Goal: Information Seeking & Learning: Learn about a topic

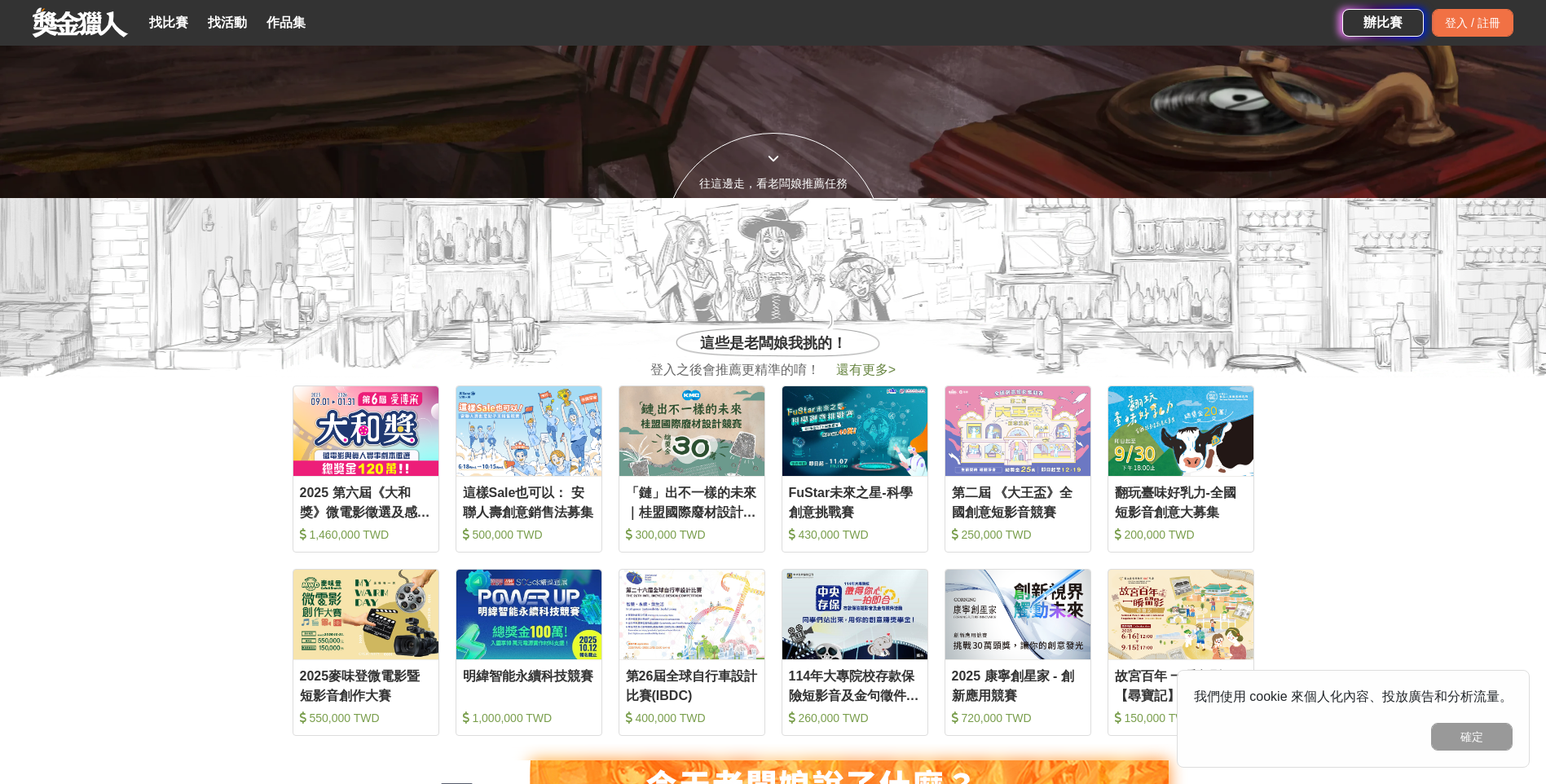
scroll to position [733, 0]
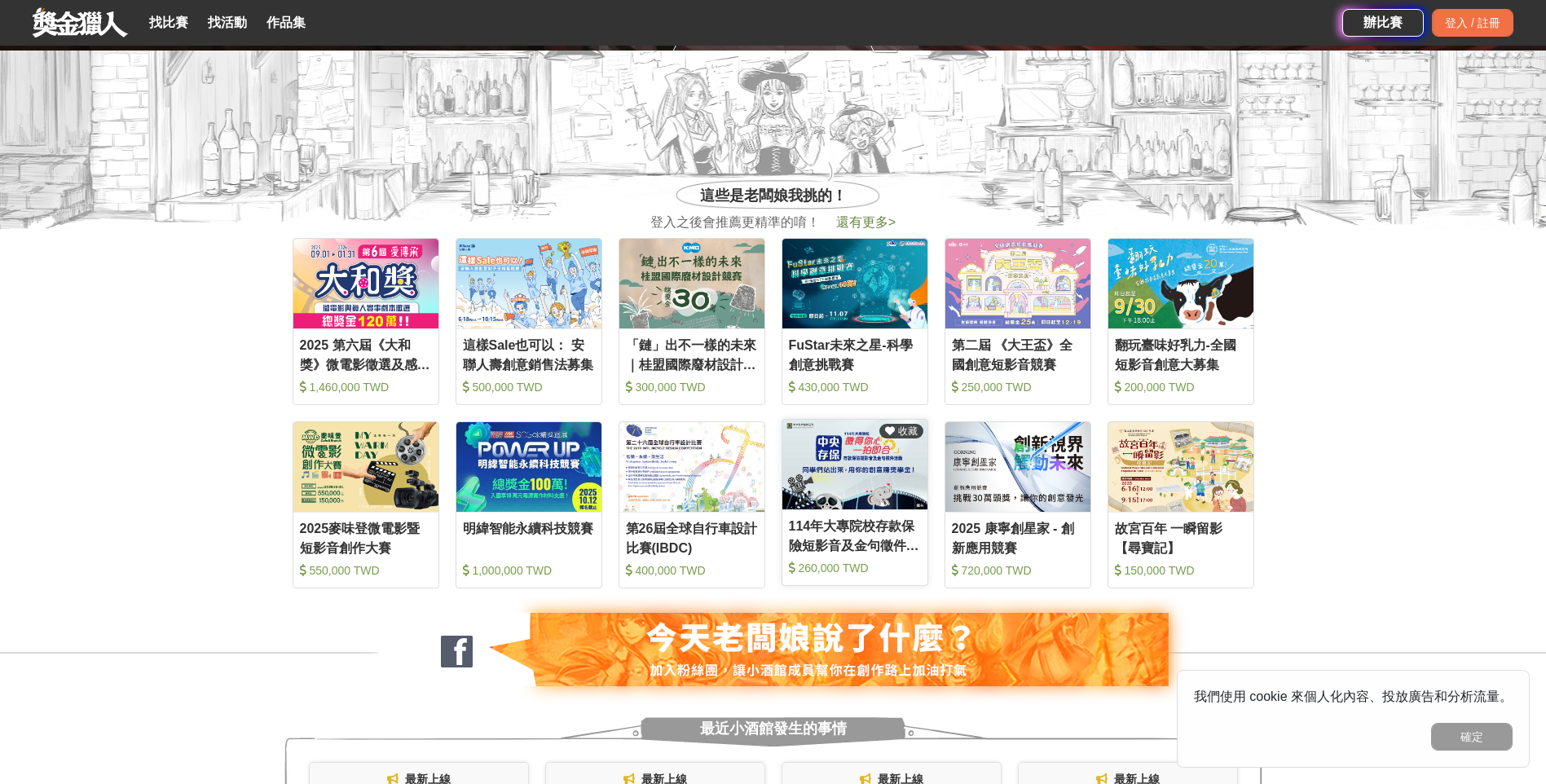
click at [903, 525] on div "114年大專院校存款保險短影音及金句徵件活動" at bounding box center [855, 534] width 132 height 36
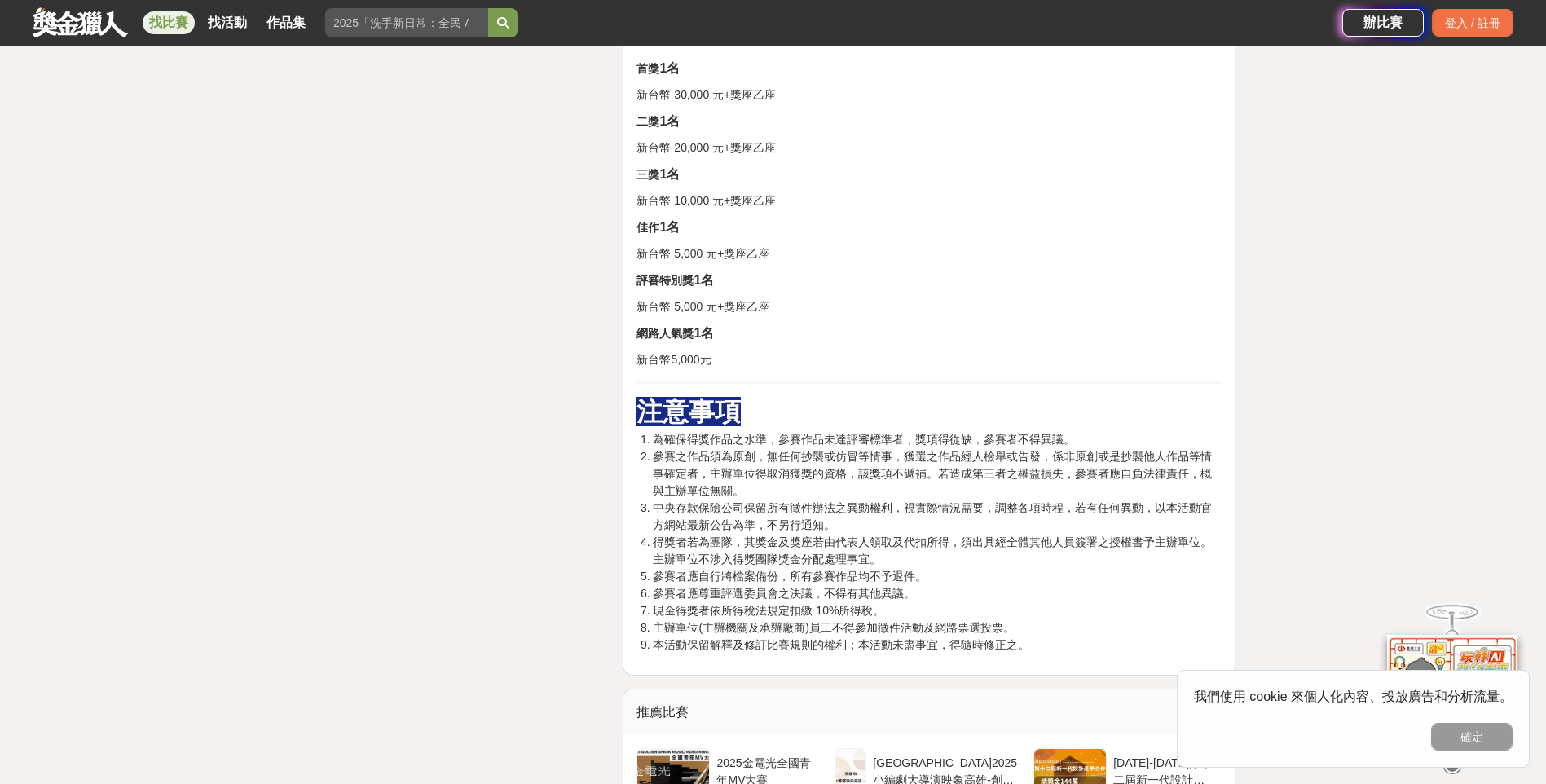
scroll to position [3014, 0]
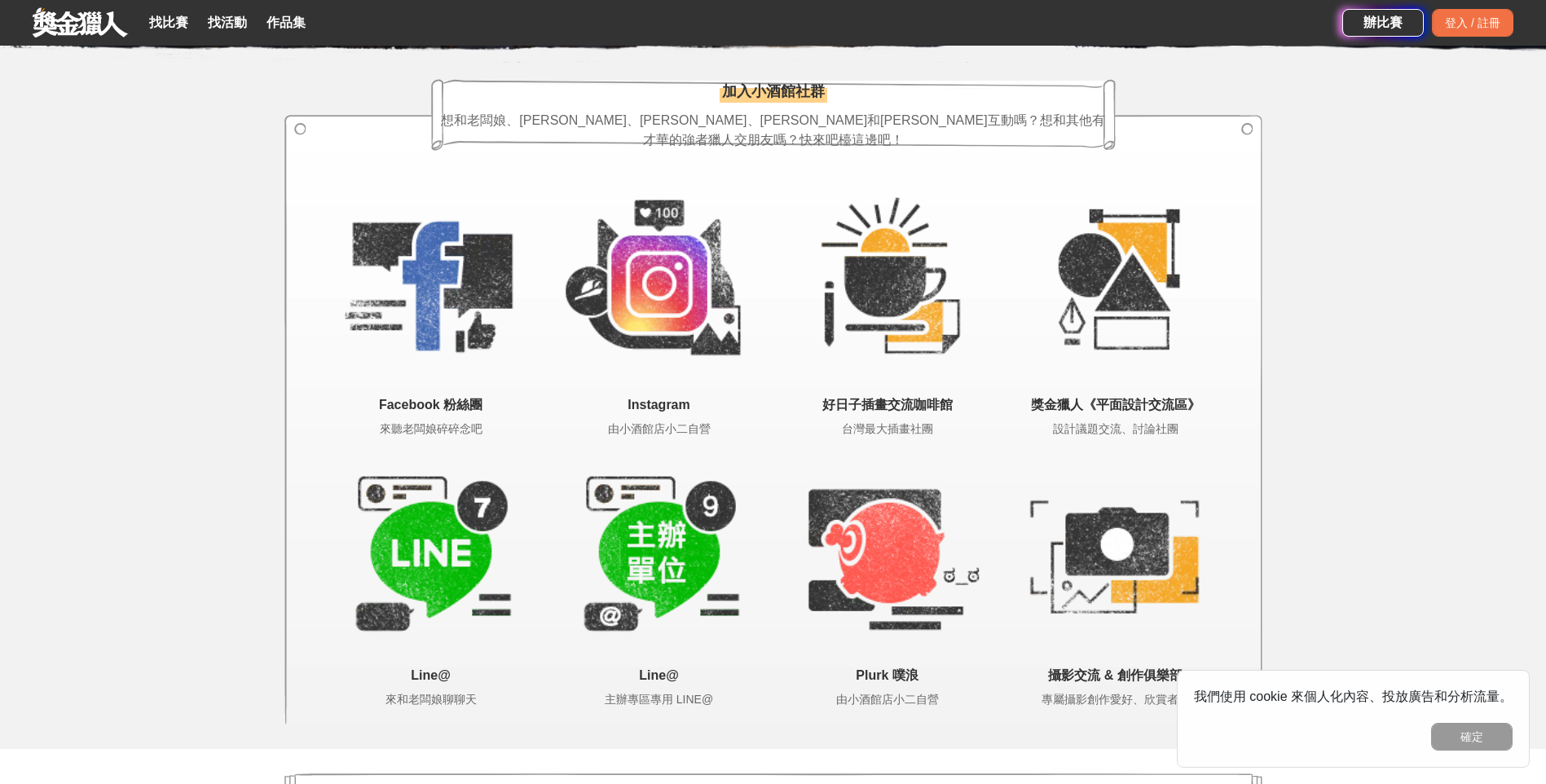
scroll to position [3113, 0]
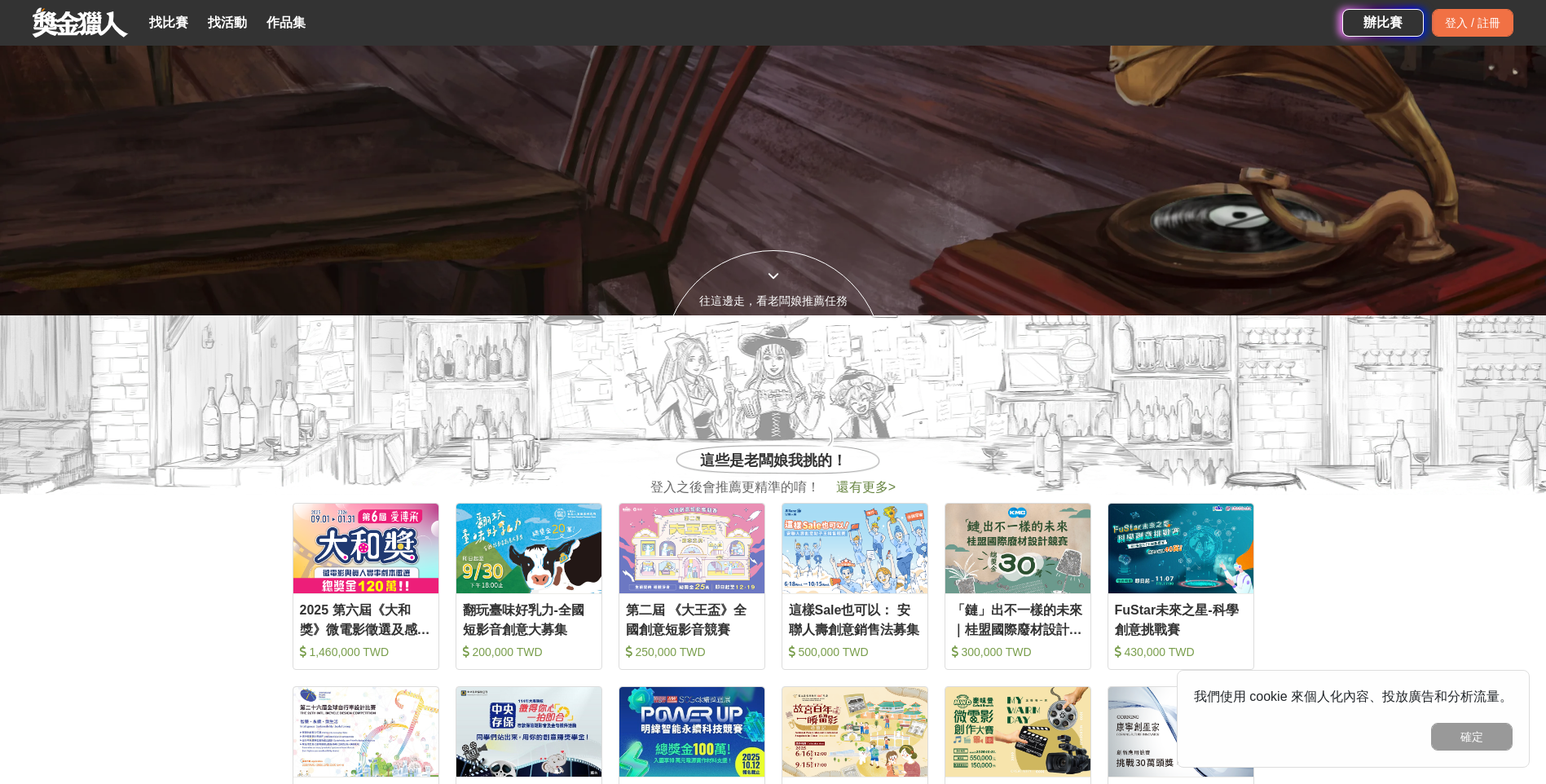
scroll to position [244, 0]
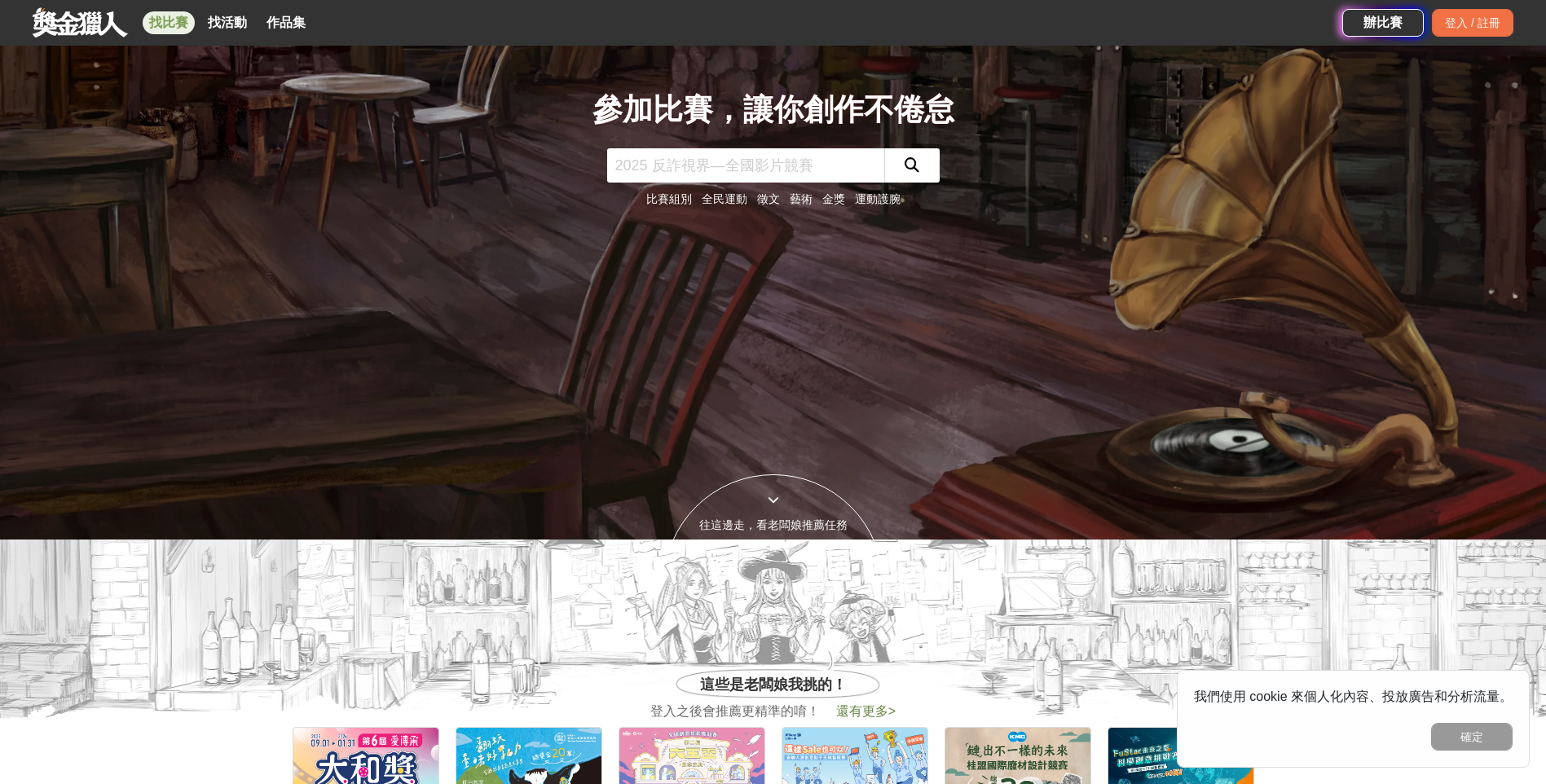
click at [156, 22] on link "找比賽" at bounding box center [168, 22] width 52 height 22
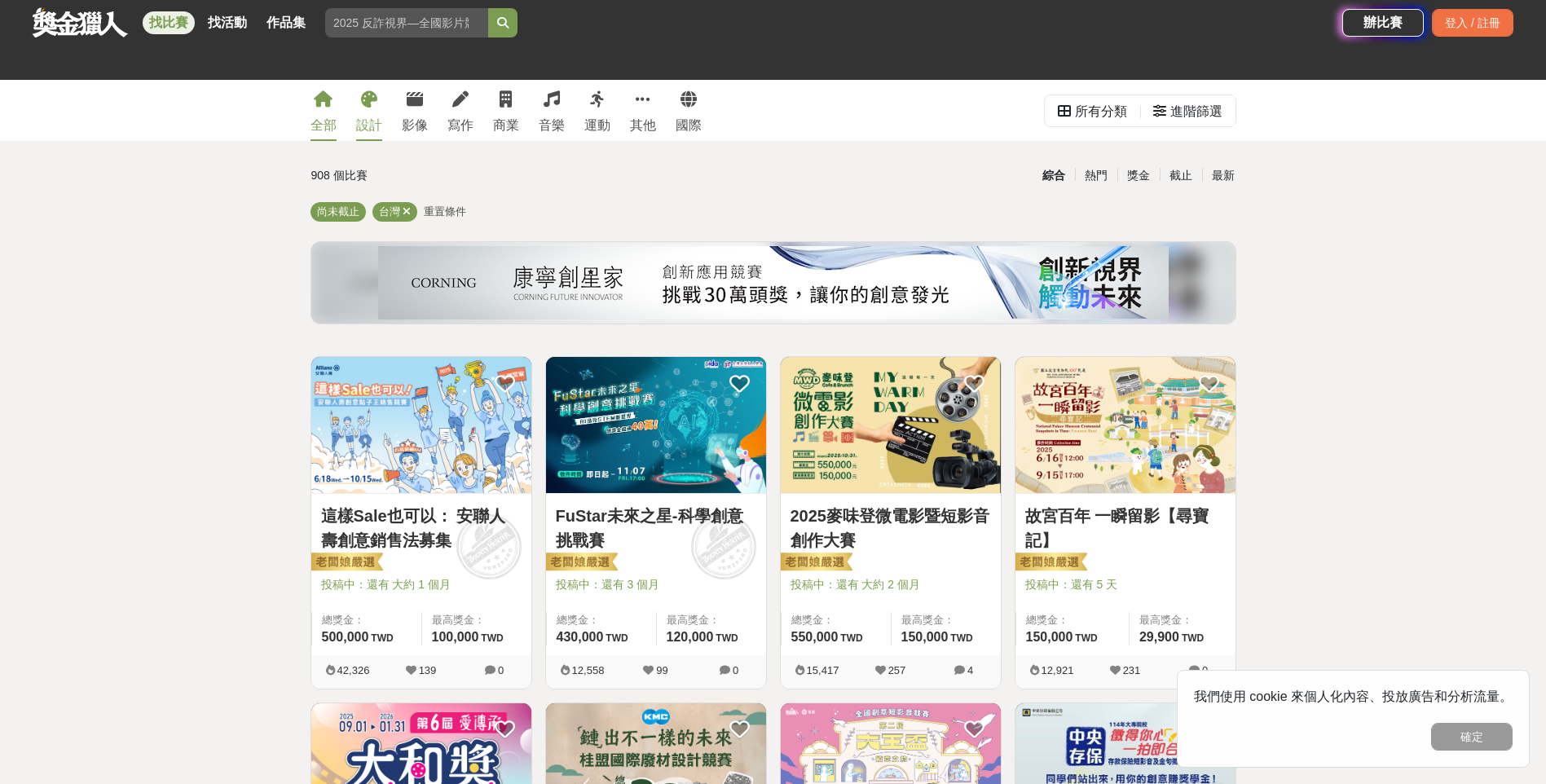
click at [371, 112] on link "設計" at bounding box center [369, 110] width 26 height 61
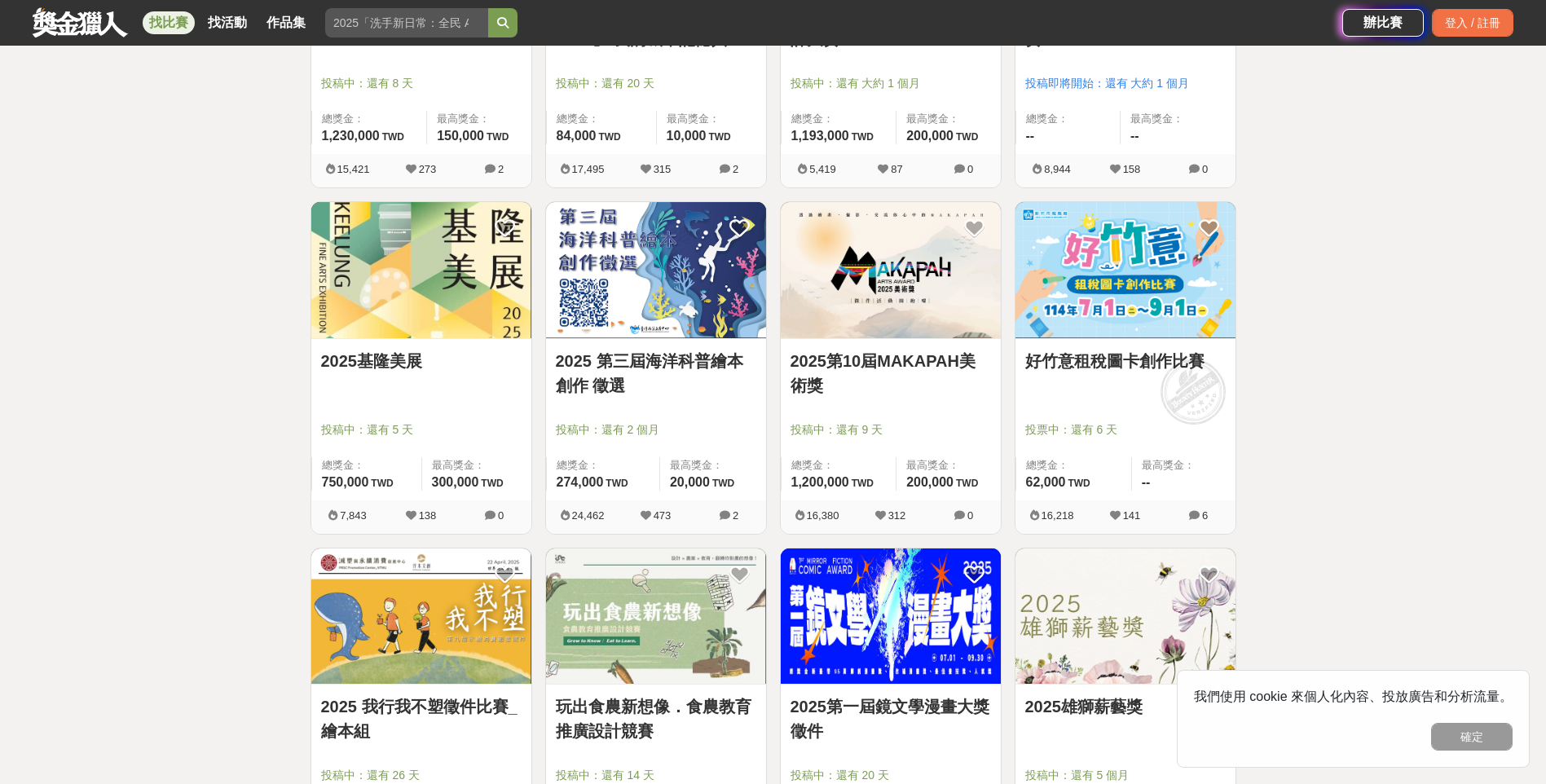
scroll to position [1222, 0]
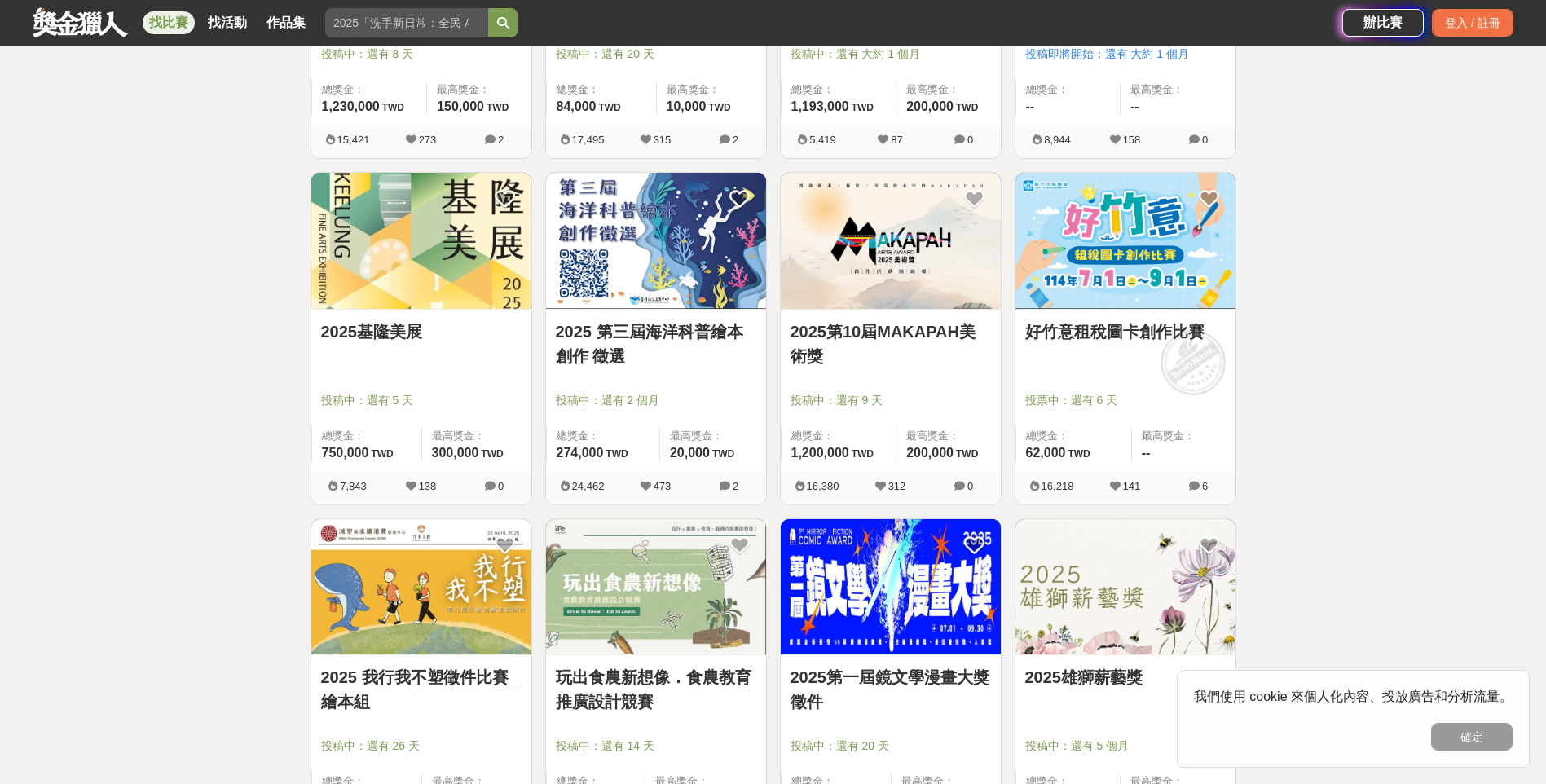
click at [696, 355] on link "2025 第三屆海洋科普繪本創作 徵選" at bounding box center [655, 344] width 200 height 49
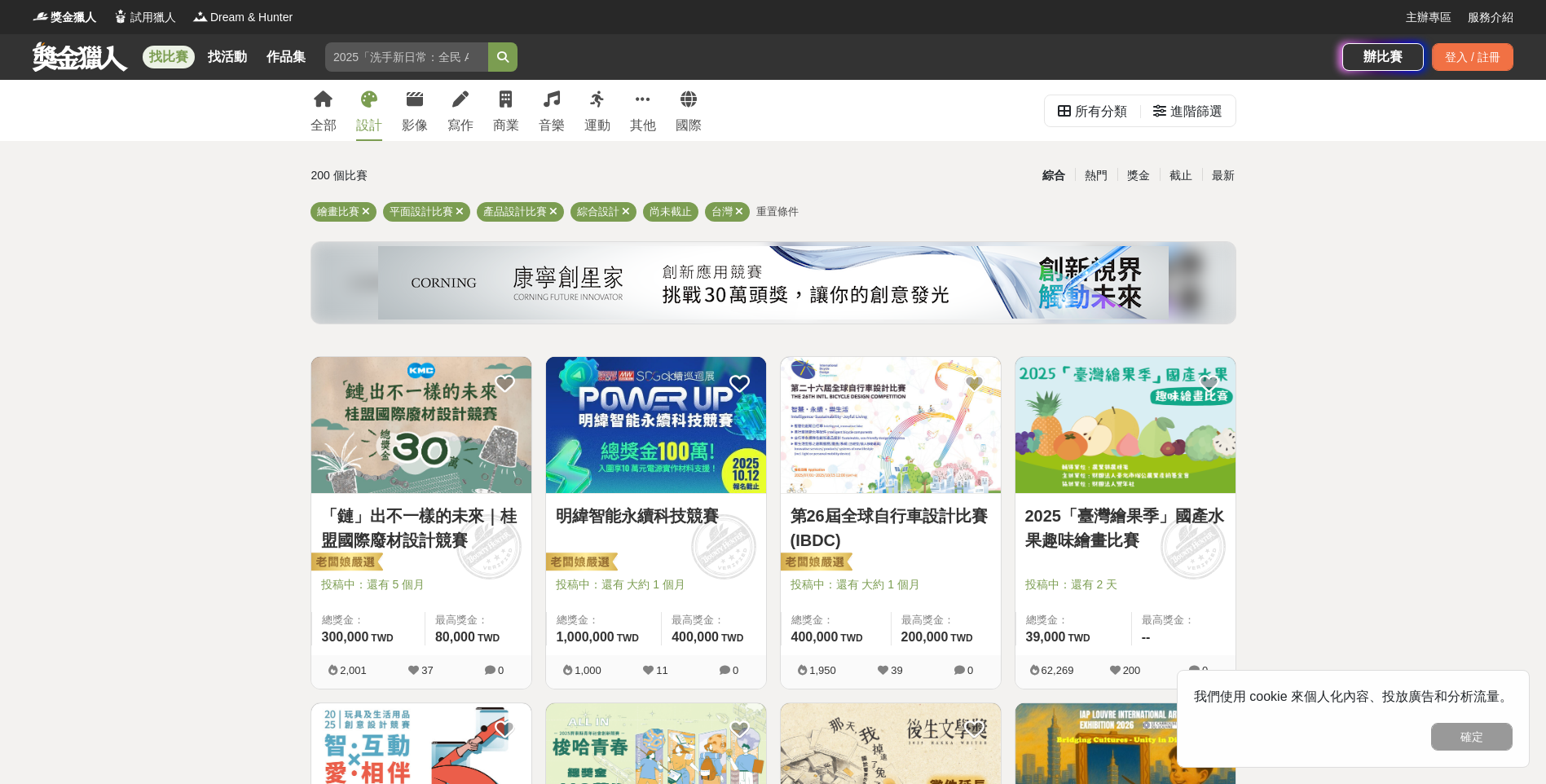
click at [486, 118] on div "全部 設計 影像 寫作 商業 音樂 運動 其他 國際" at bounding box center [506, 110] width 411 height 61
click at [470, 118] on div "寫作" at bounding box center [460, 125] width 26 height 20
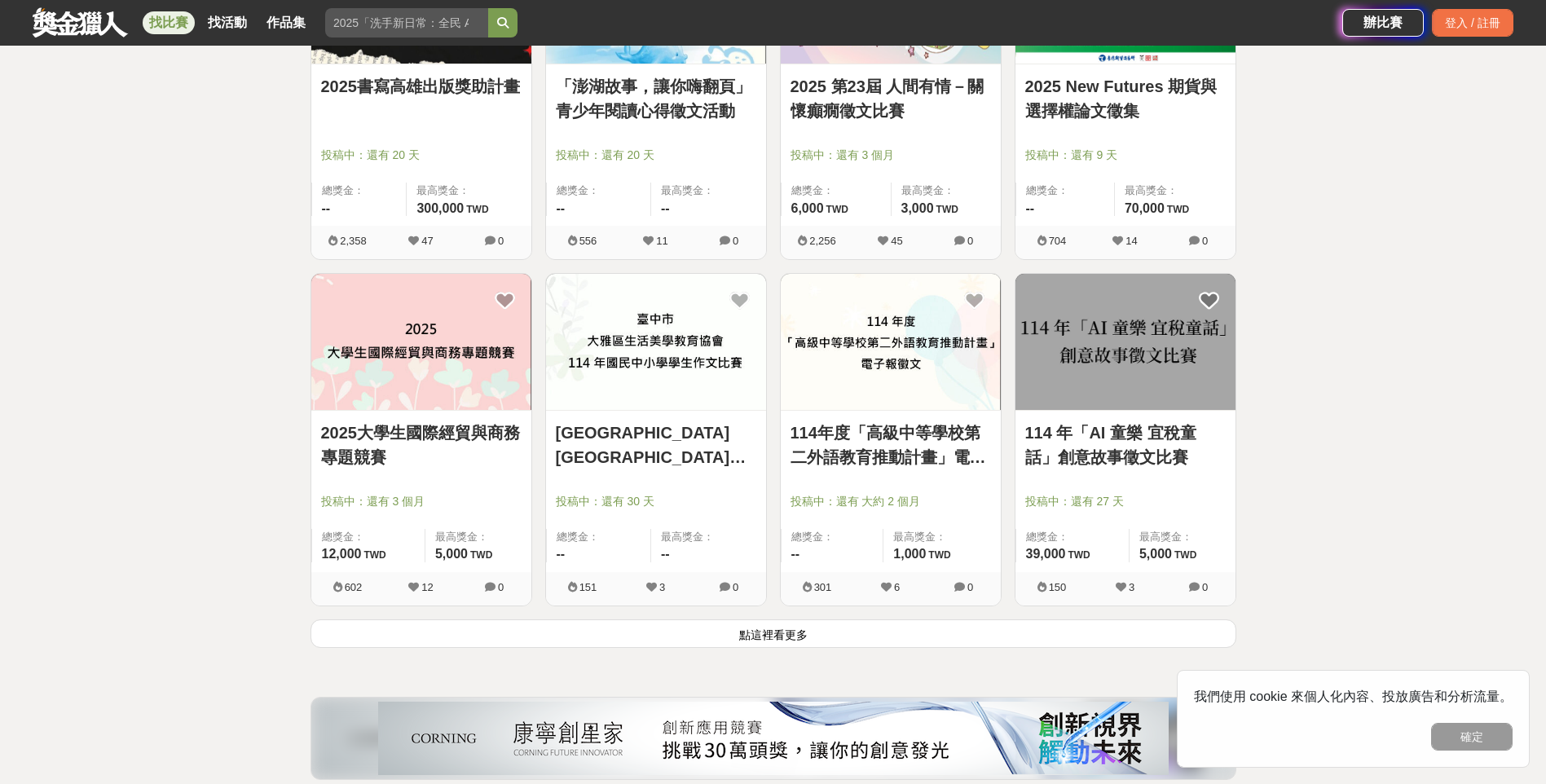
scroll to position [1783, 0]
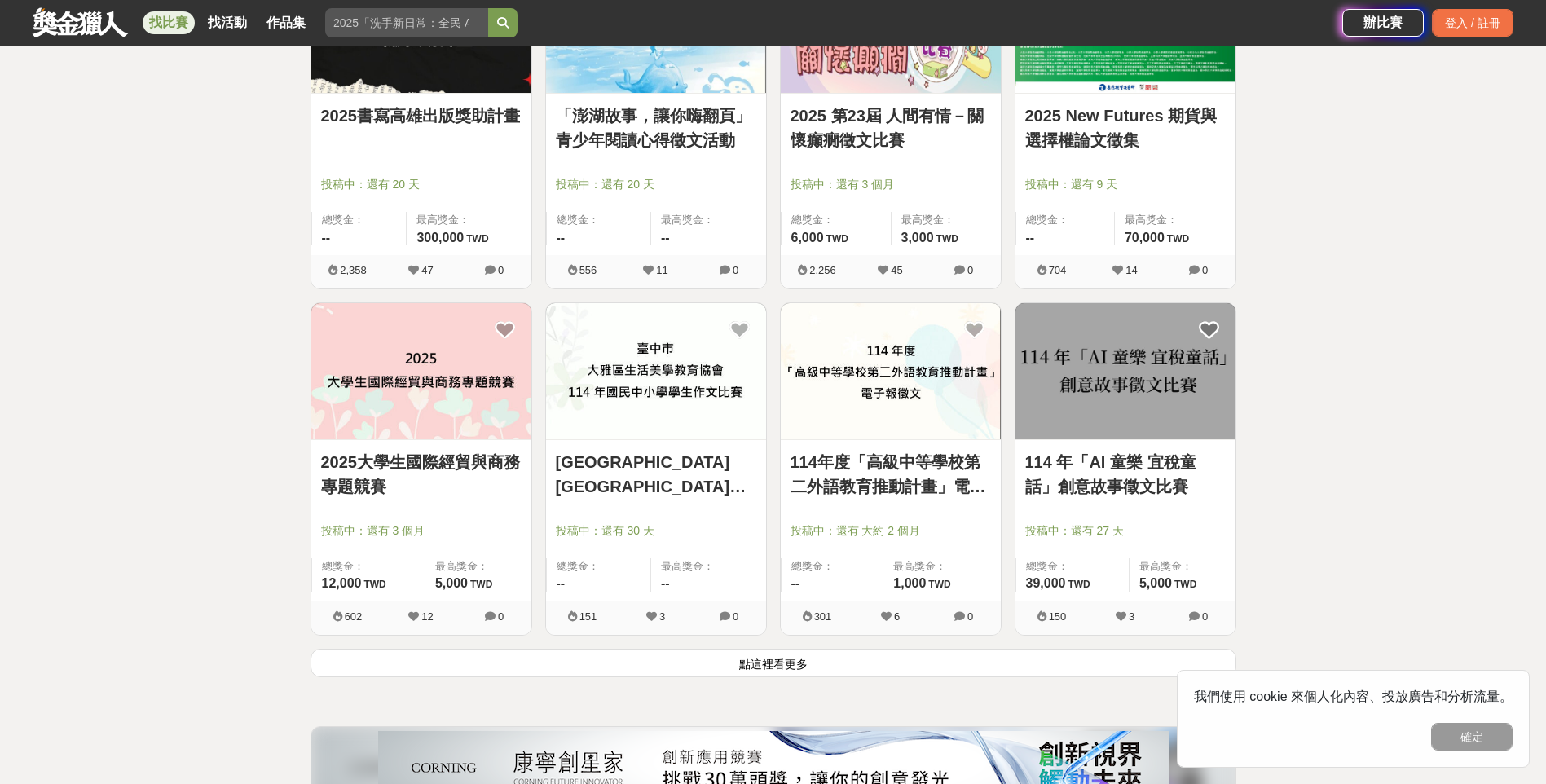
click at [659, 648] on button "點這裡看更多" at bounding box center [773, 662] width 926 height 28
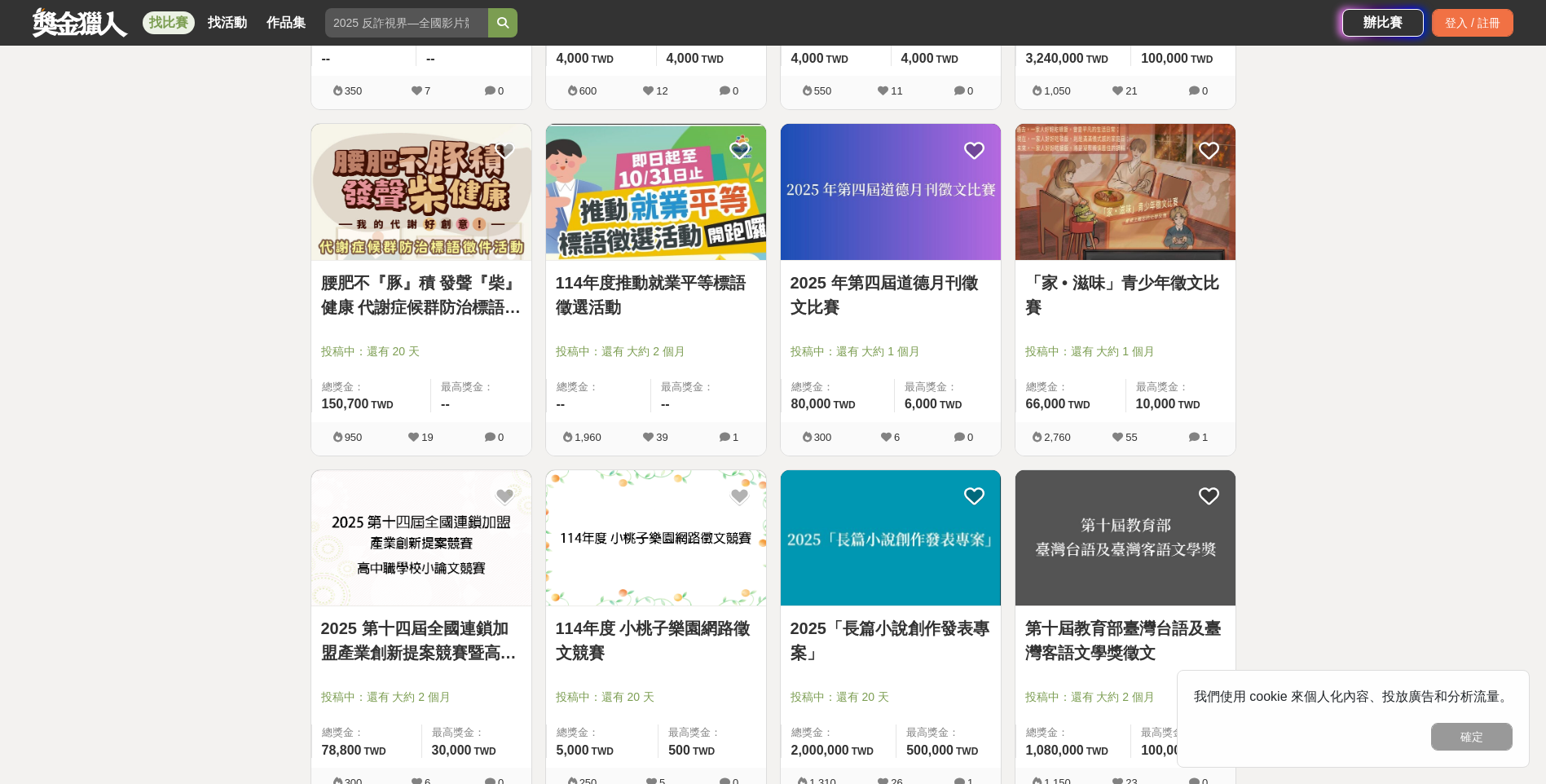
scroll to position [3168, 0]
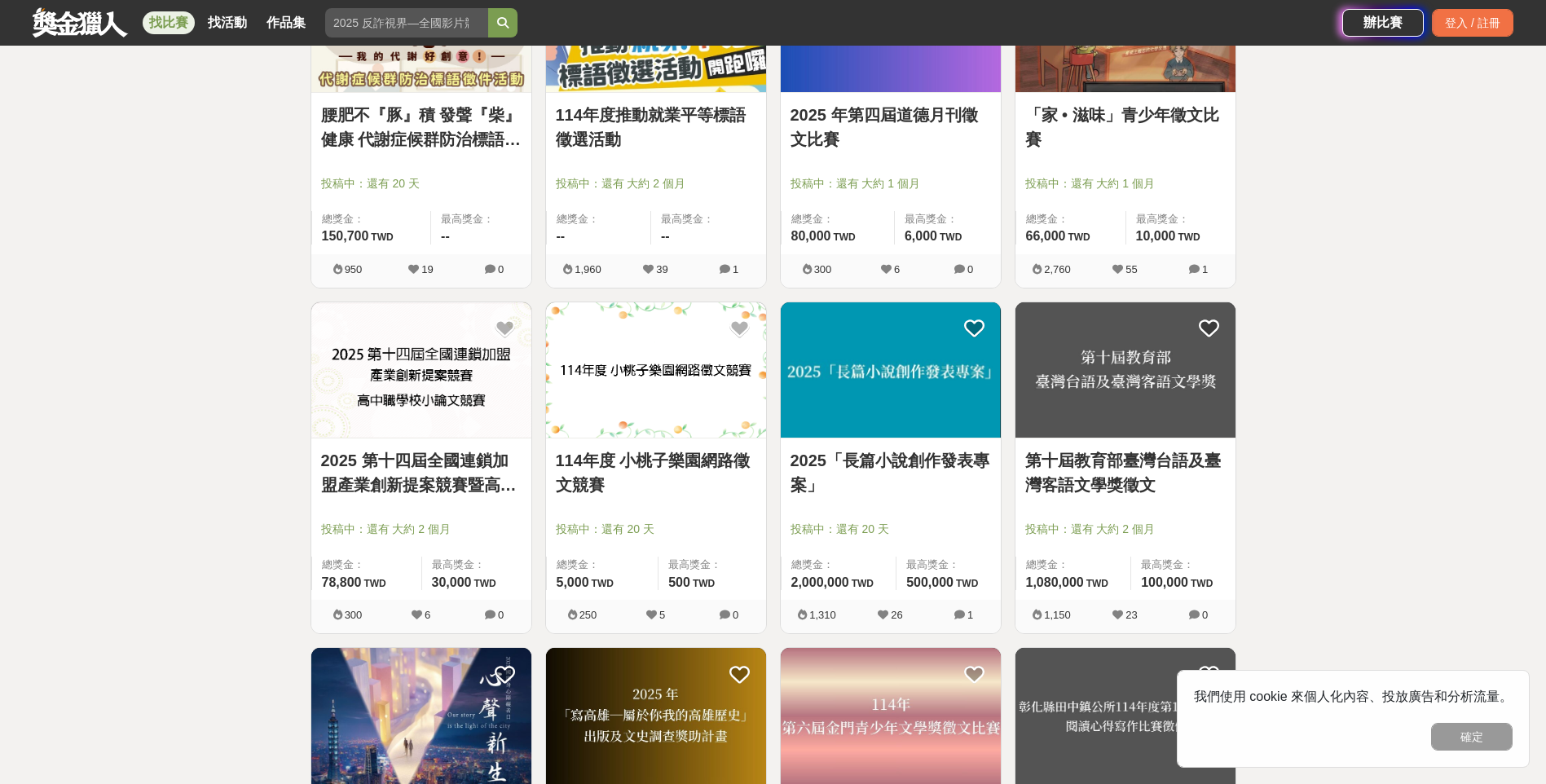
click at [937, 480] on link "2025「長篇小說創作發表專案」" at bounding box center [890, 472] width 200 height 49
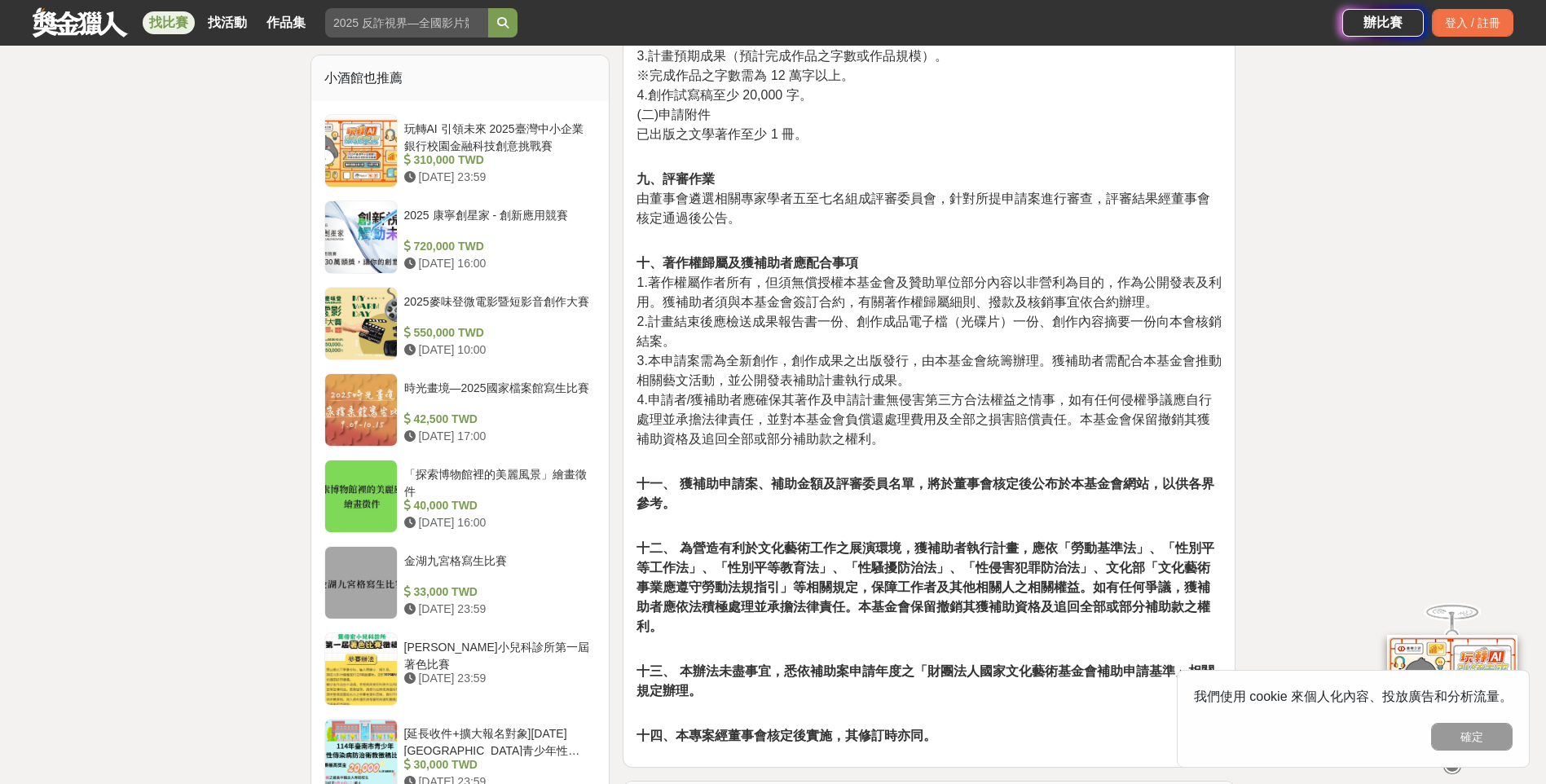
scroll to position [1385, 0]
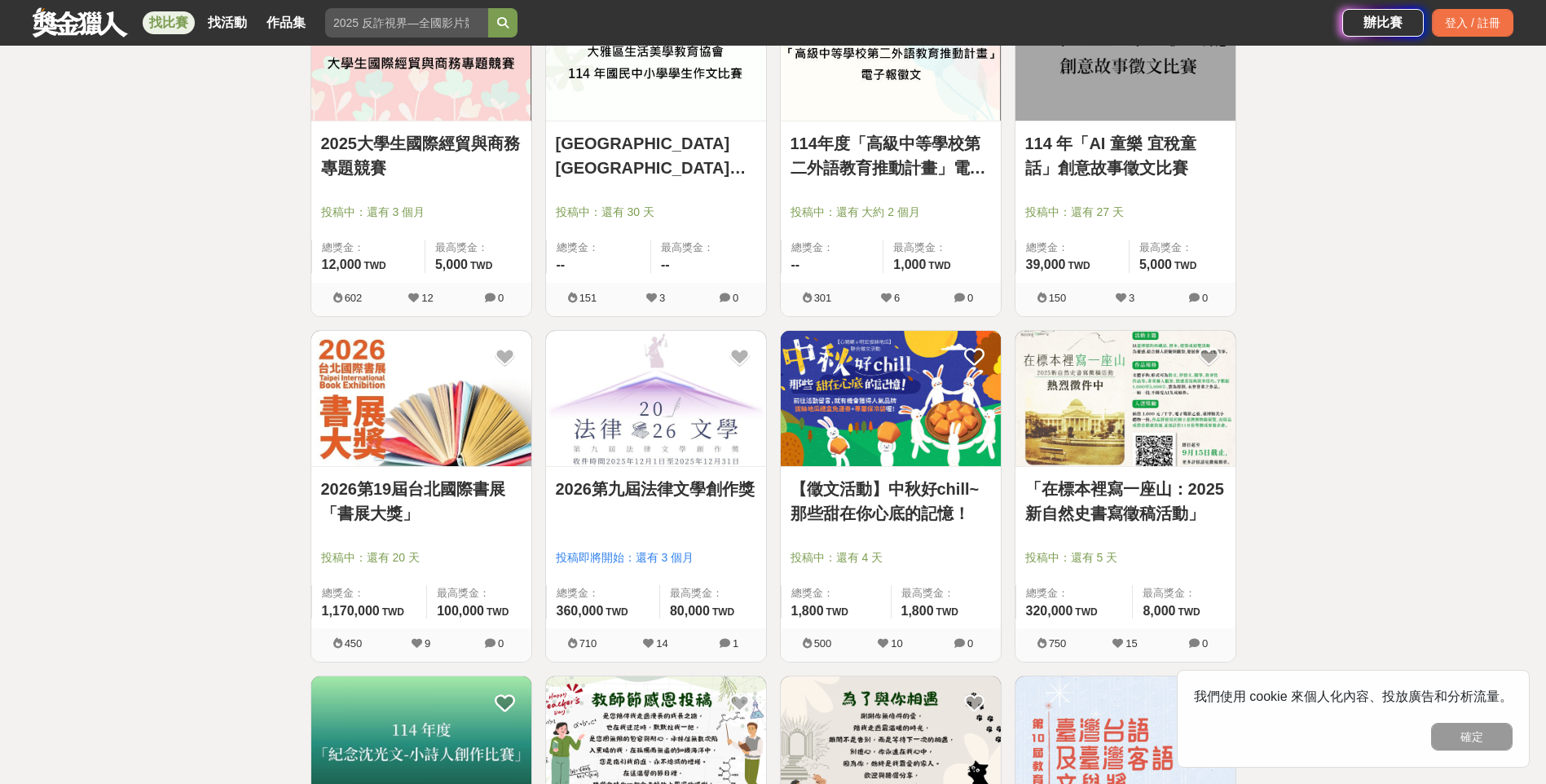
scroll to position [2118, 0]
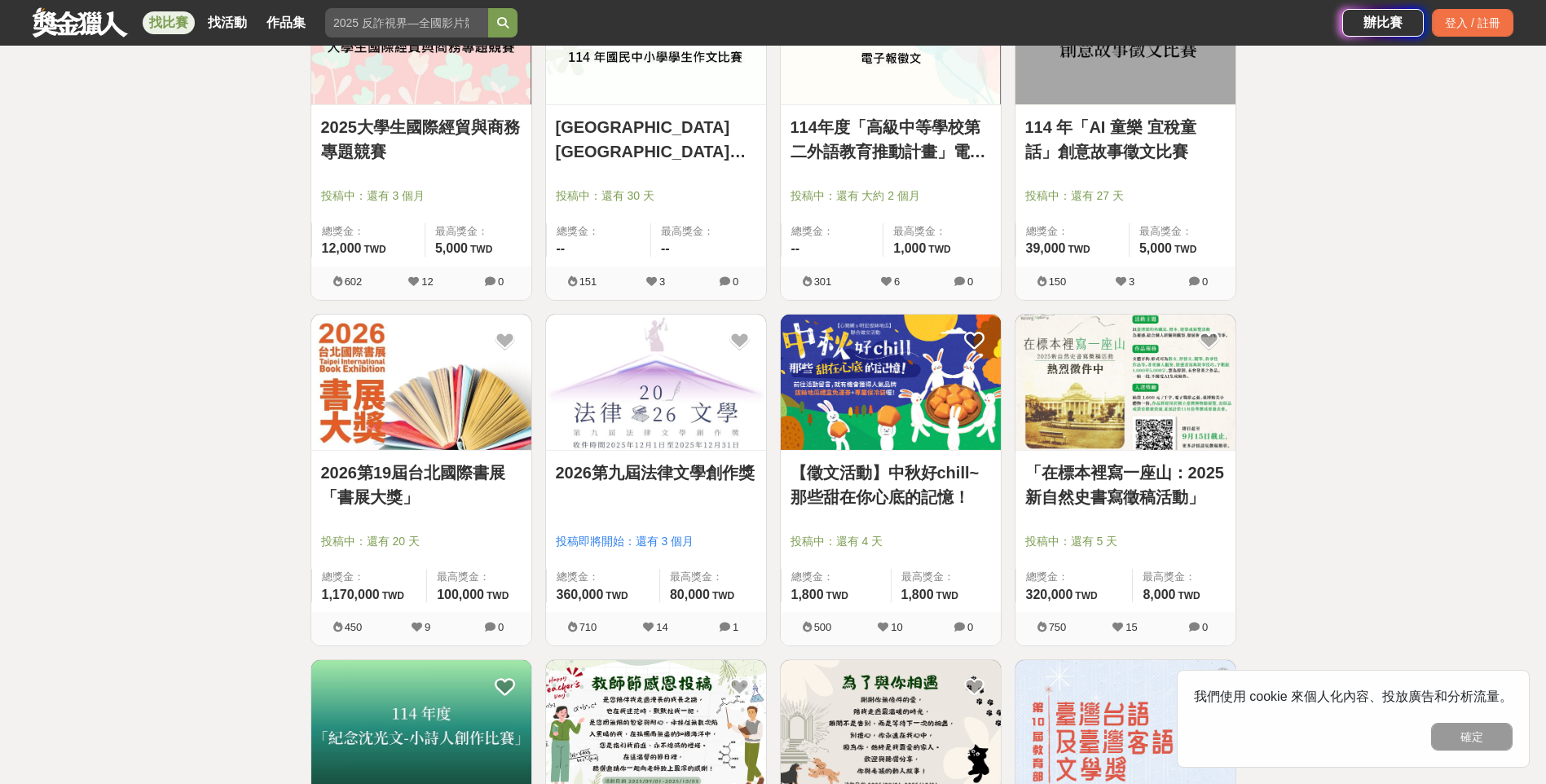
click at [434, 498] on link "2026第19屆台北國際書展「書展大獎」" at bounding box center [420, 485] width 200 height 49
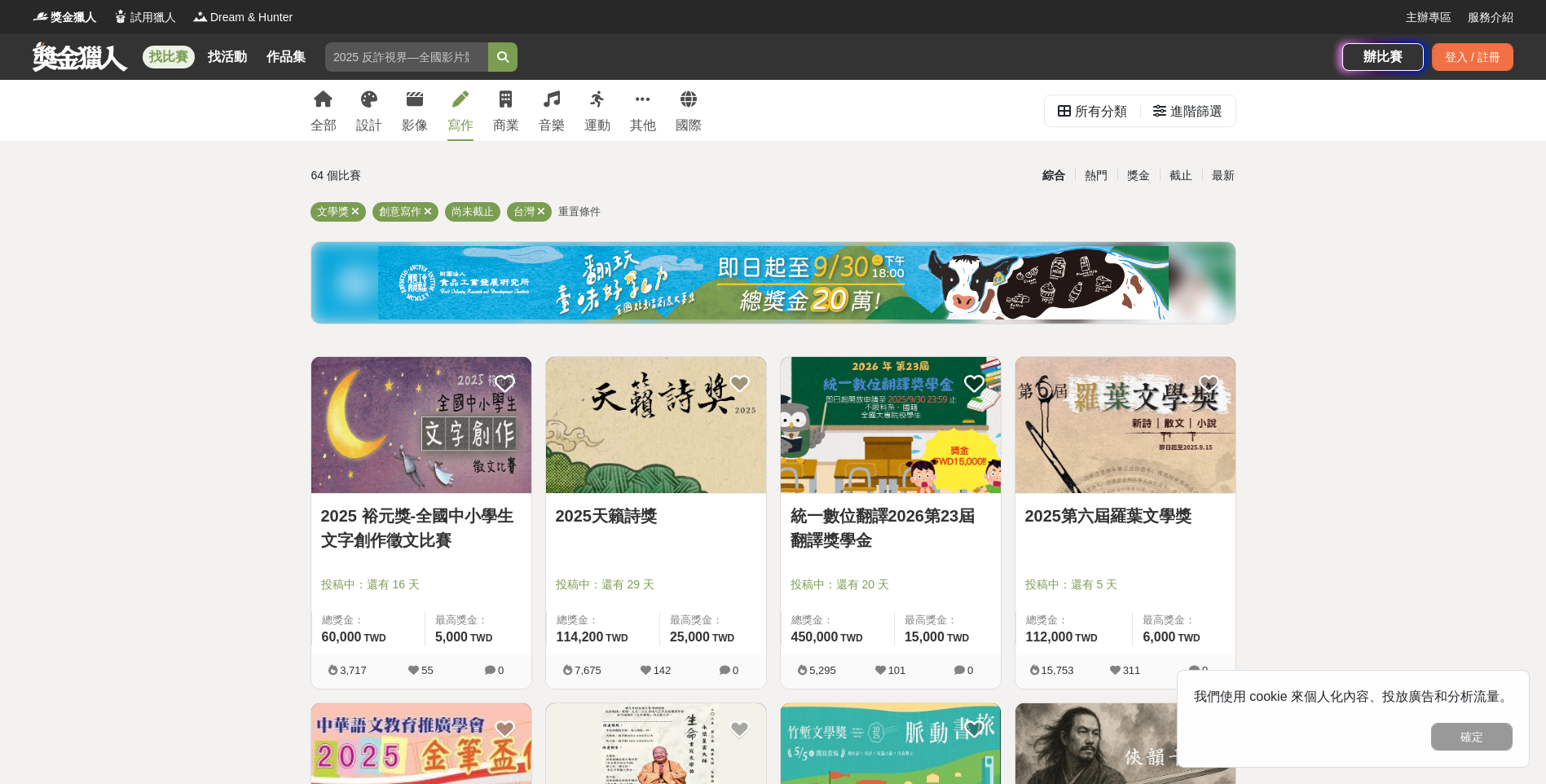
click at [530, 105] on div "全部 設計 影像 寫作 商業 音樂 運動 其他 國際" at bounding box center [506, 110] width 411 height 61
click at [519, 100] on div "全部 設計 影像 寫作 商業 音樂 運動 其他 國際" at bounding box center [506, 110] width 411 height 61
click at [508, 118] on div "商業" at bounding box center [506, 125] width 26 height 20
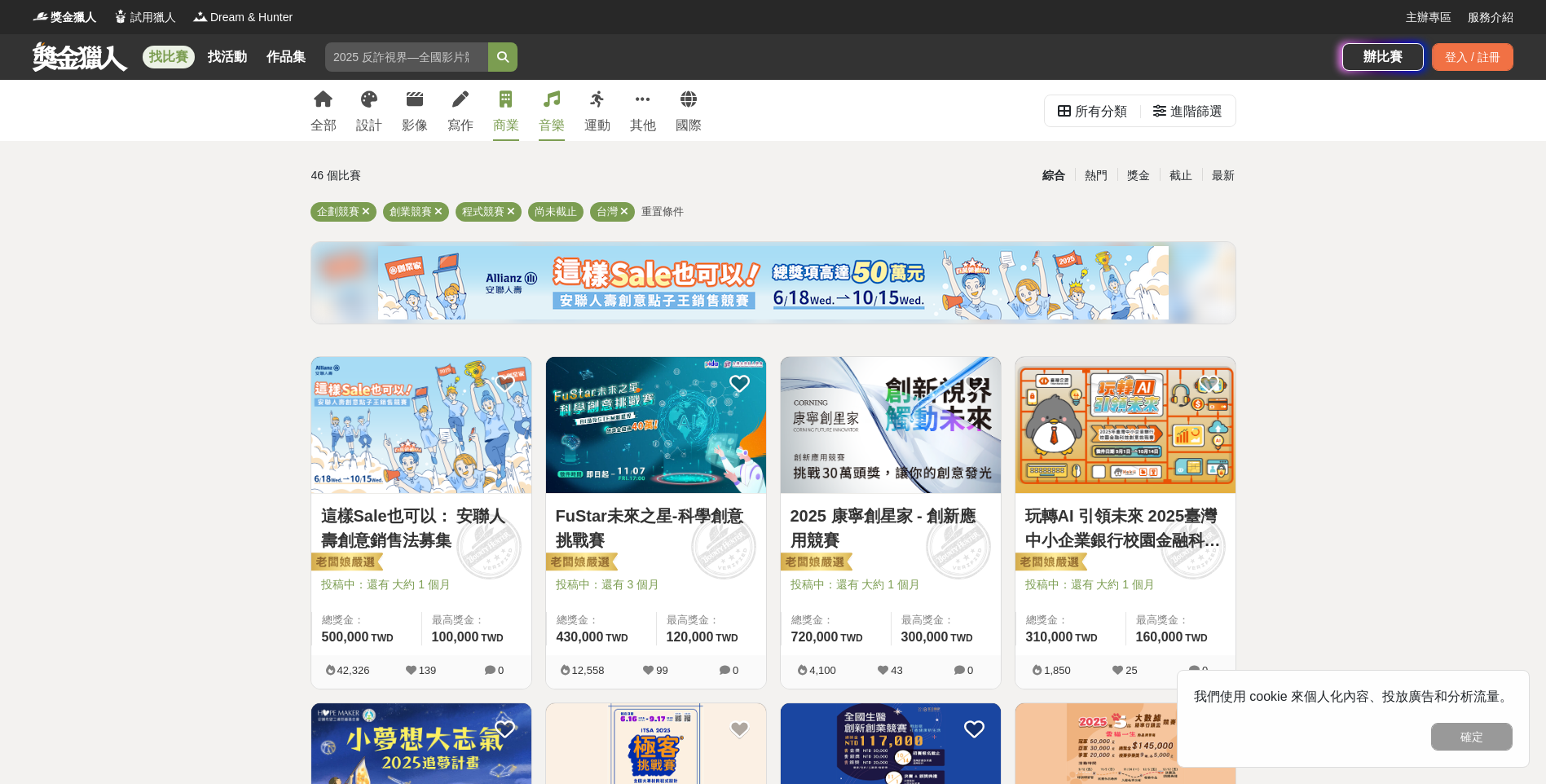
click at [557, 116] on div "音樂" at bounding box center [552, 125] width 26 height 20
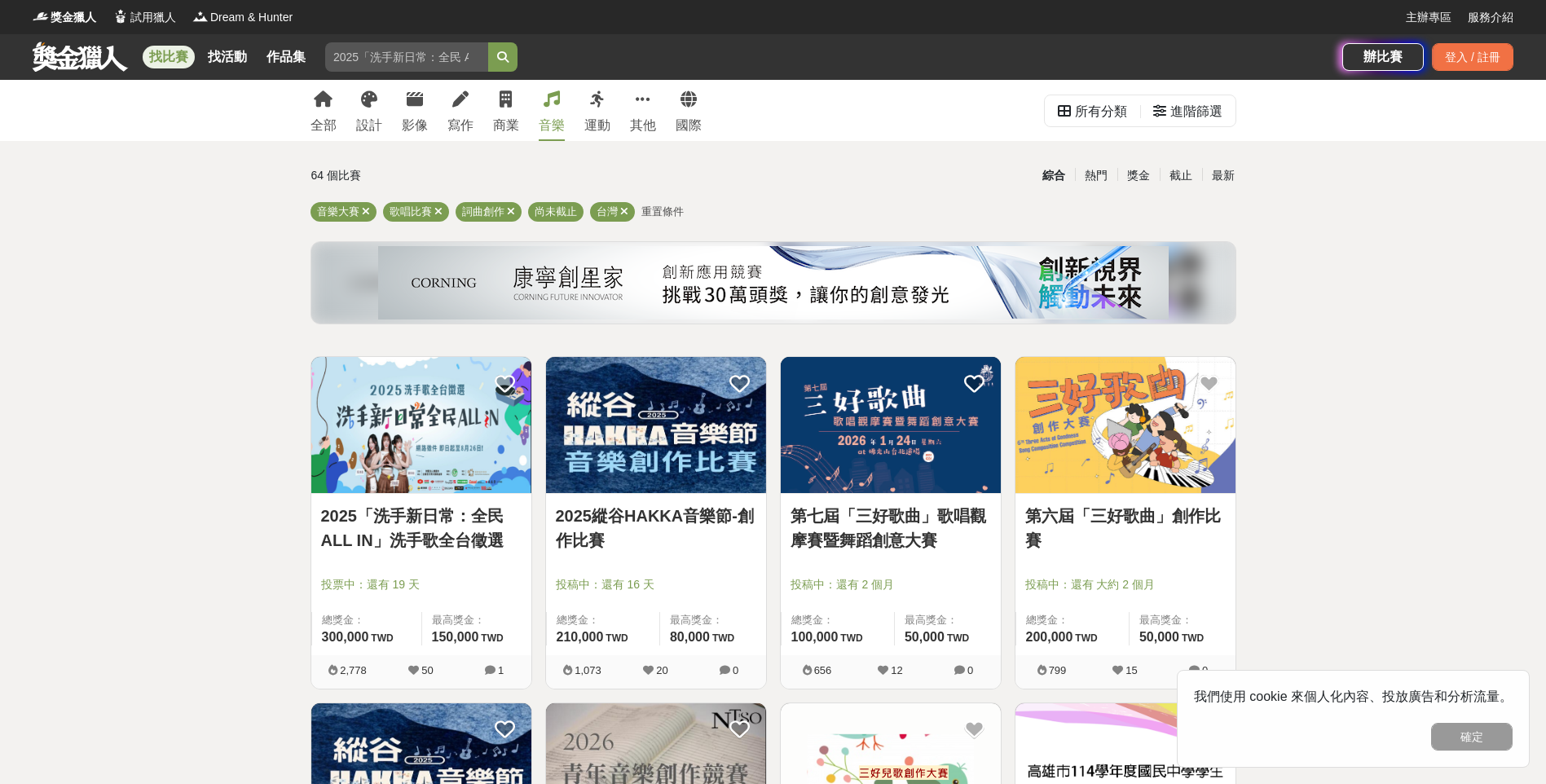
click at [428, 126] on div "全部 設計 影像 寫作 商業 音樂 運動 其他 國際" at bounding box center [506, 110] width 411 height 61
click at [426, 113] on link "影像" at bounding box center [415, 110] width 26 height 61
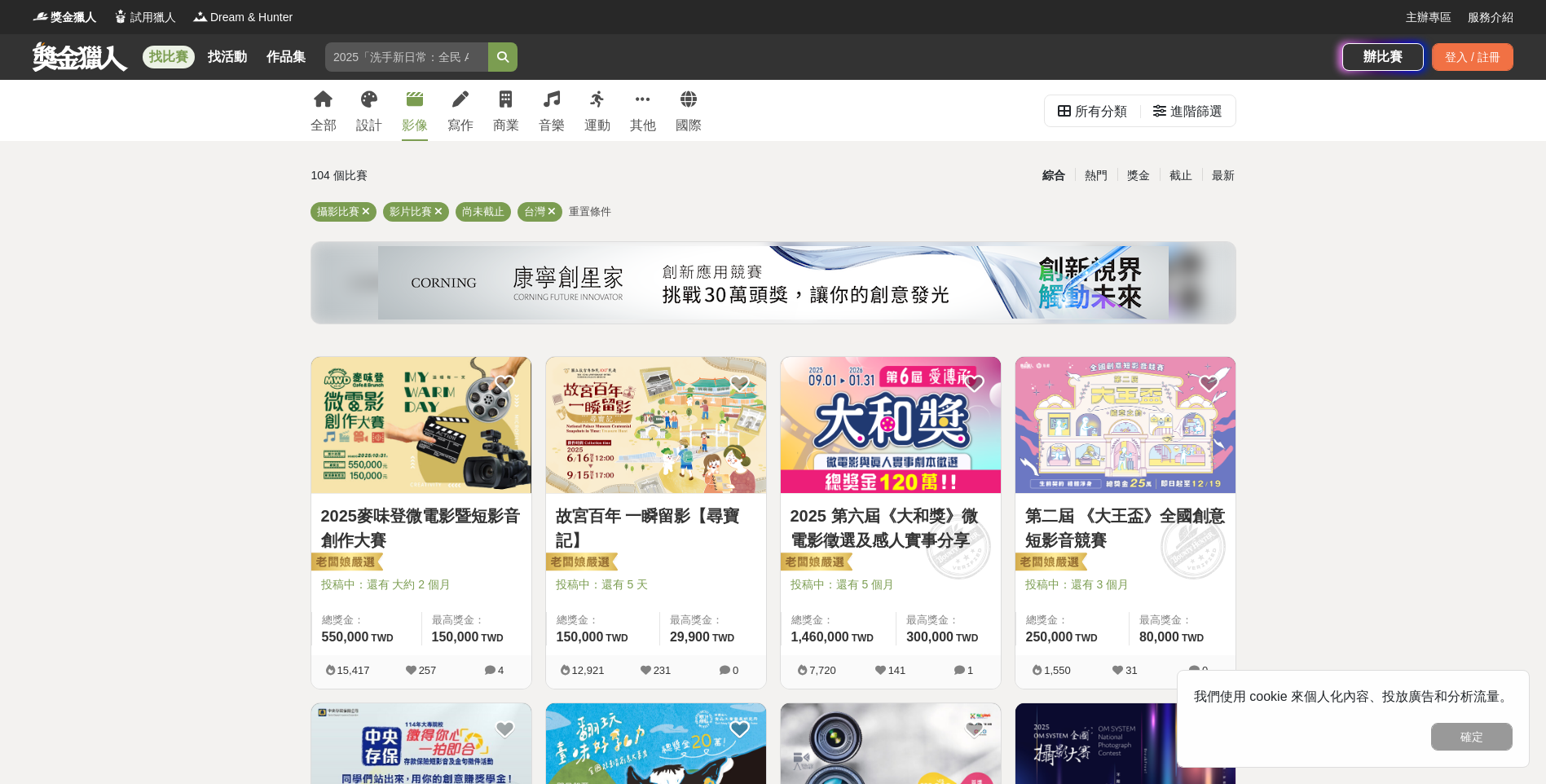
click at [482, 524] on link "2025麥味登微電影暨短影音創作大賽" at bounding box center [420, 528] width 200 height 49
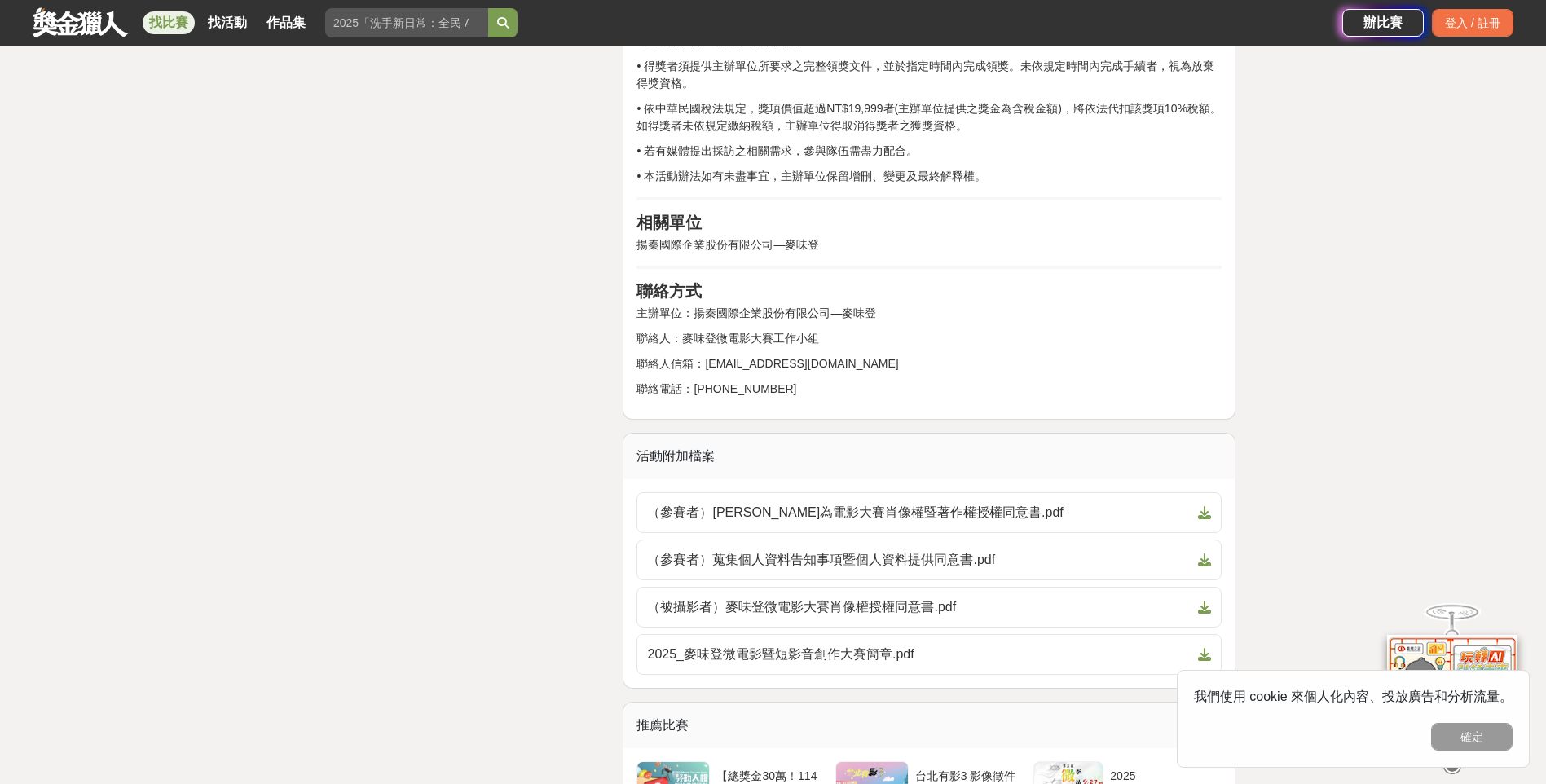
scroll to position [2769, 0]
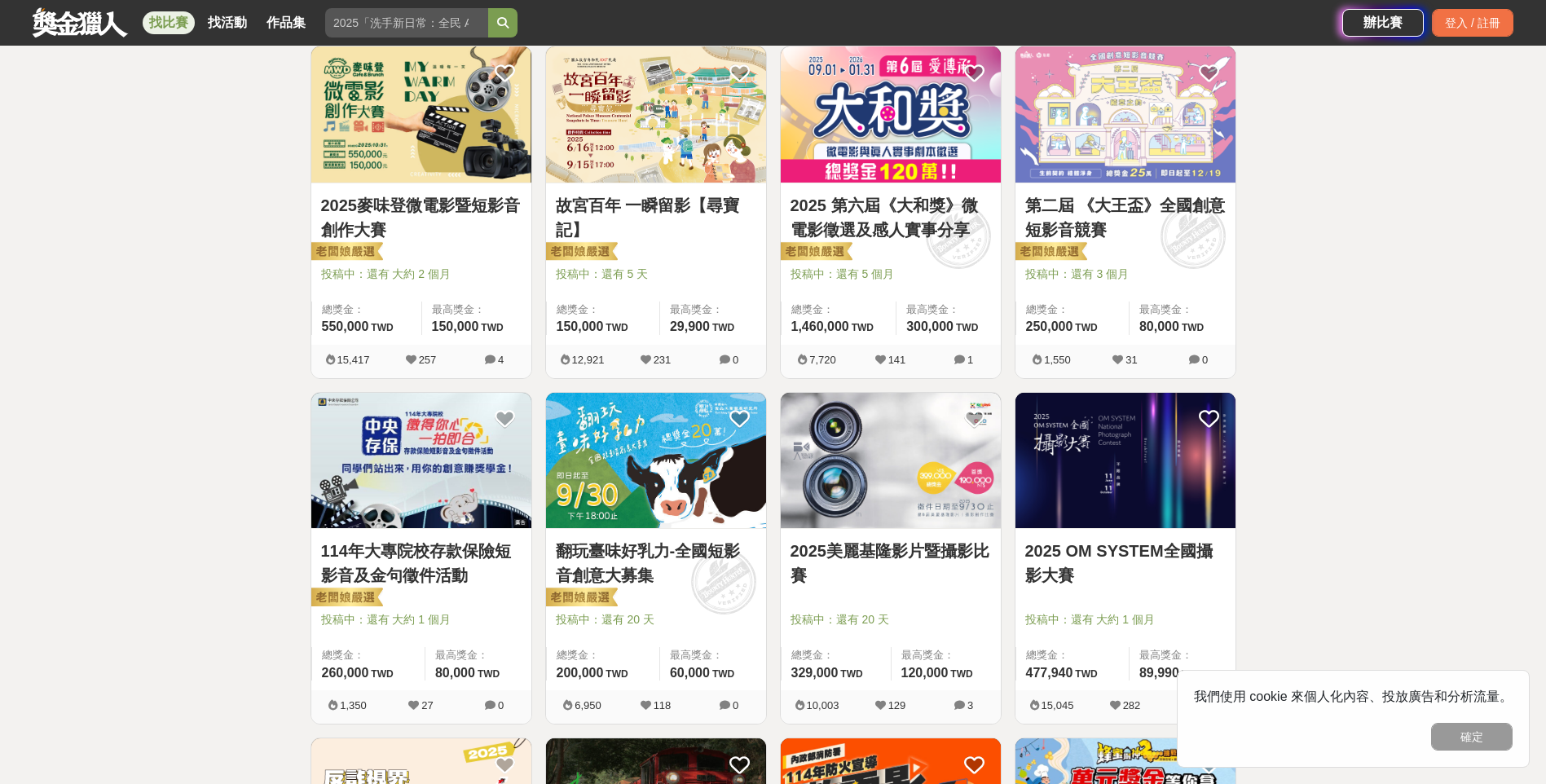
scroll to position [480, 0]
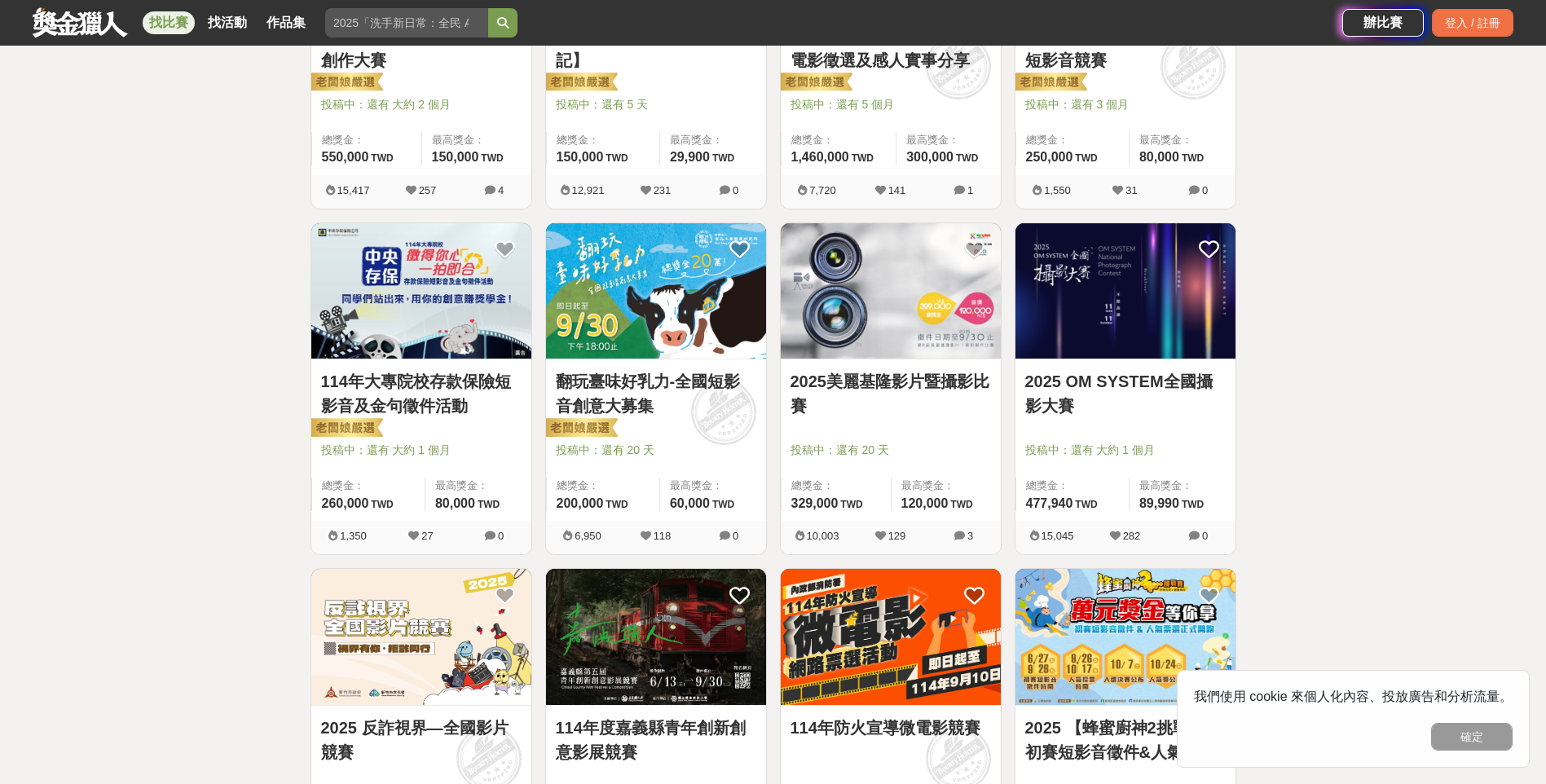
click at [1104, 360] on div "2025 OM SYSTEM全國攝影大賽 投稿中：還有 大約 1 個月 總獎金： 477,940 477,940 TWD 最高獎金： 89,990 TWD" at bounding box center [1125, 439] width 220 height 161
click at [1082, 388] on link "2025 OM SYSTEM全國攝影大賽" at bounding box center [1125, 393] width 200 height 49
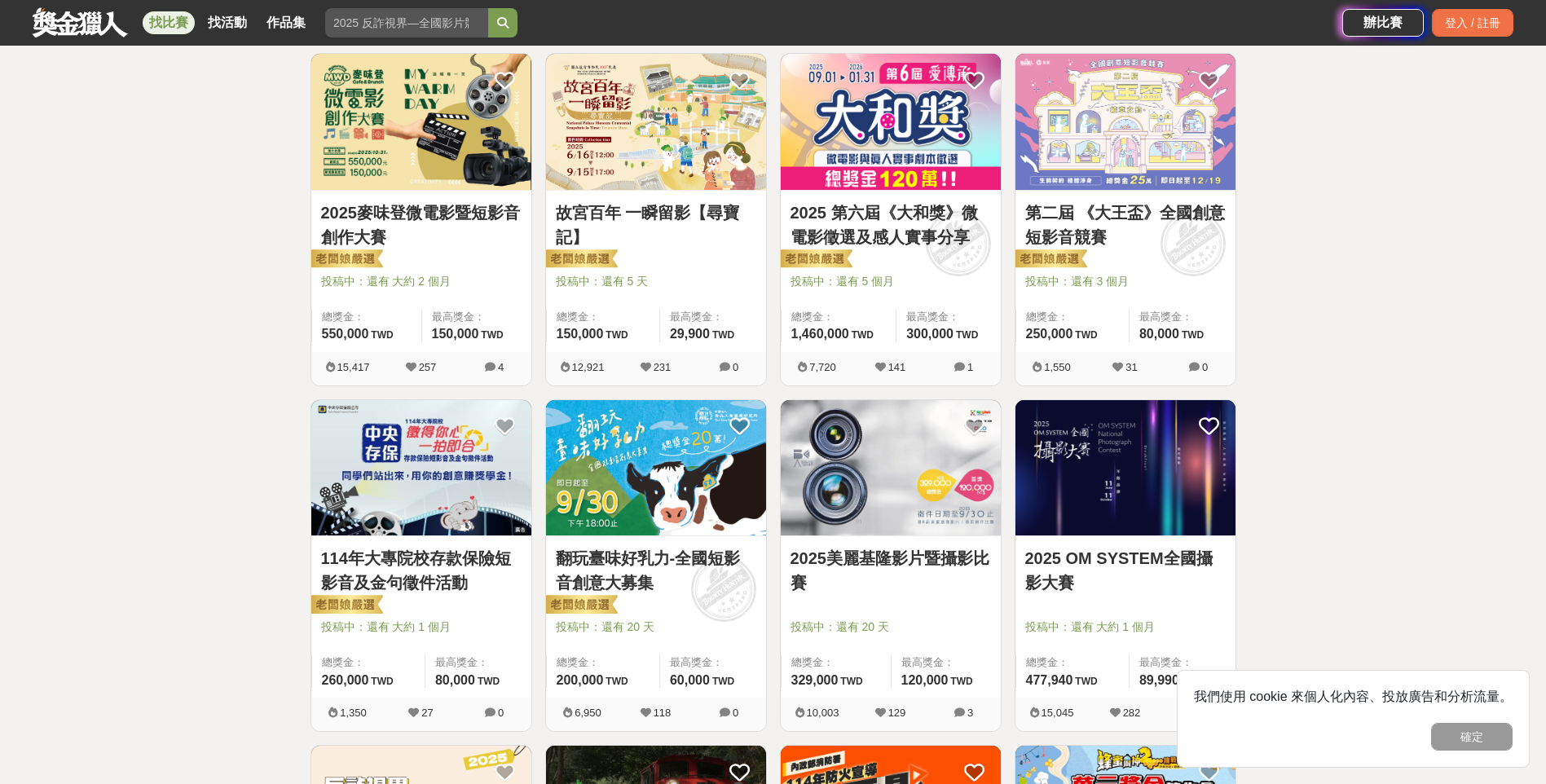
scroll to position [81, 0]
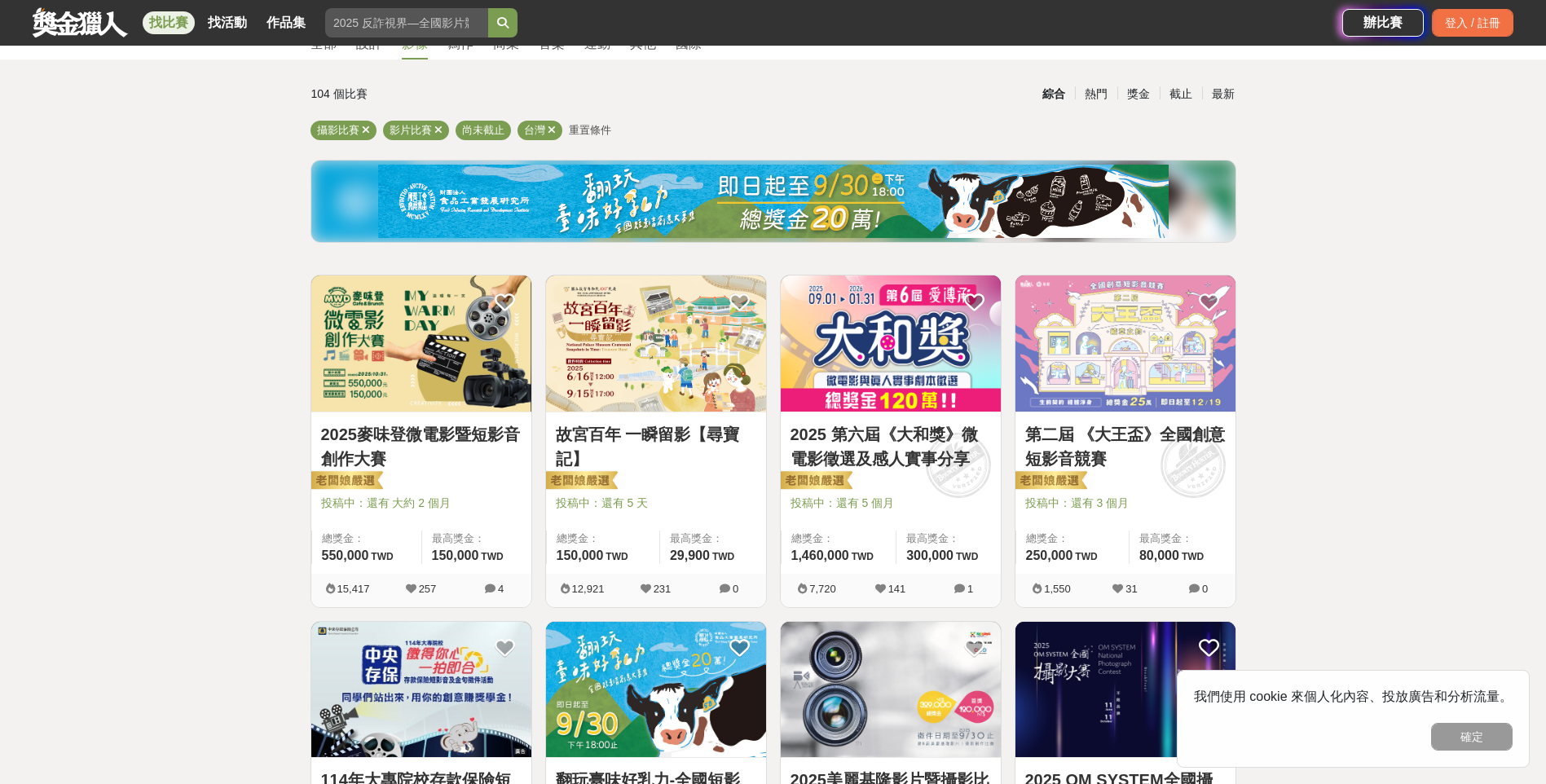
click at [407, 457] on link "2025麥味登微電影暨短影音創作大賽" at bounding box center [420, 447] width 200 height 49
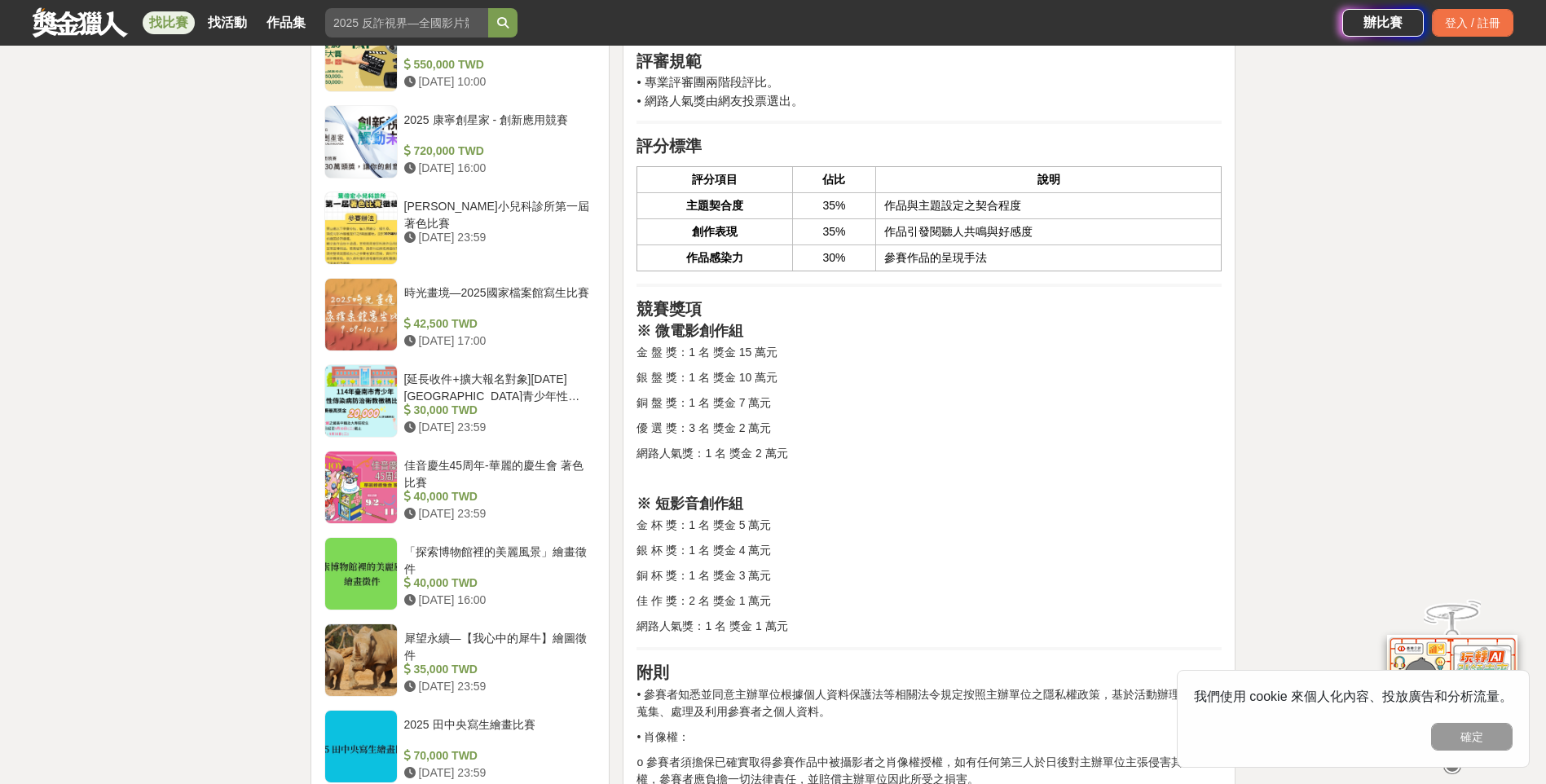
scroll to position [1547, 0]
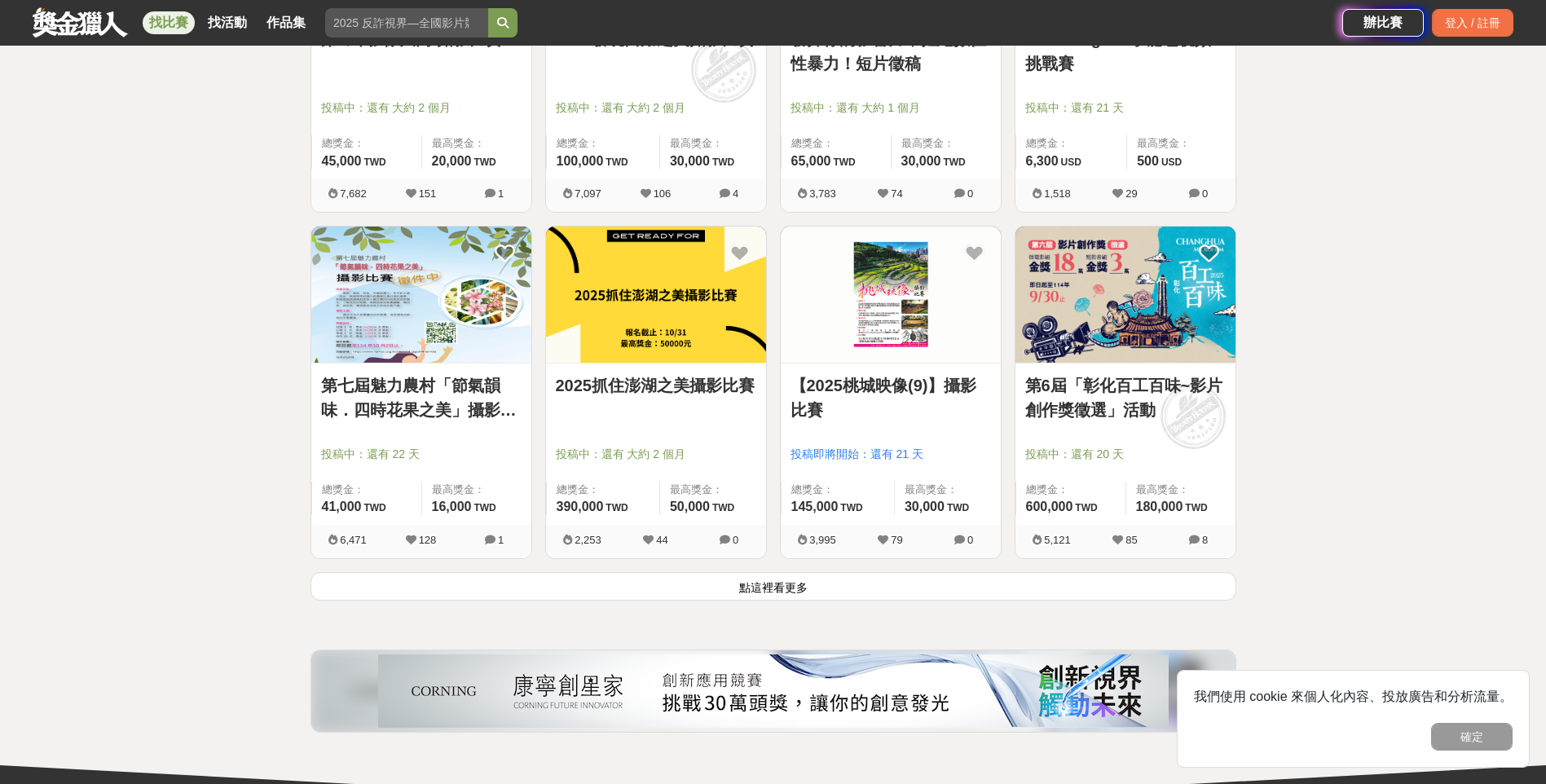
scroll to position [1874, 0]
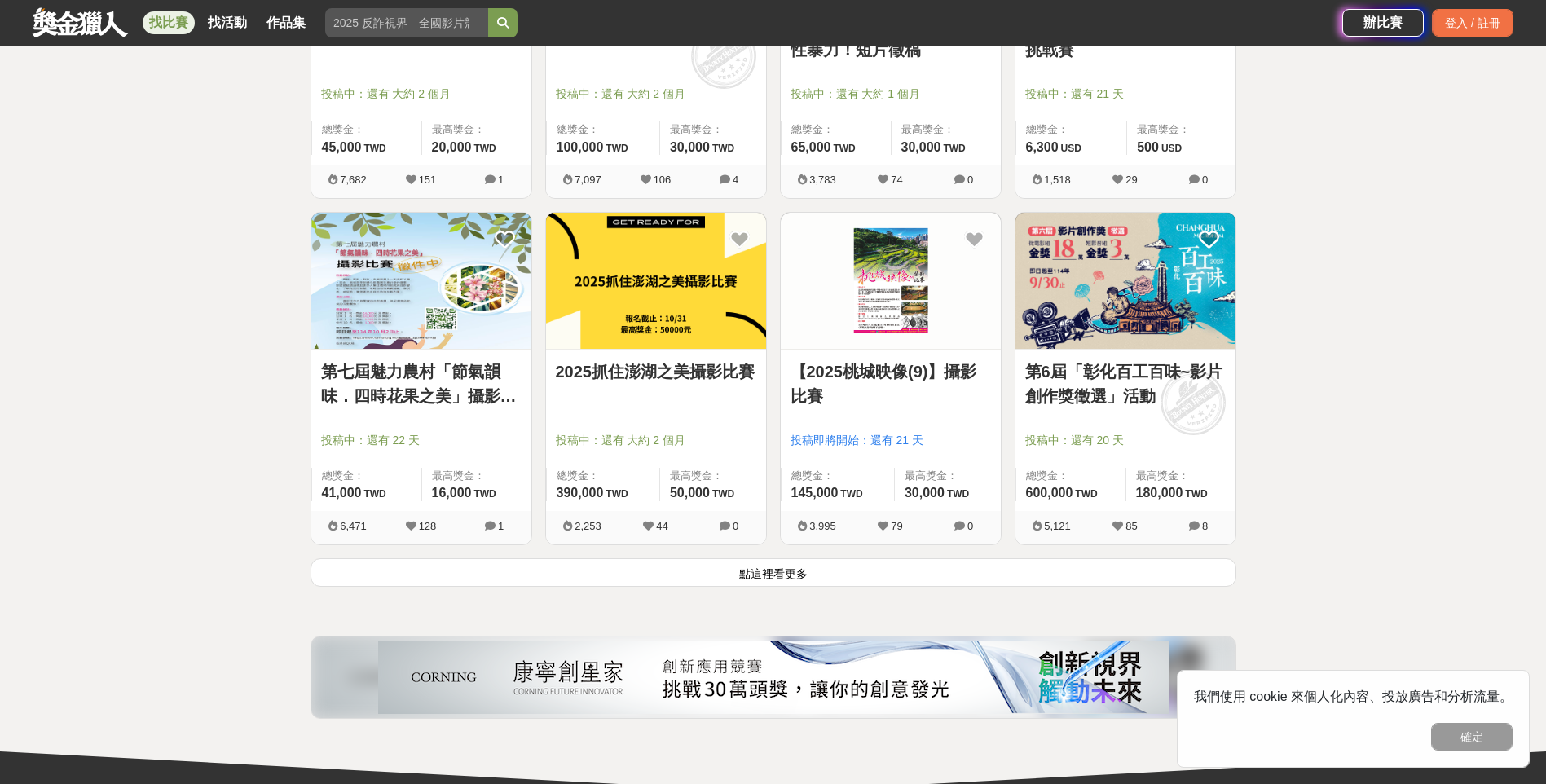
click at [1014, 564] on button "點這裡看更多" at bounding box center [773, 572] width 926 height 28
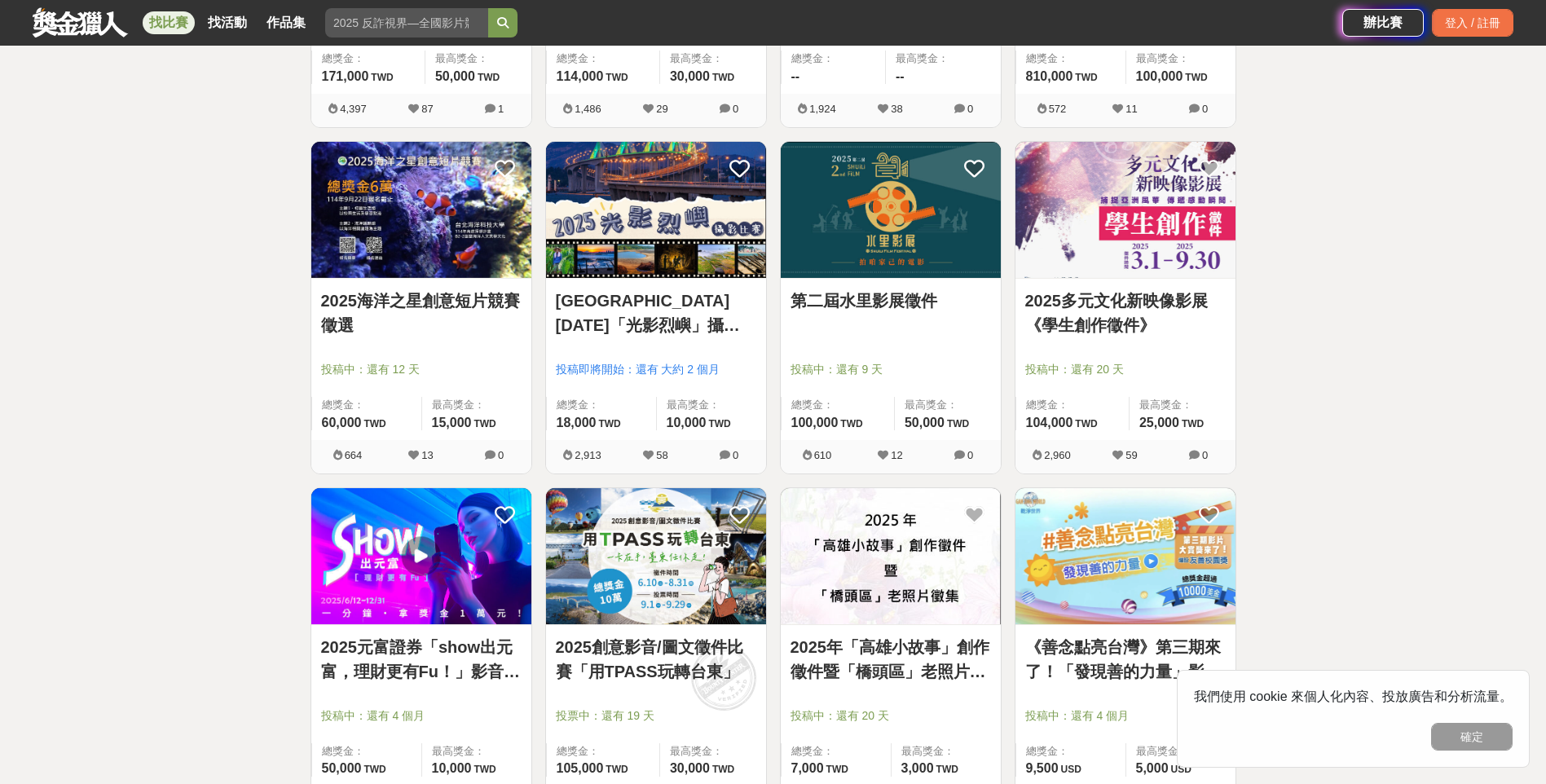
scroll to position [2607, 0]
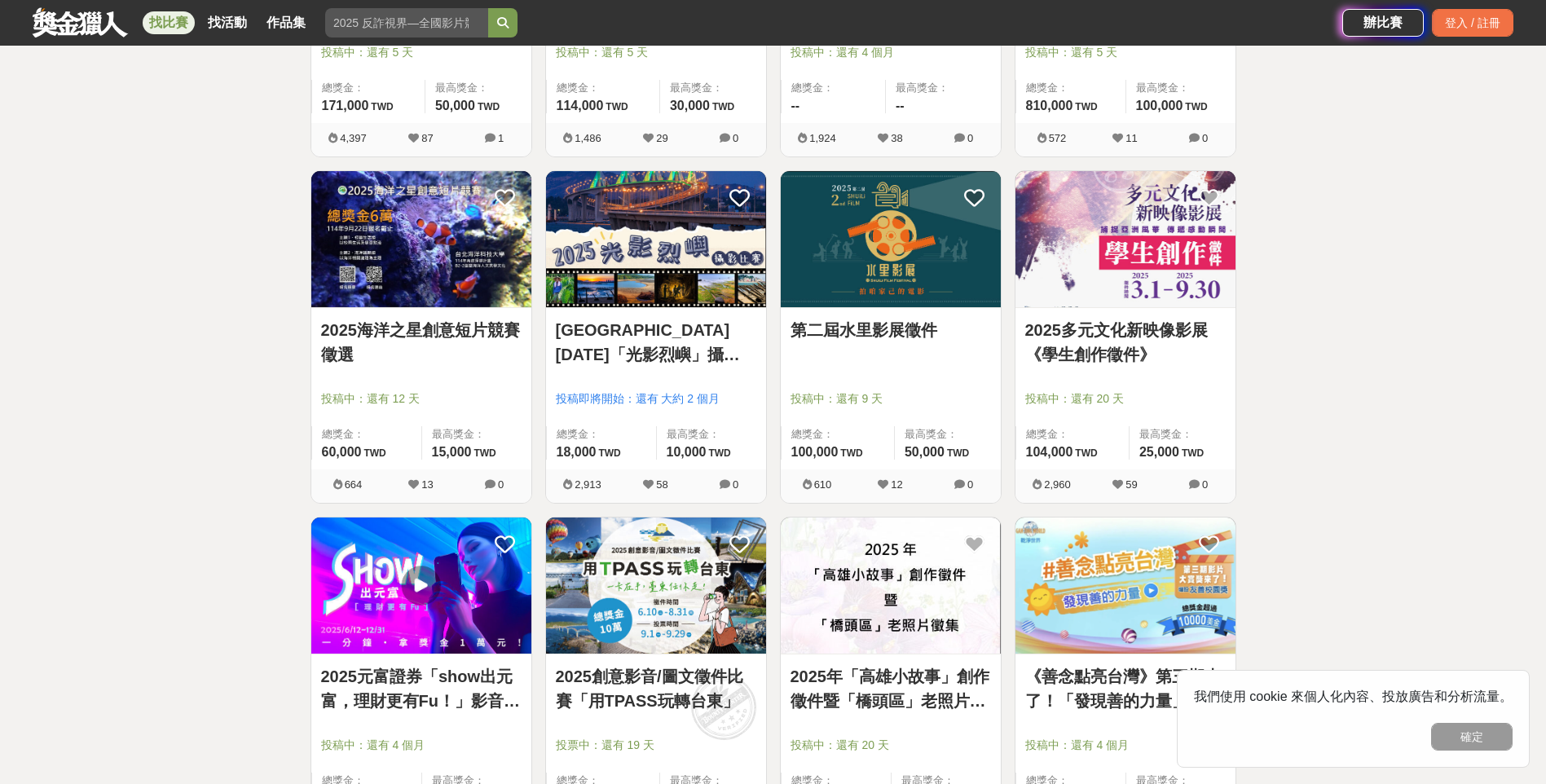
click at [1175, 366] on link "2025多元文化新映像影展《學生創作徵件》" at bounding box center [1125, 342] width 200 height 49
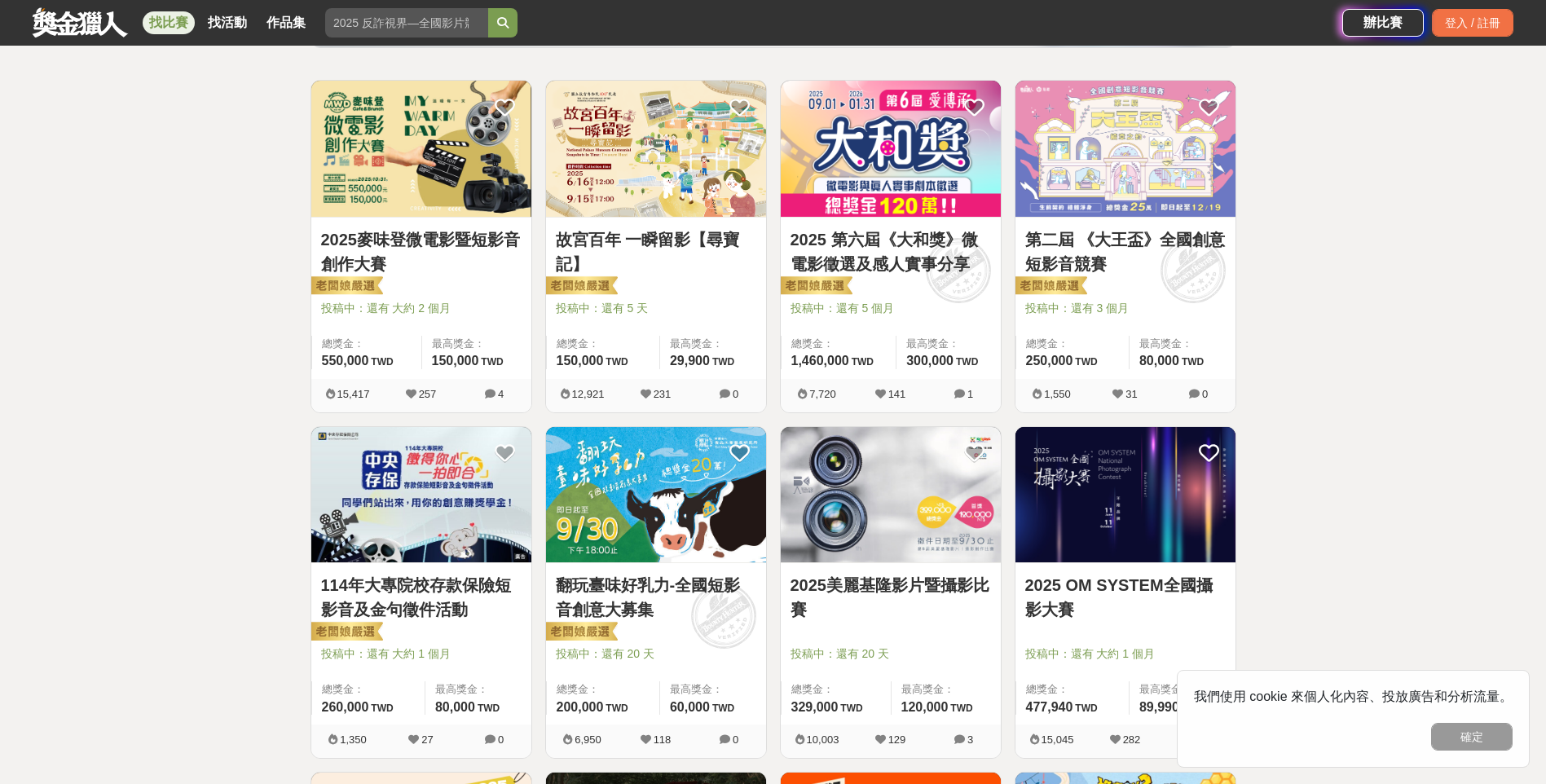
scroll to position [244, 0]
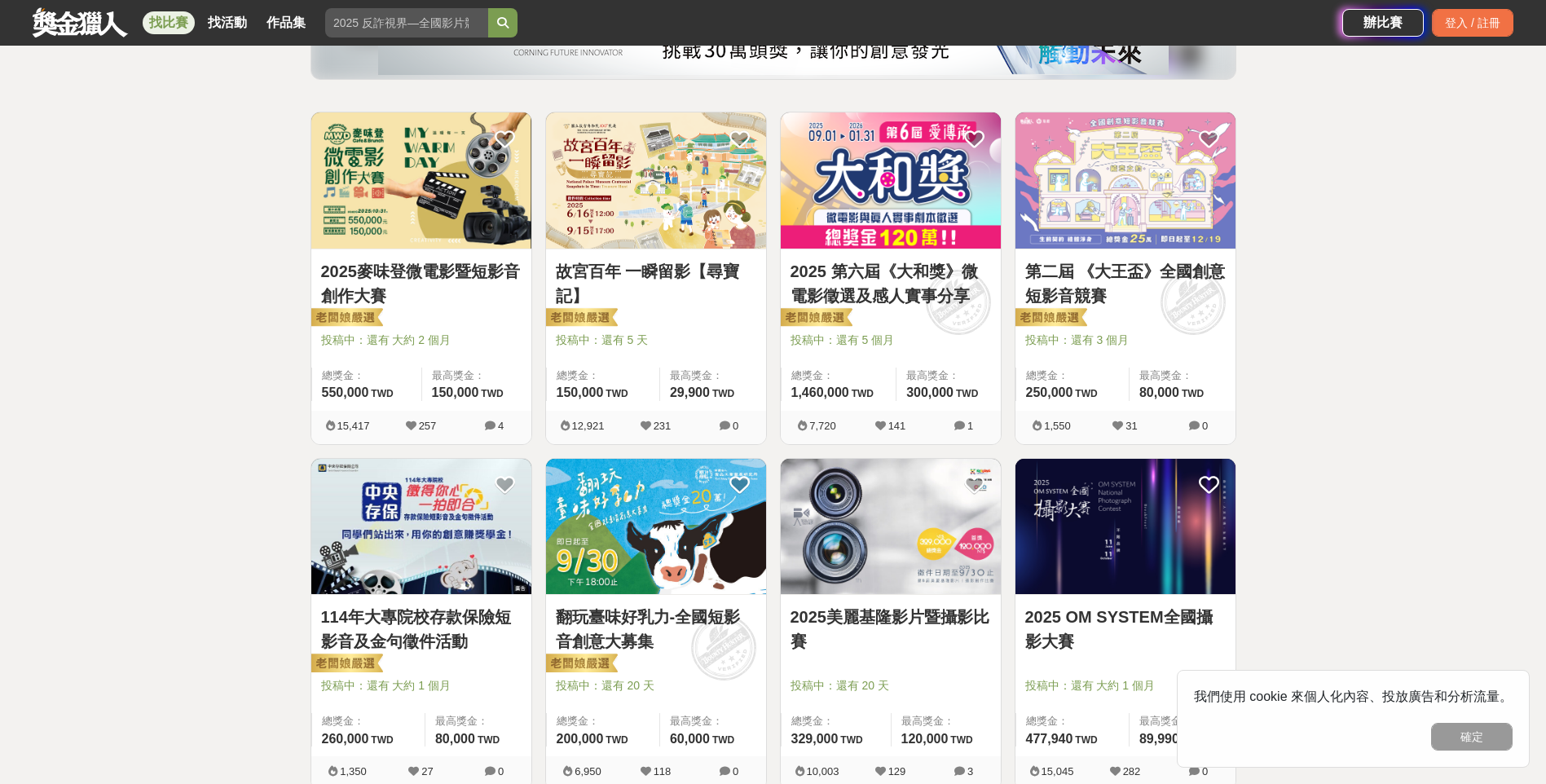
click at [885, 290] on link "2025 第六屆《大和獎》微電影徵選及感人實事分享" at bounding box center [890, 283] width 200 height 49
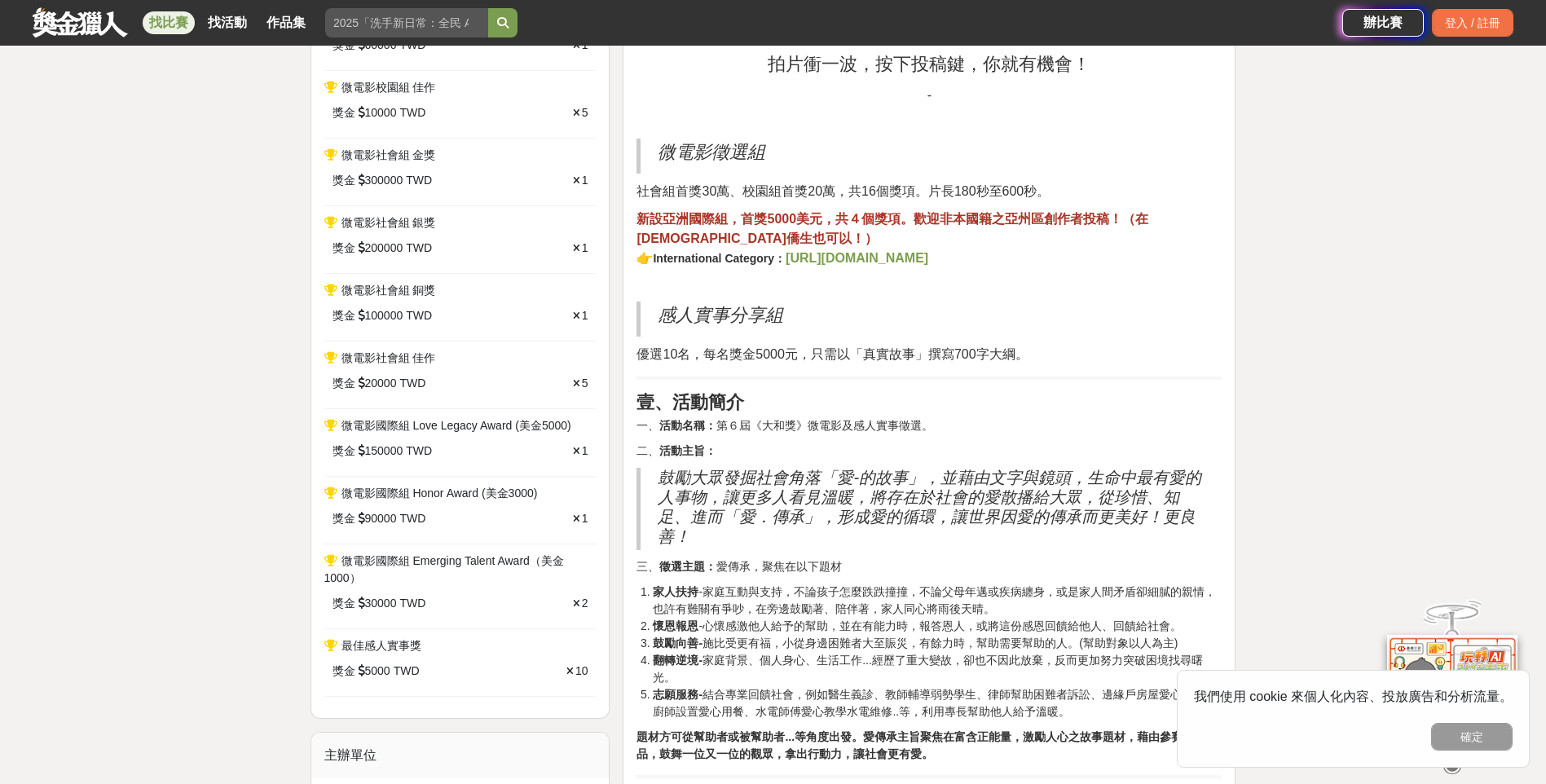
scroll to position [896, 0]
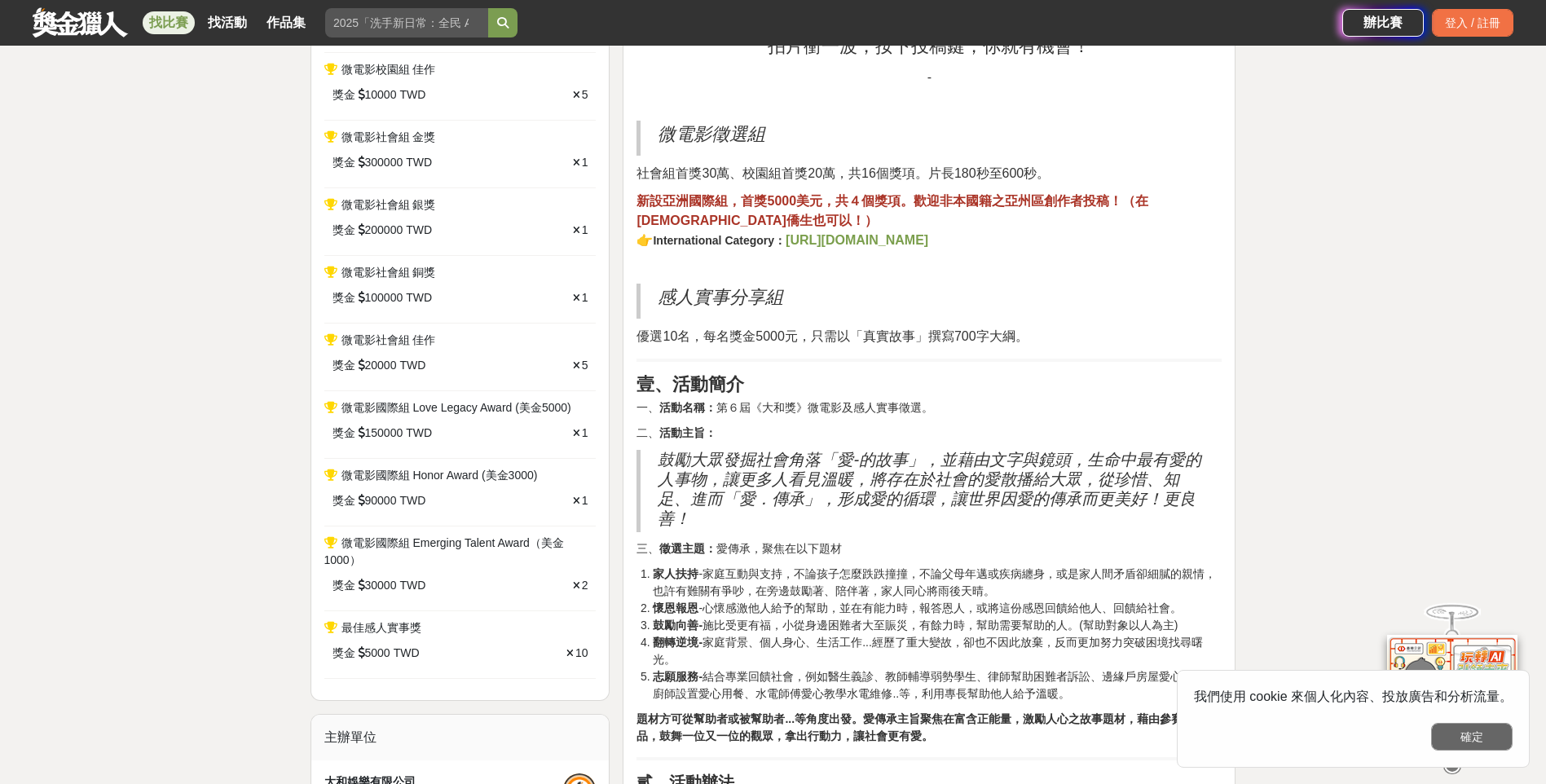
click at [1501, 743] on button "確定" at bounding box center [1471, 736] width 81 height 27
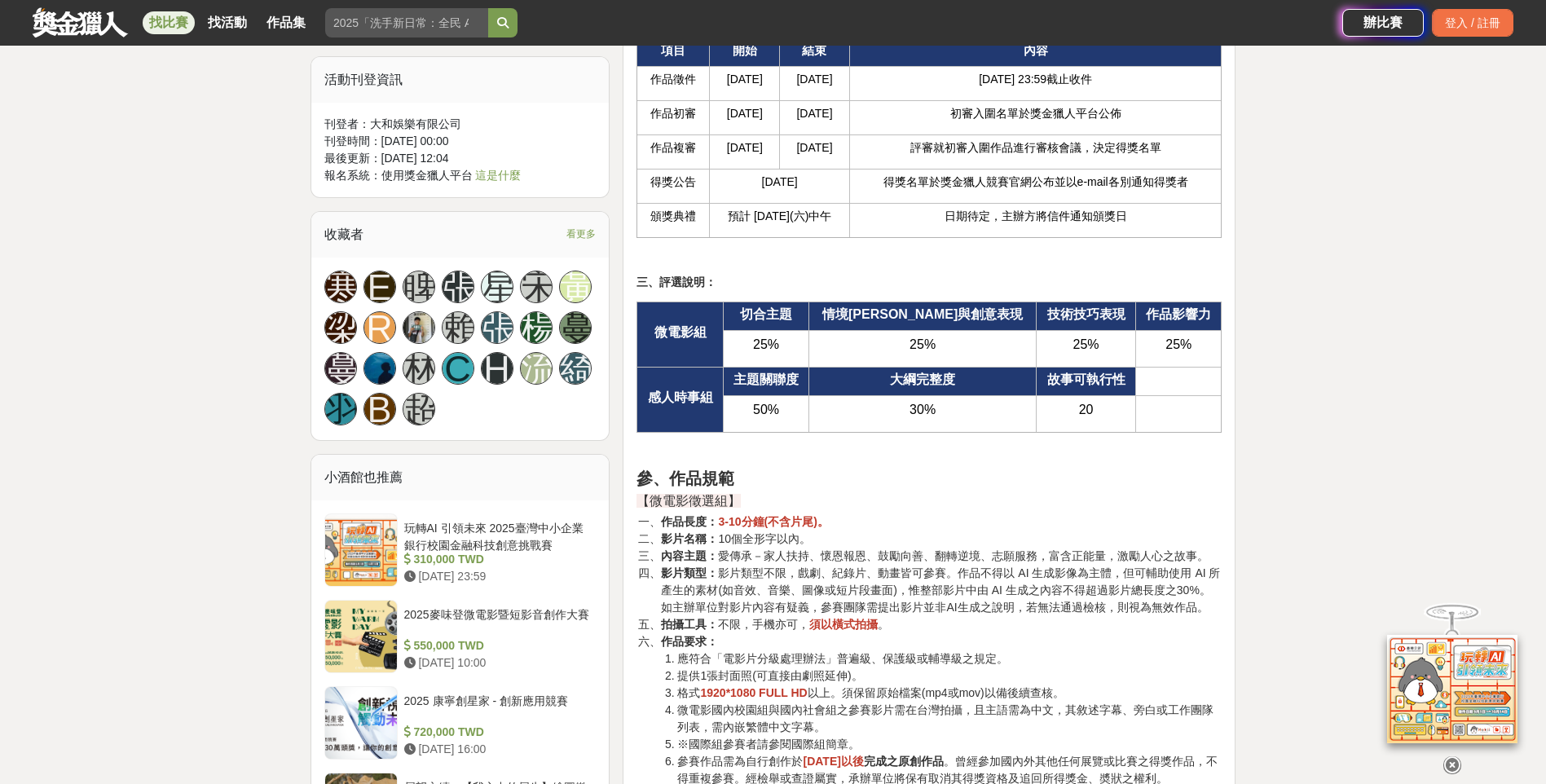
scroll to position [2281, 0]
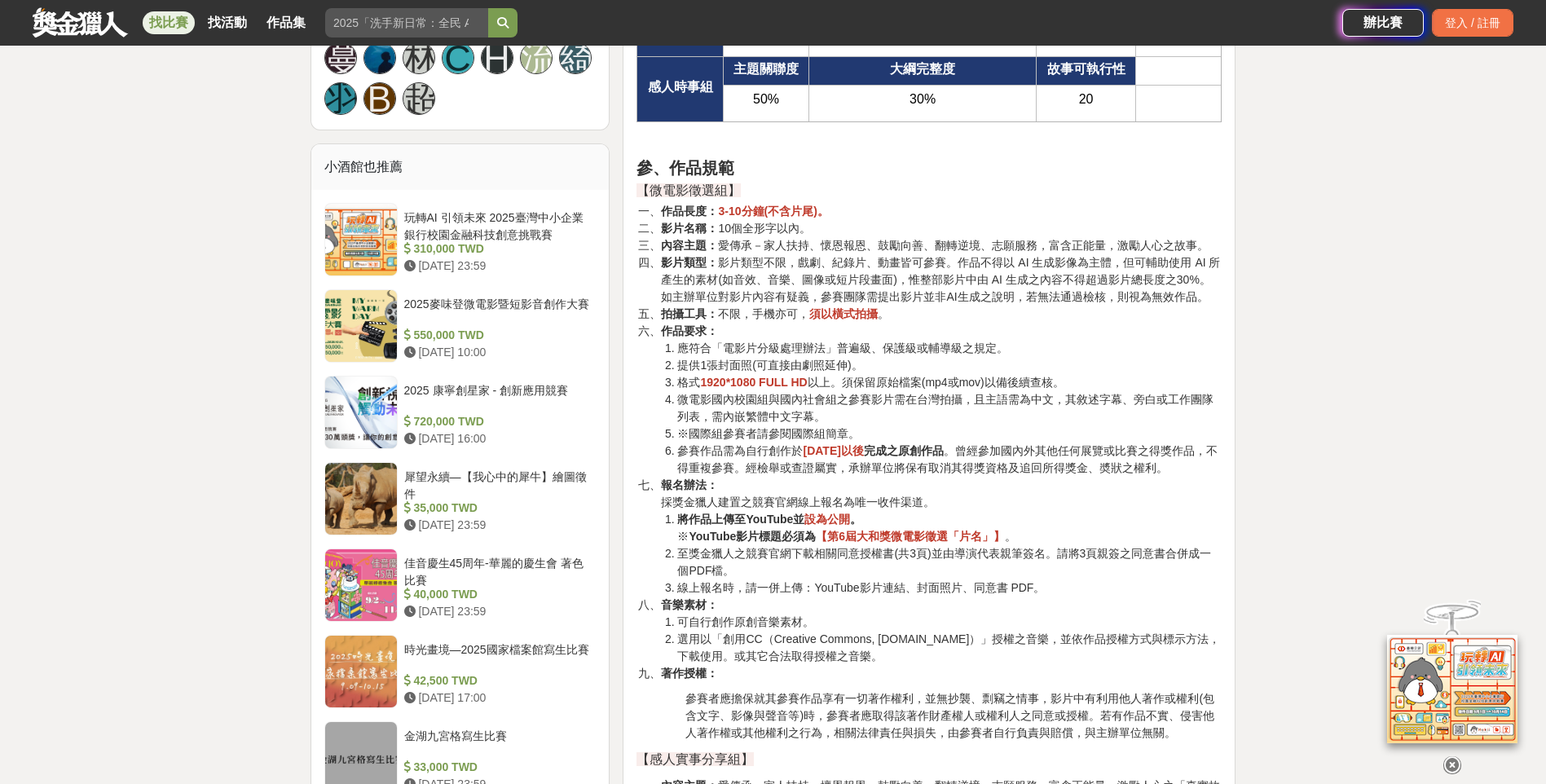
click at [1451, 757] on icon at bounding box center [1452, 764] width 18 height 18
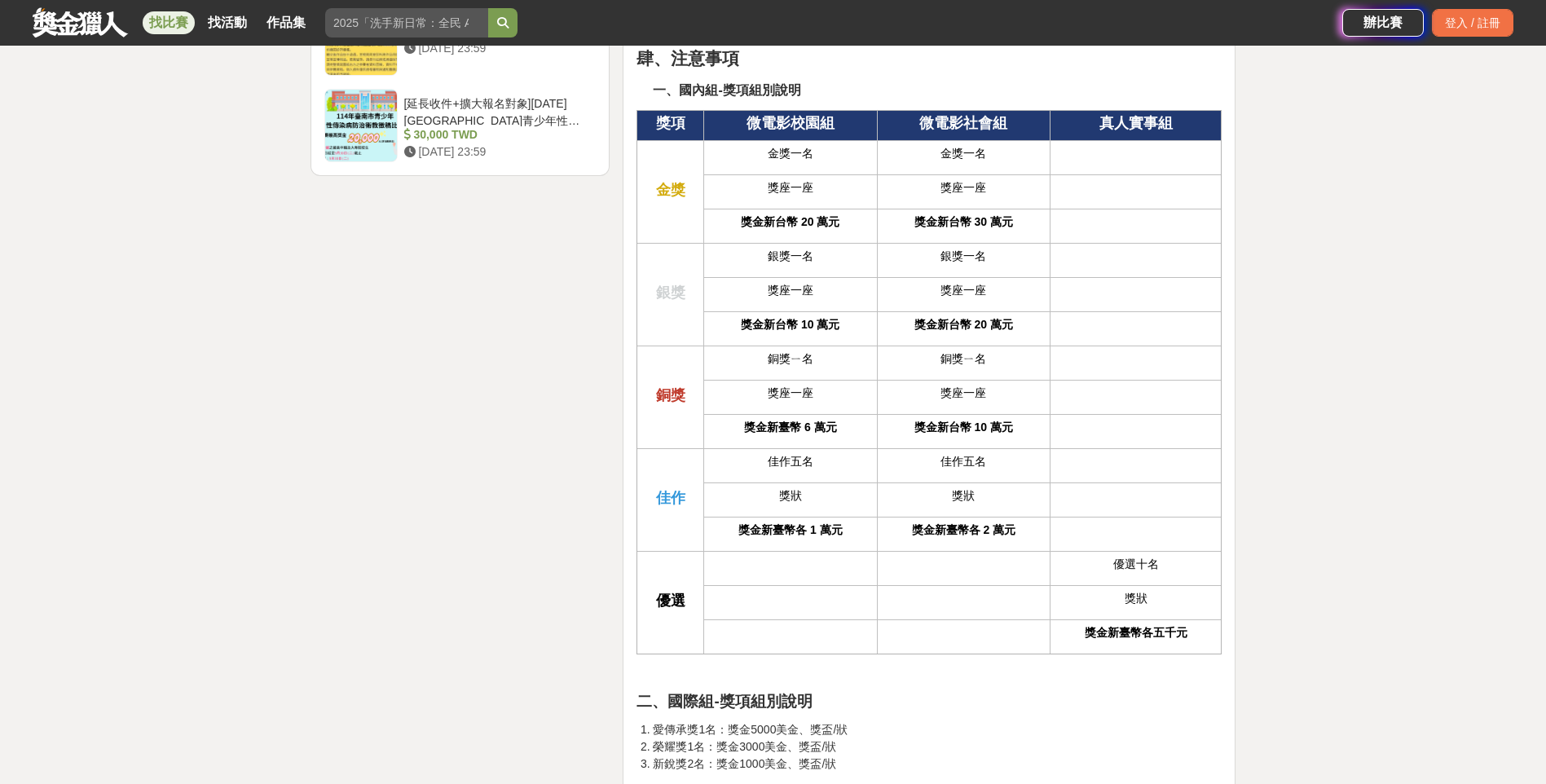
scroll to position [3340, 0]
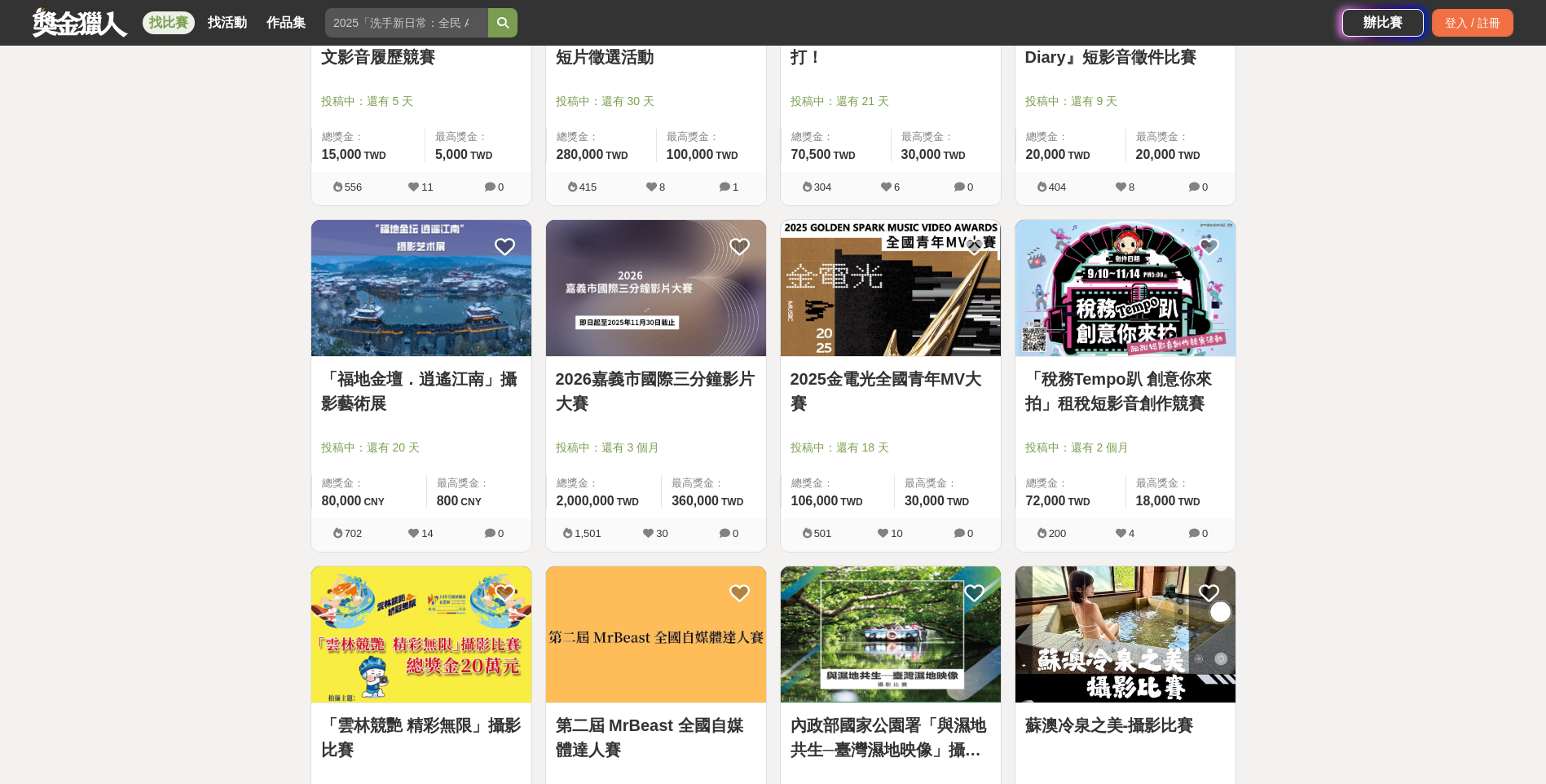
scroll to position [3666, 0]
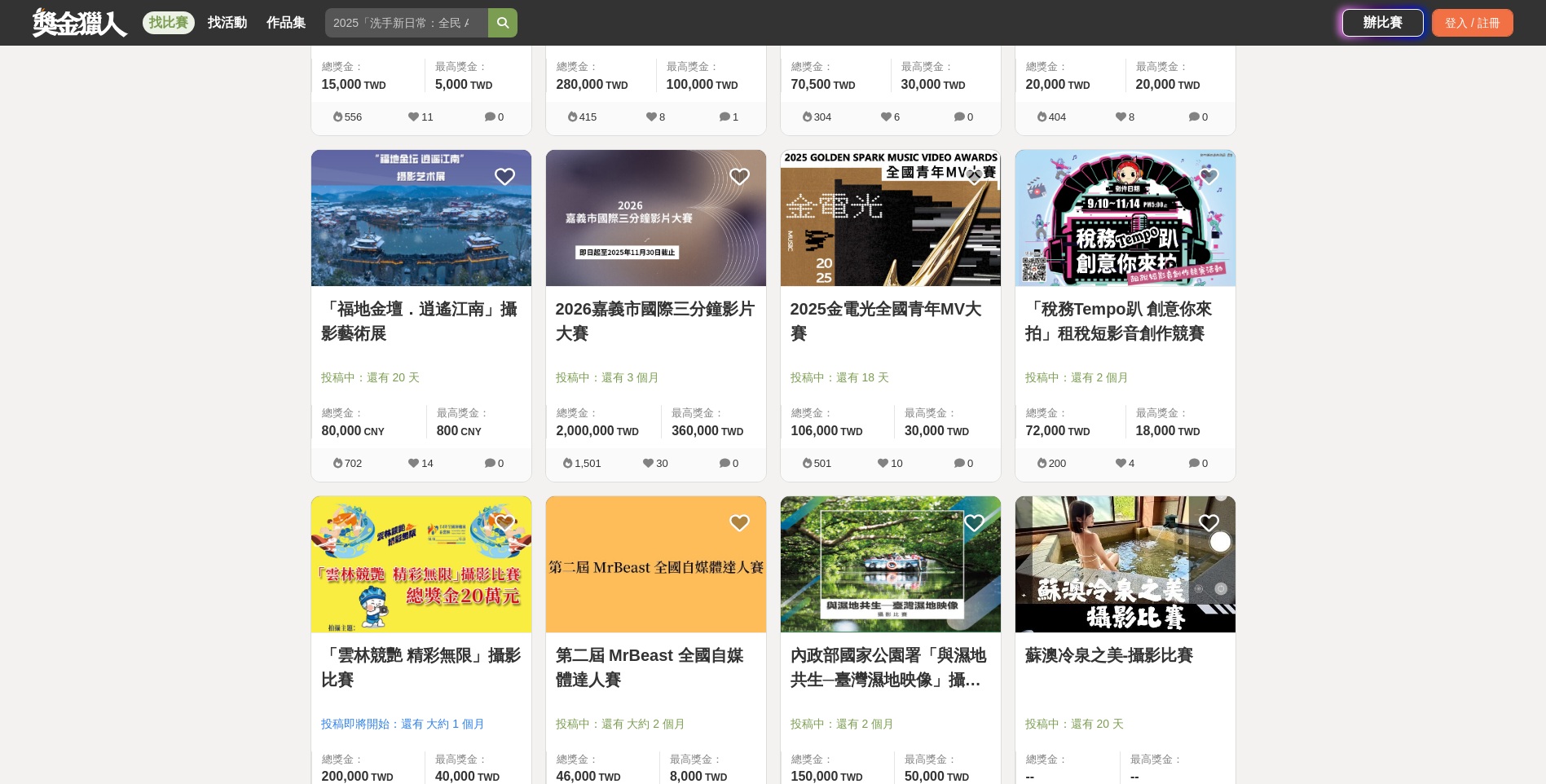
click at [1186, 674] on div "蘇澳冷泉之美-攝影比賽" at bounding box center [1125, 664] width 200 height 43
click at [1112, 593] on img at bounding box center [1125, 563] width 220 height 136
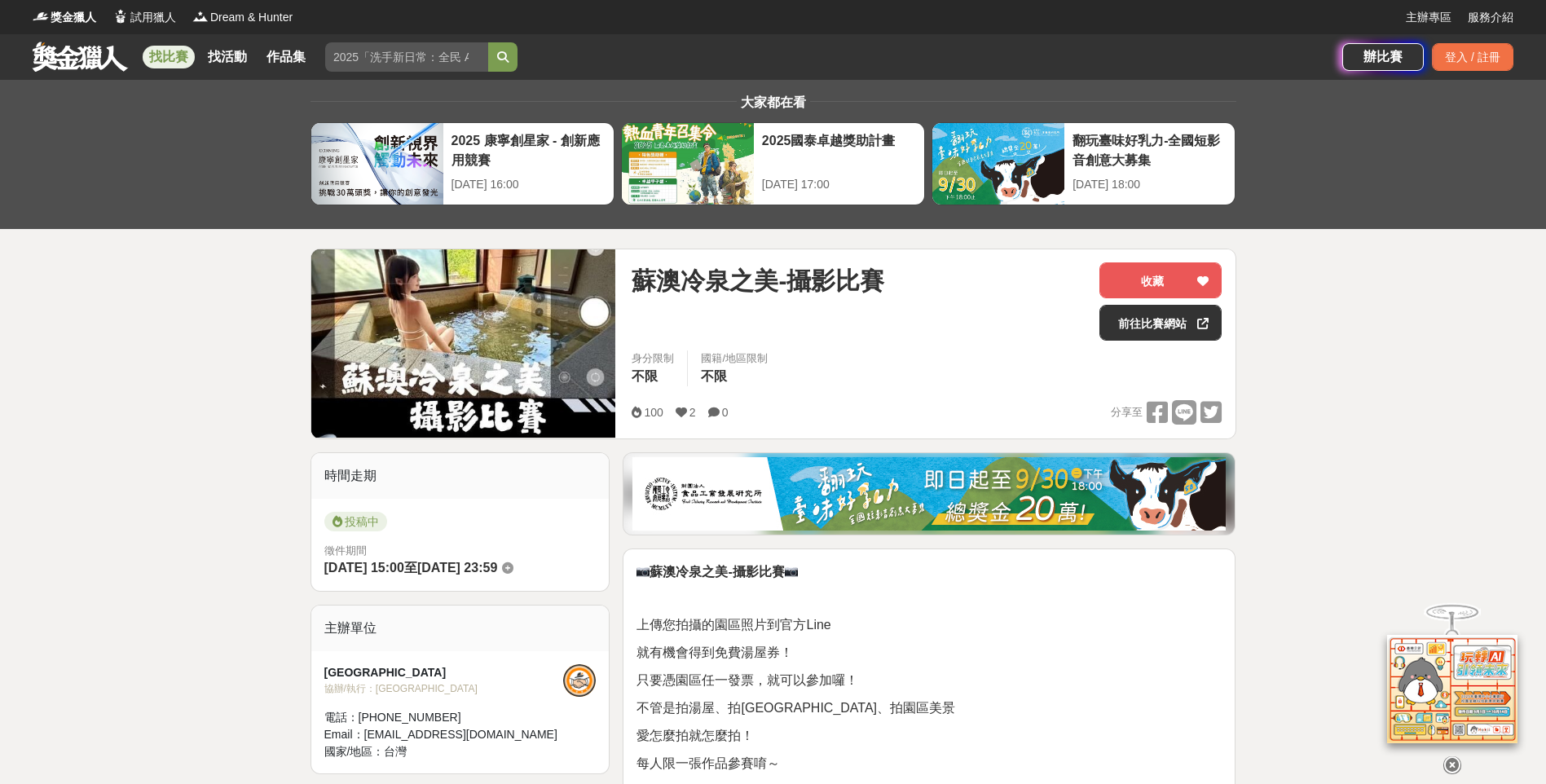
click at [525, 331] on img at bounding box center [464, 343] width 305 height 188
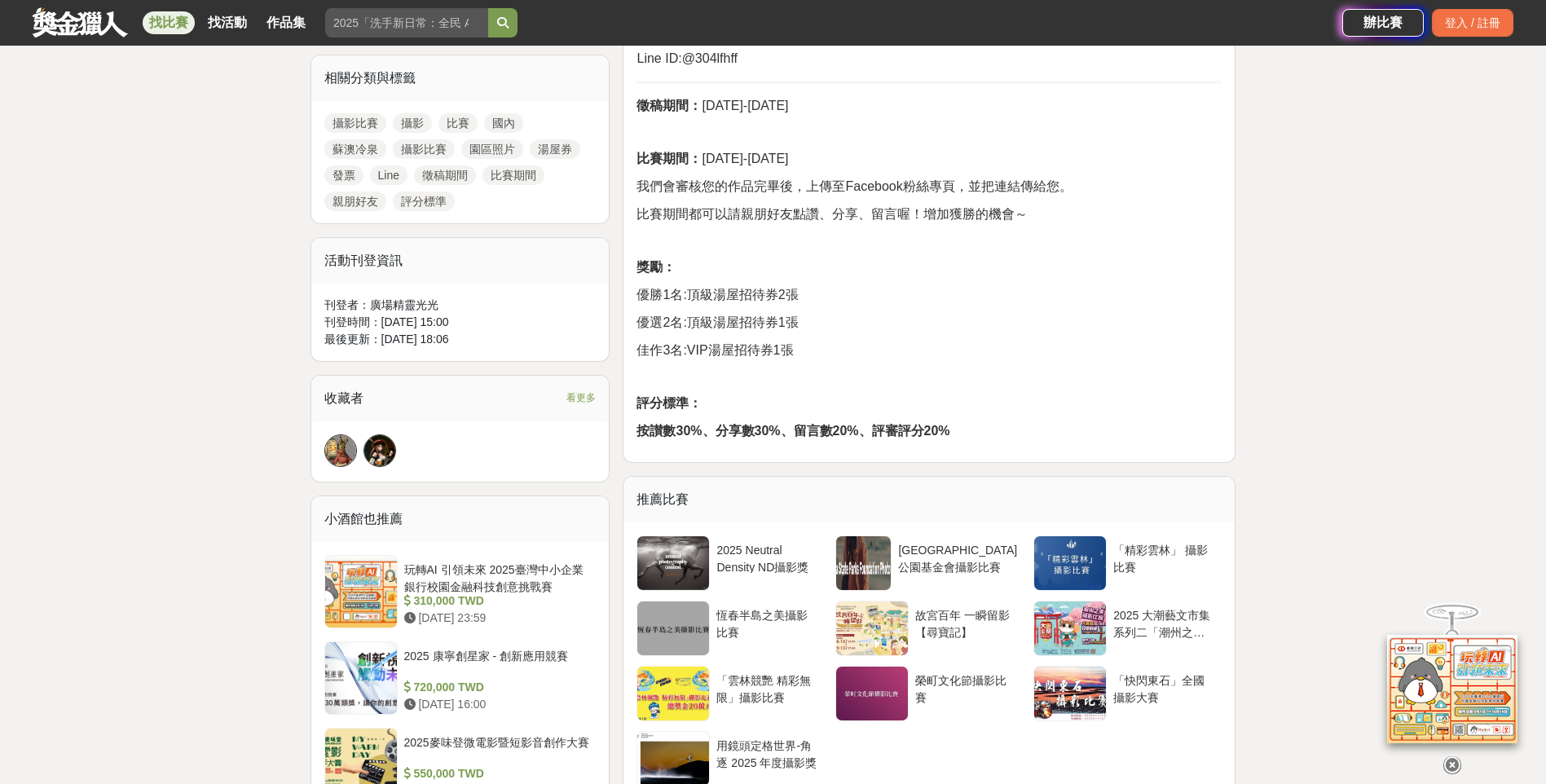
scroll to position [733, 0]
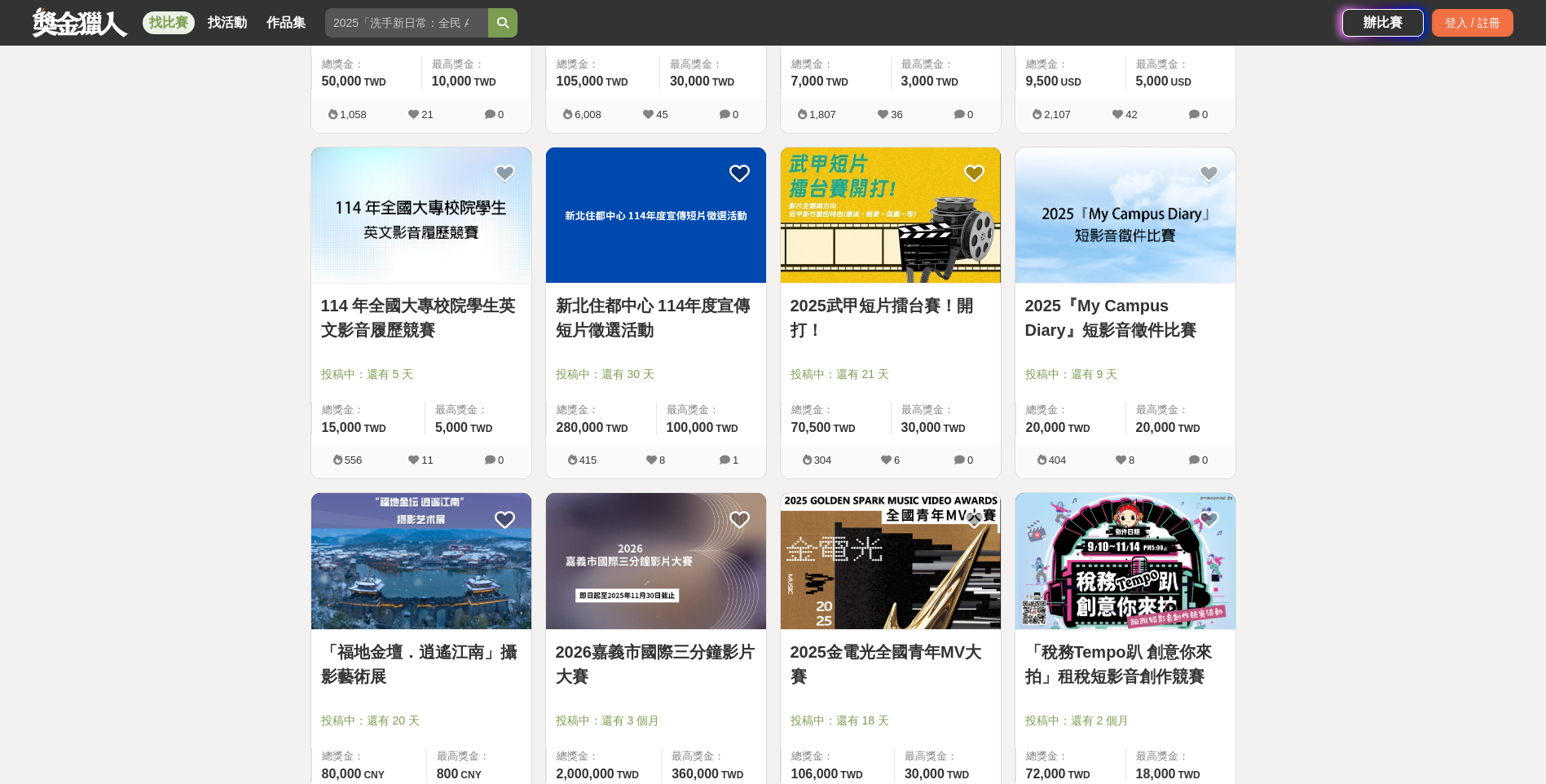
scroll to position [3666, 0]
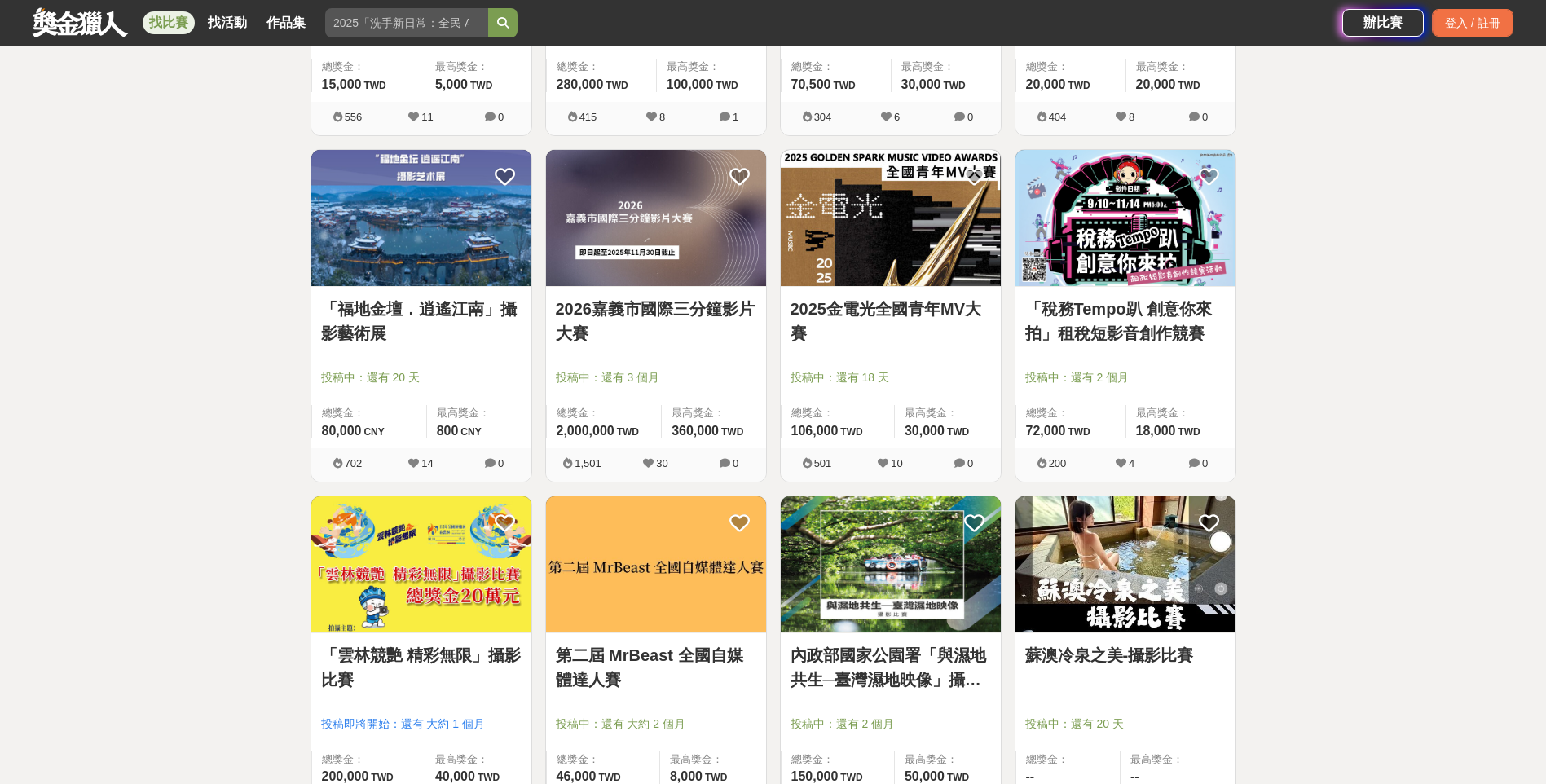
click at [1131, 582] on img at bounding box center [1125, 563] width 220 height 136
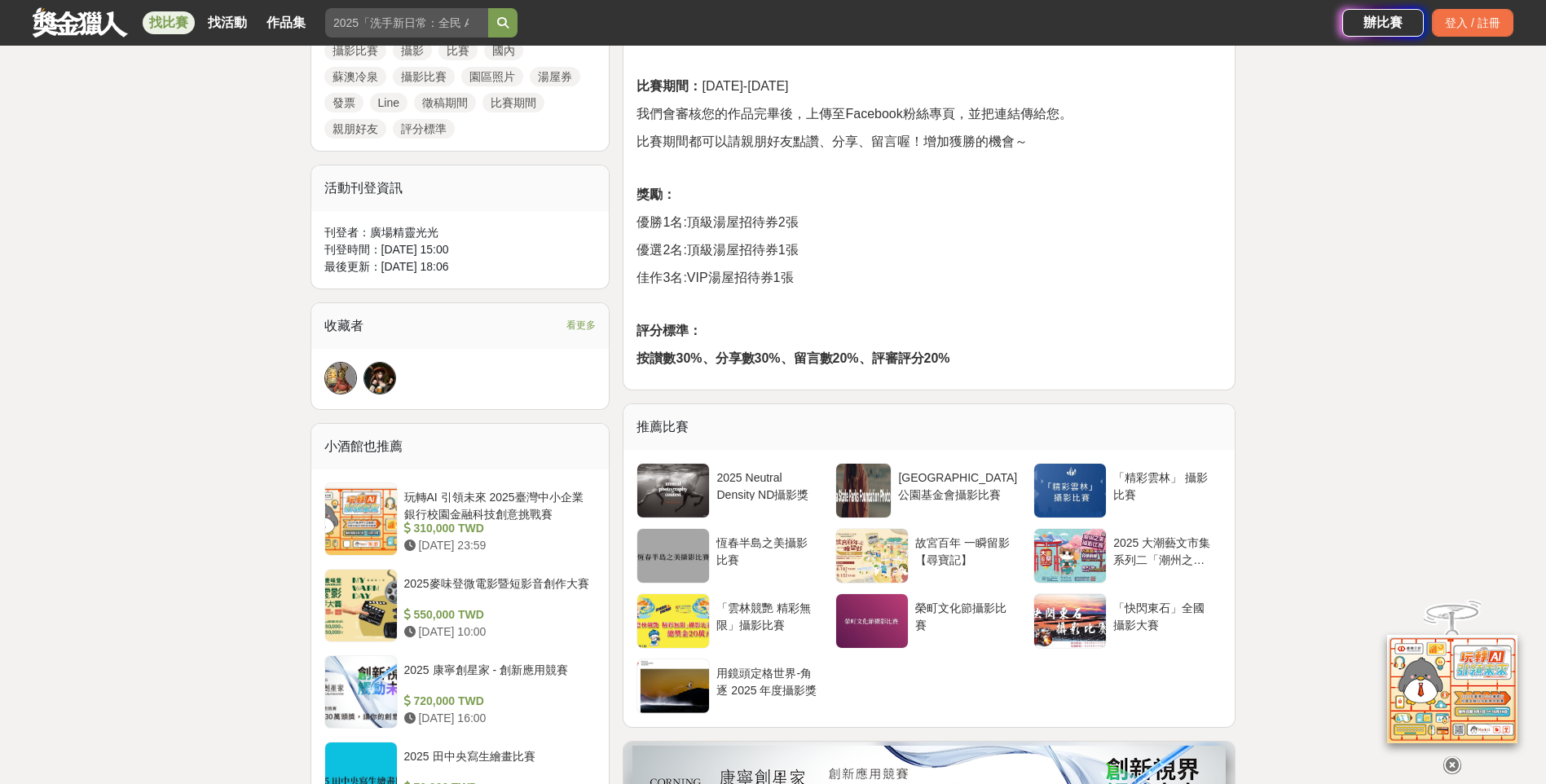
scroll to position [652, 0]
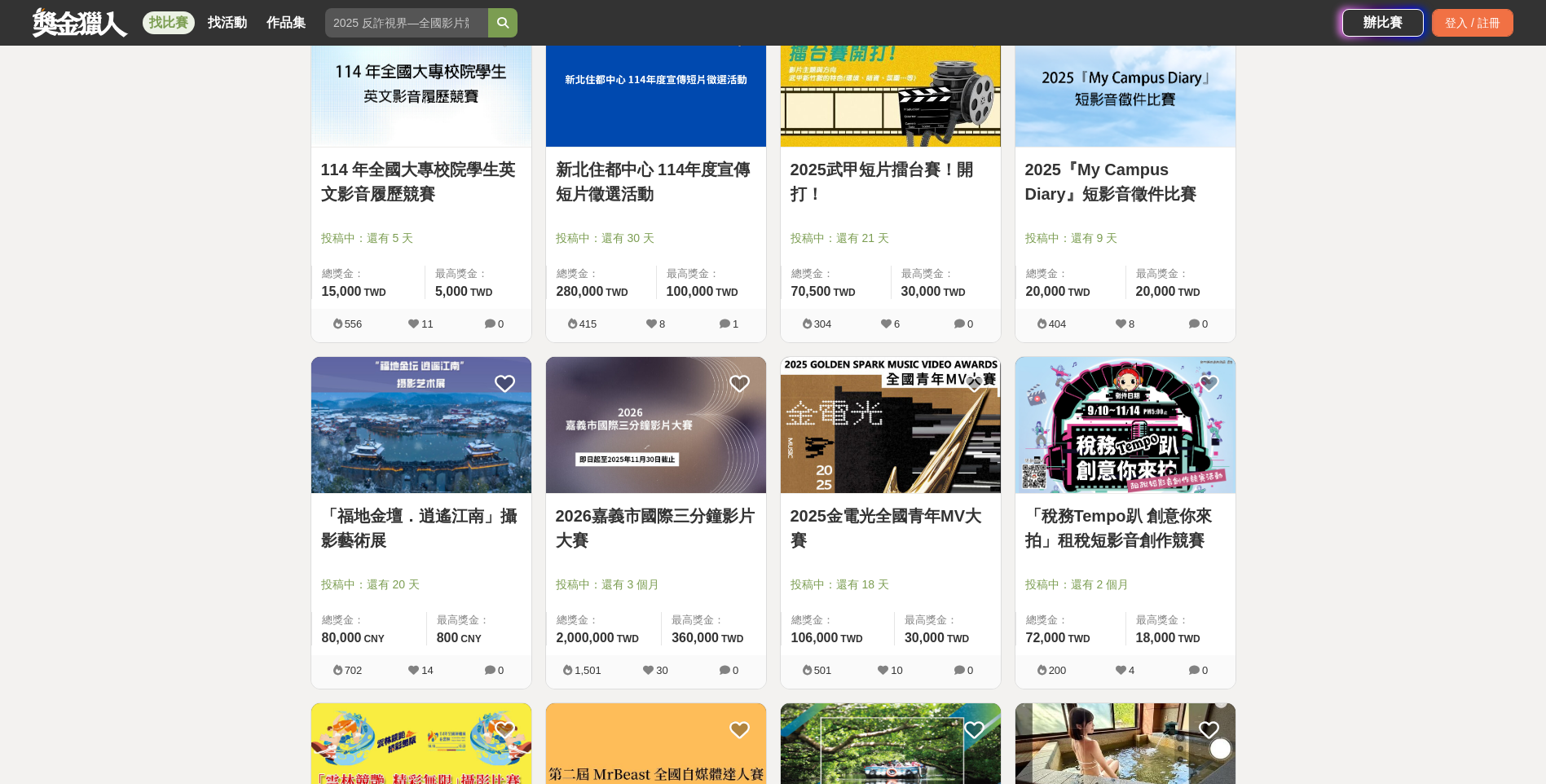
scroll to position [3258, 0]
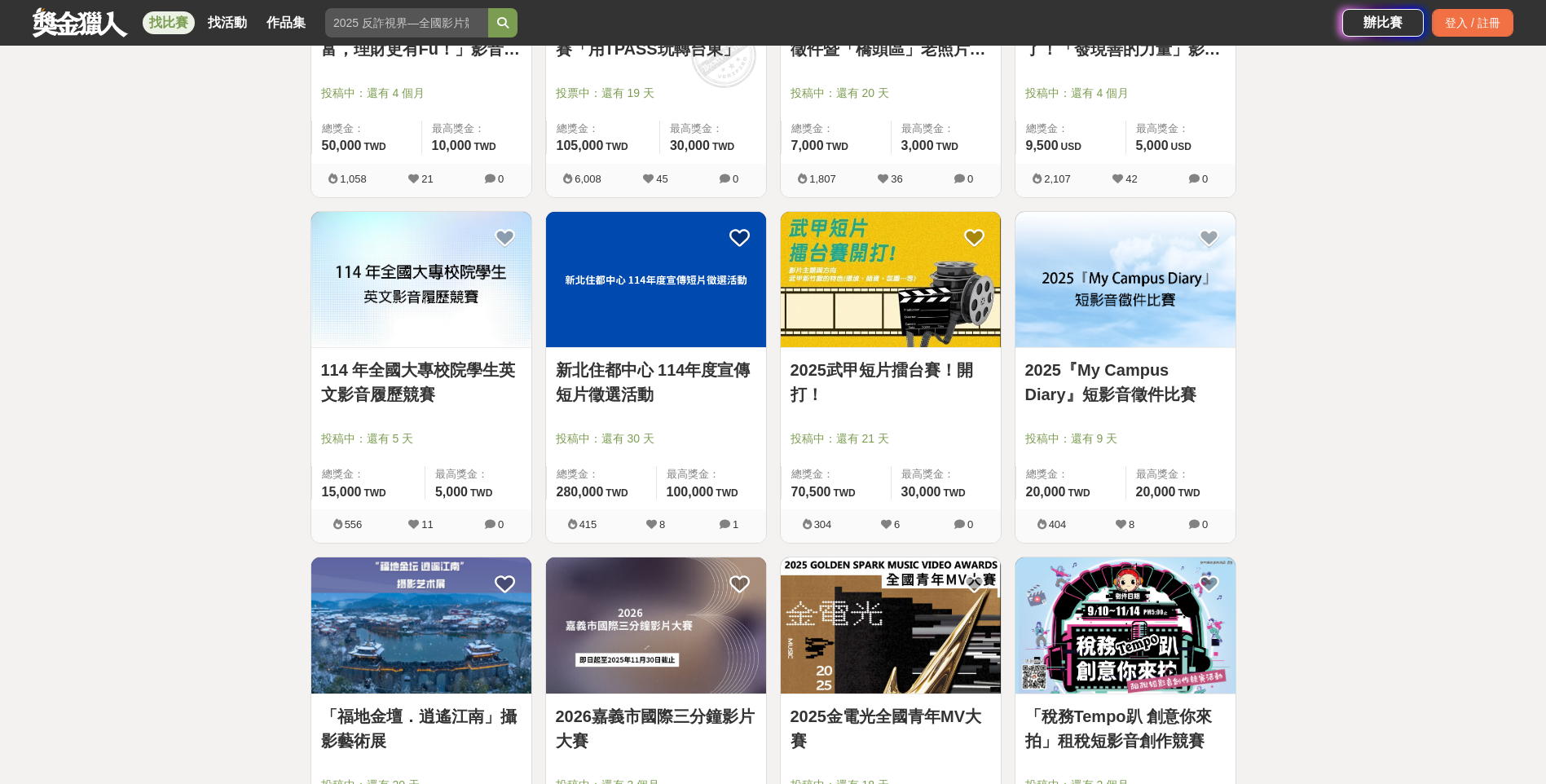
click at [935, 407] on link "2025武甲短片擂台賽！開打！" at bounding box center [890, 382] width 200 height 49
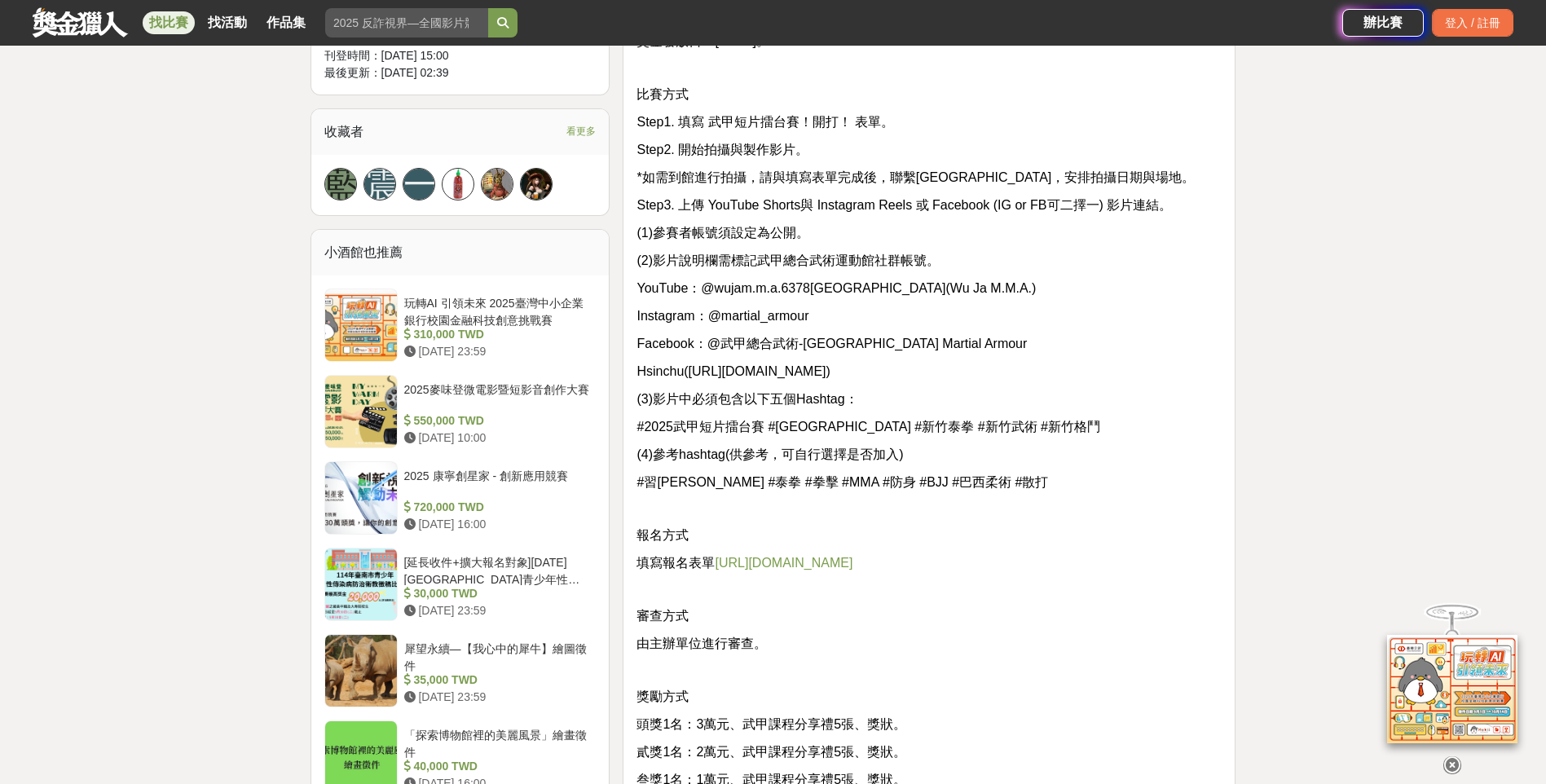
scroll to position [1385, 0]
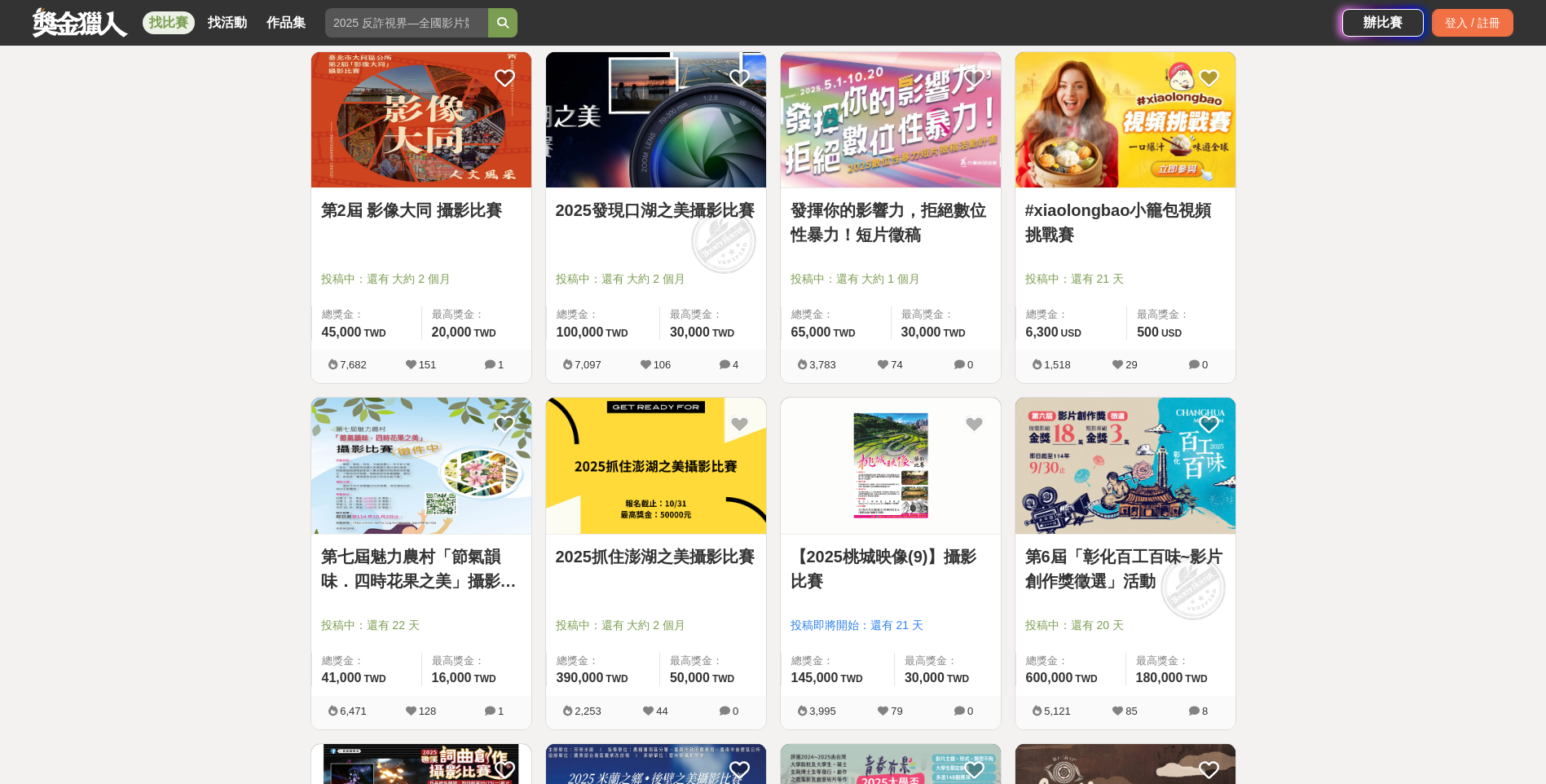
scroll to position [2036, 0]
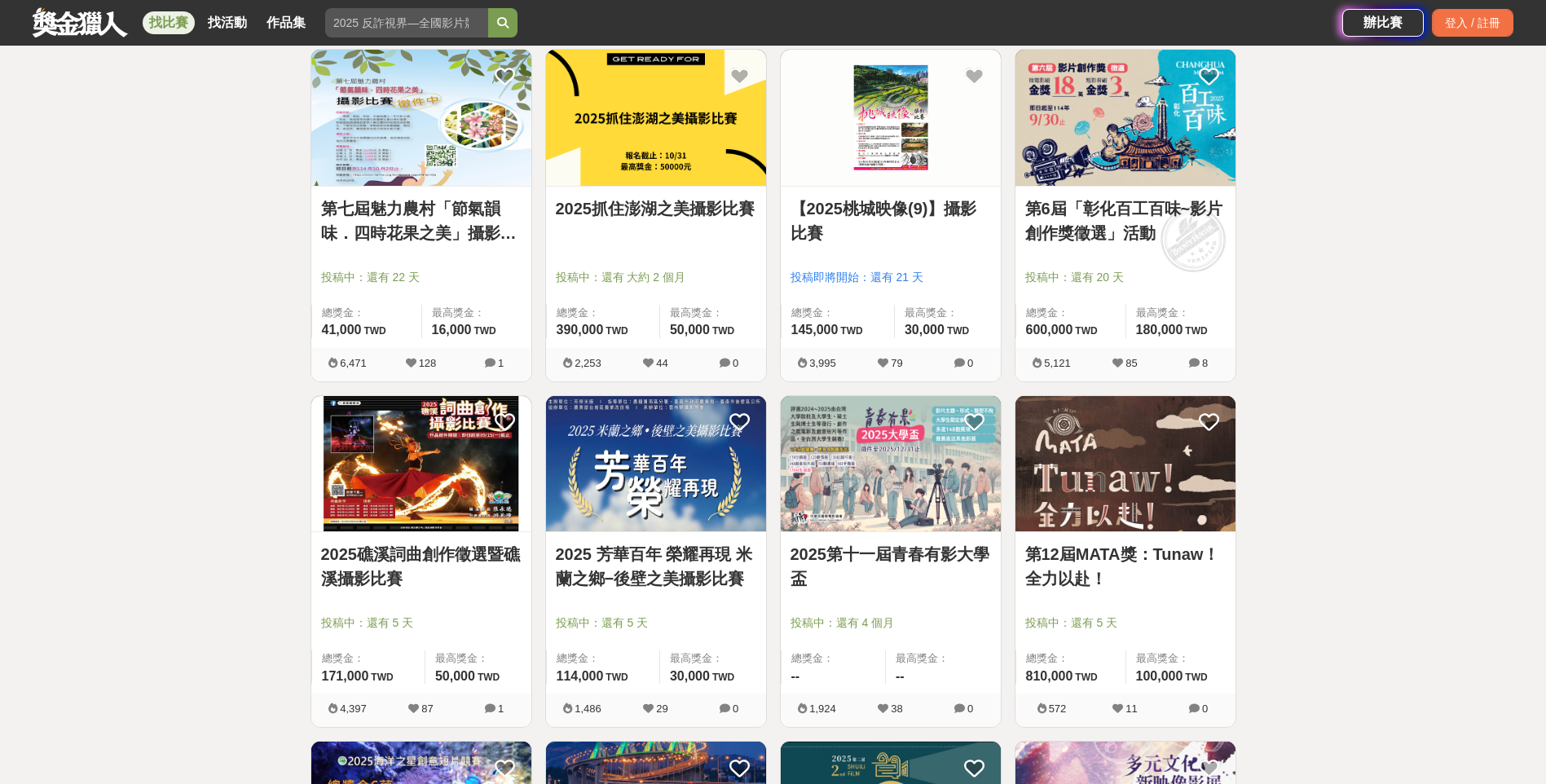
click at [927, 585] on link "2025第十一屆青春有影大學盃" at bounding box center [890, 566] width 200 height 49
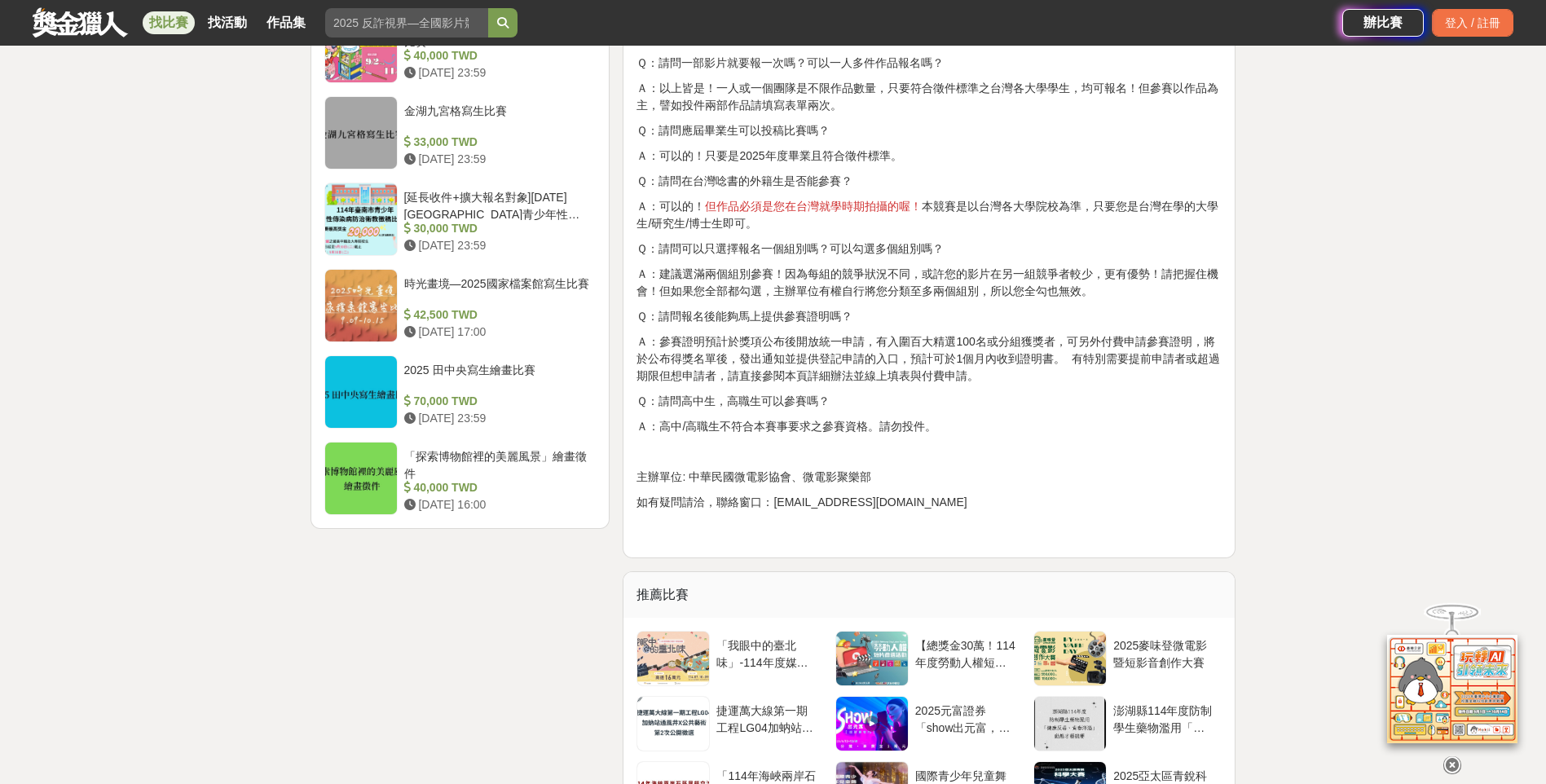
scroll to position [2118, 0]
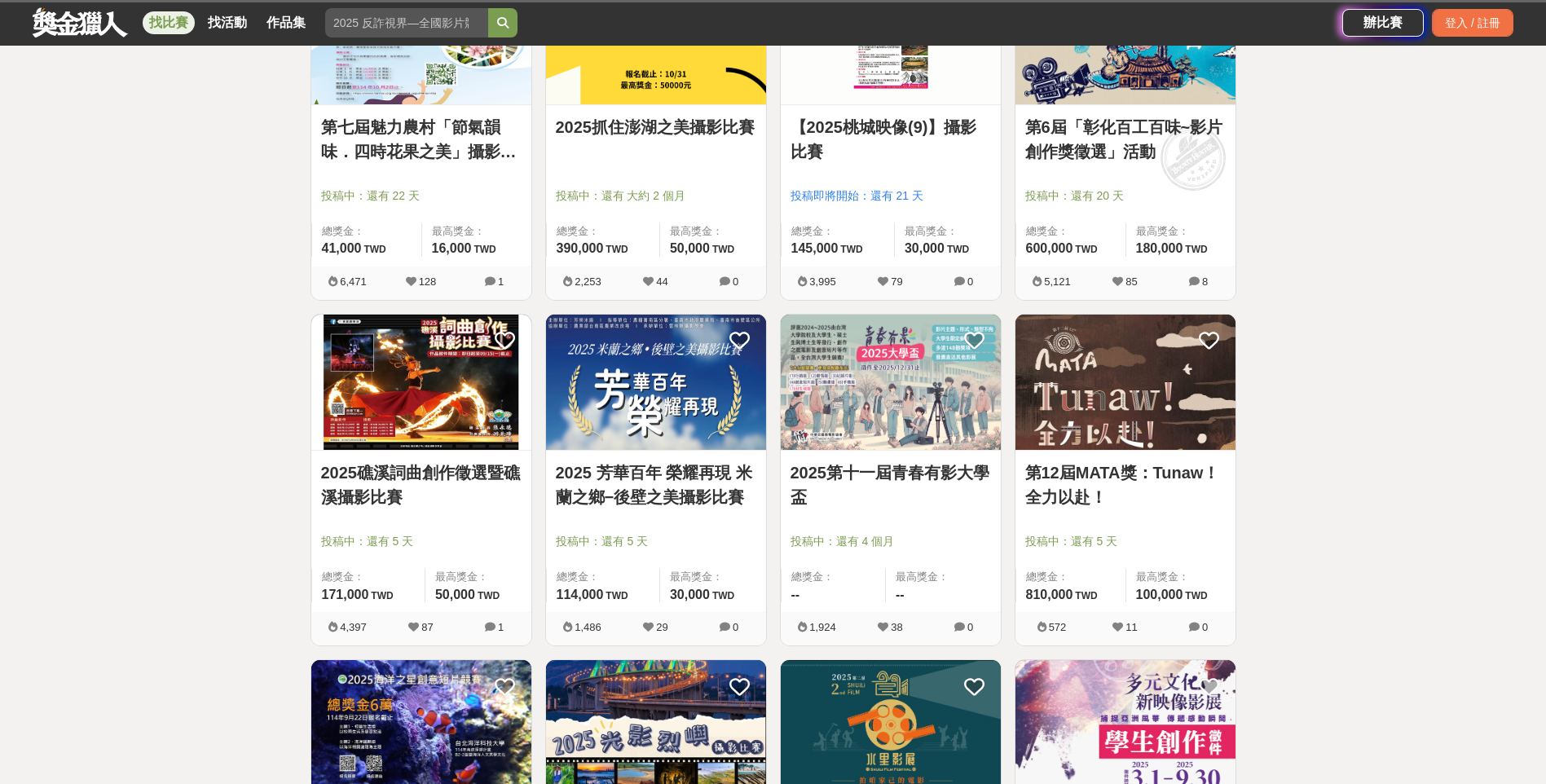
scroll to position [2036, 0]
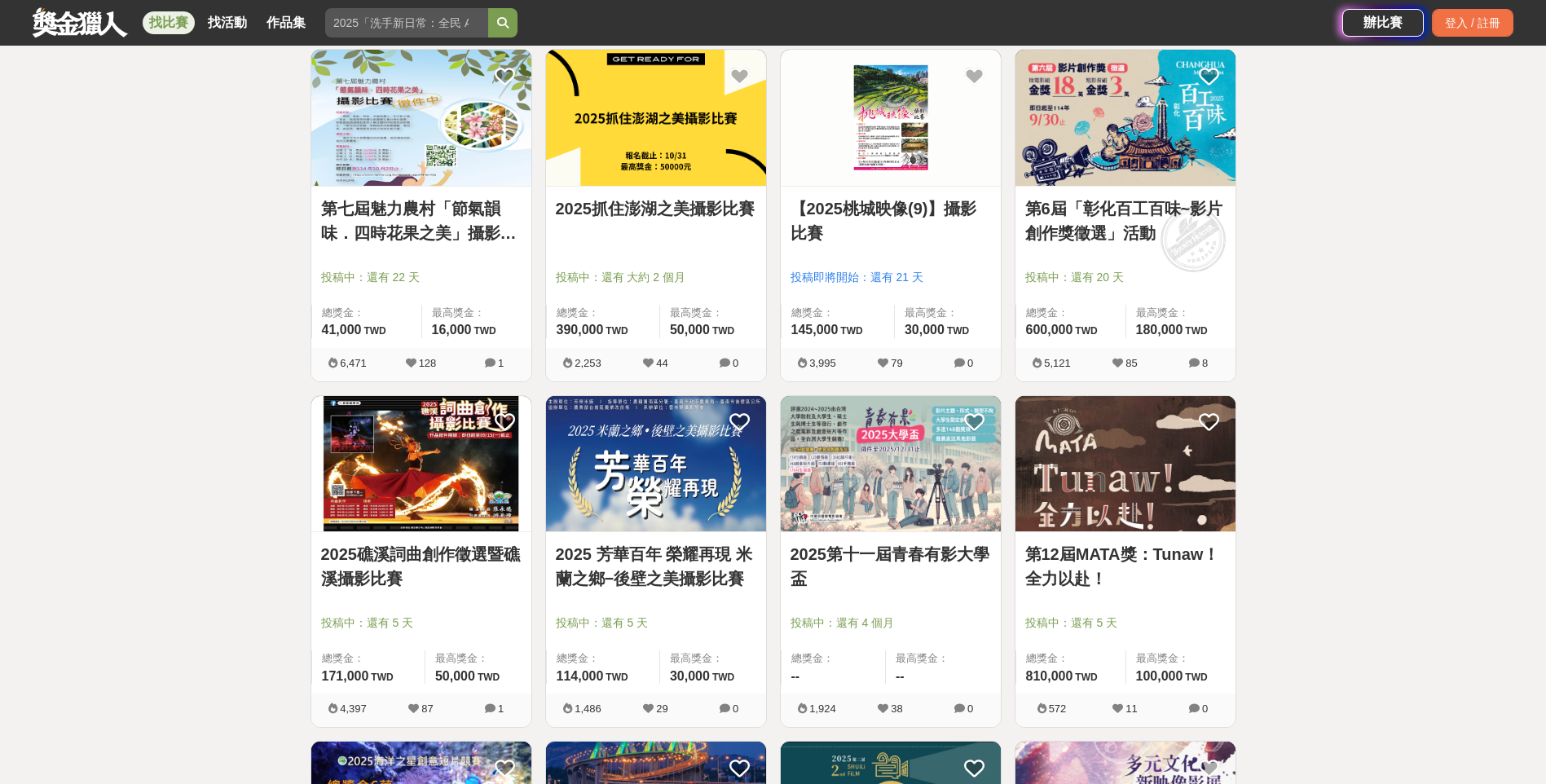
click at [1142, 576] on link "第12屆MATA獎：Tunaw！全力以赴！" at bounding box center [1125, 566] width 200 height 49
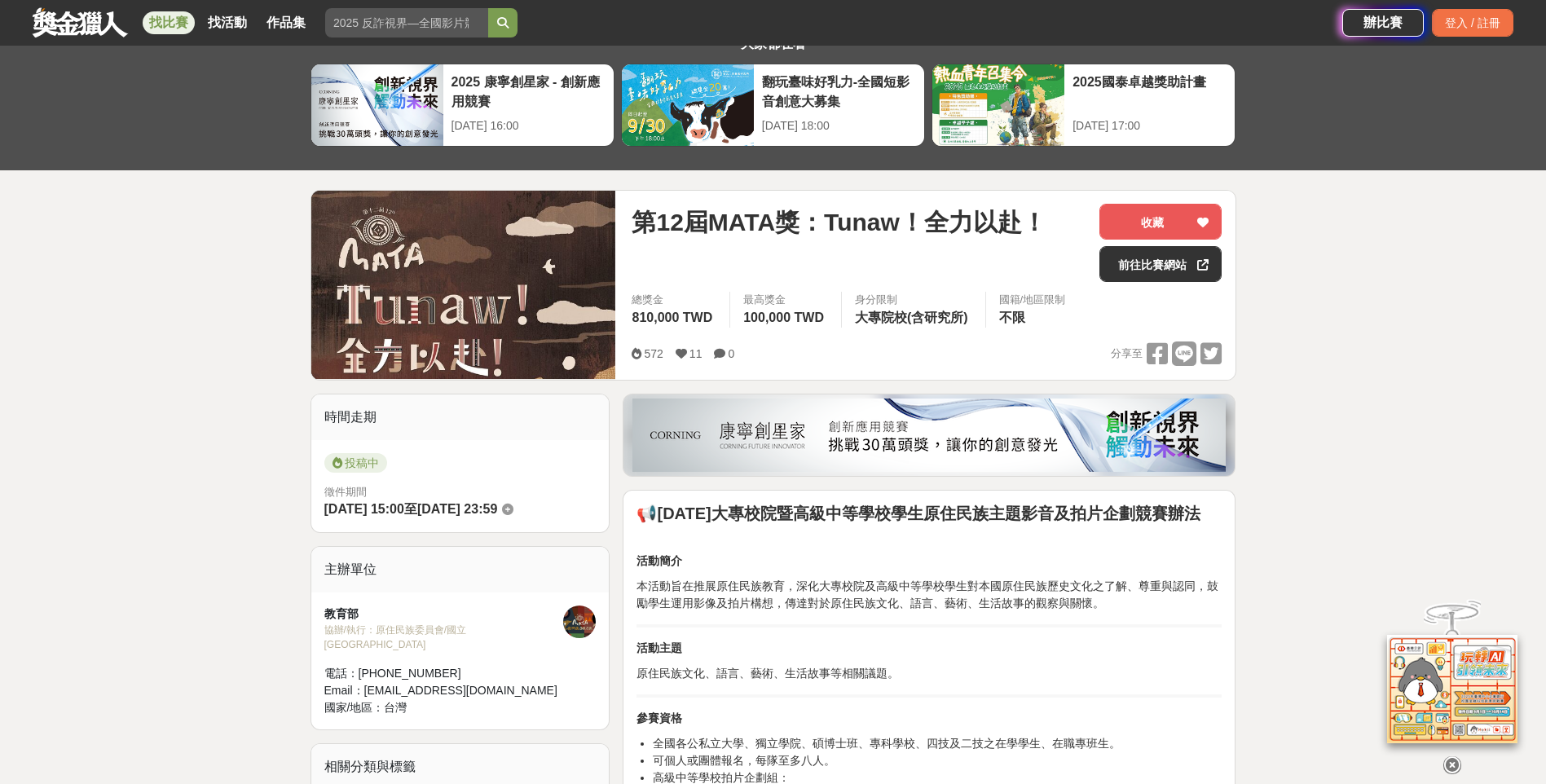
scroll to position [326, 0]
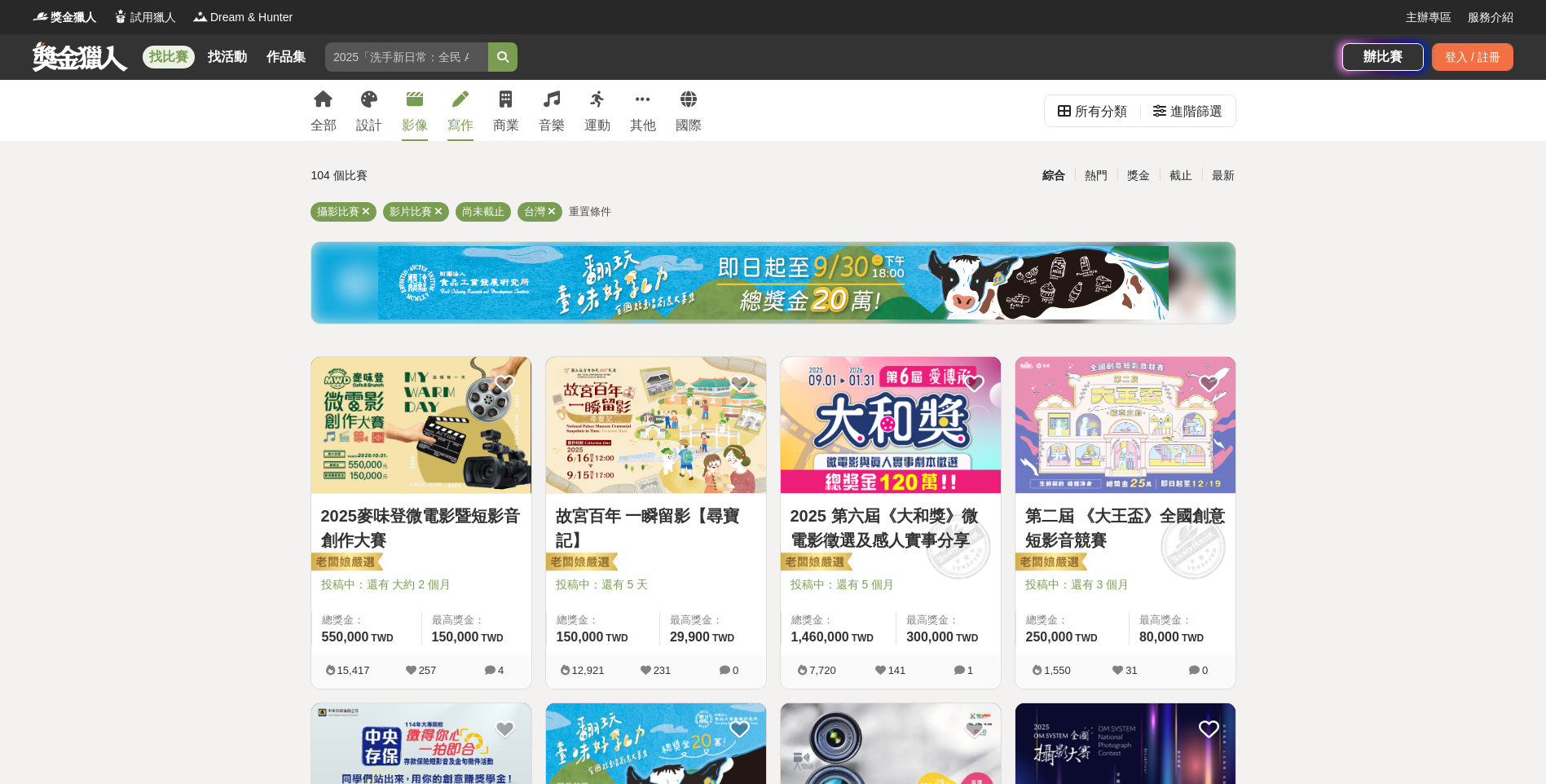
click at [462, 109] on link "寫作" at bounding box center [460, 110] width 26 height 61
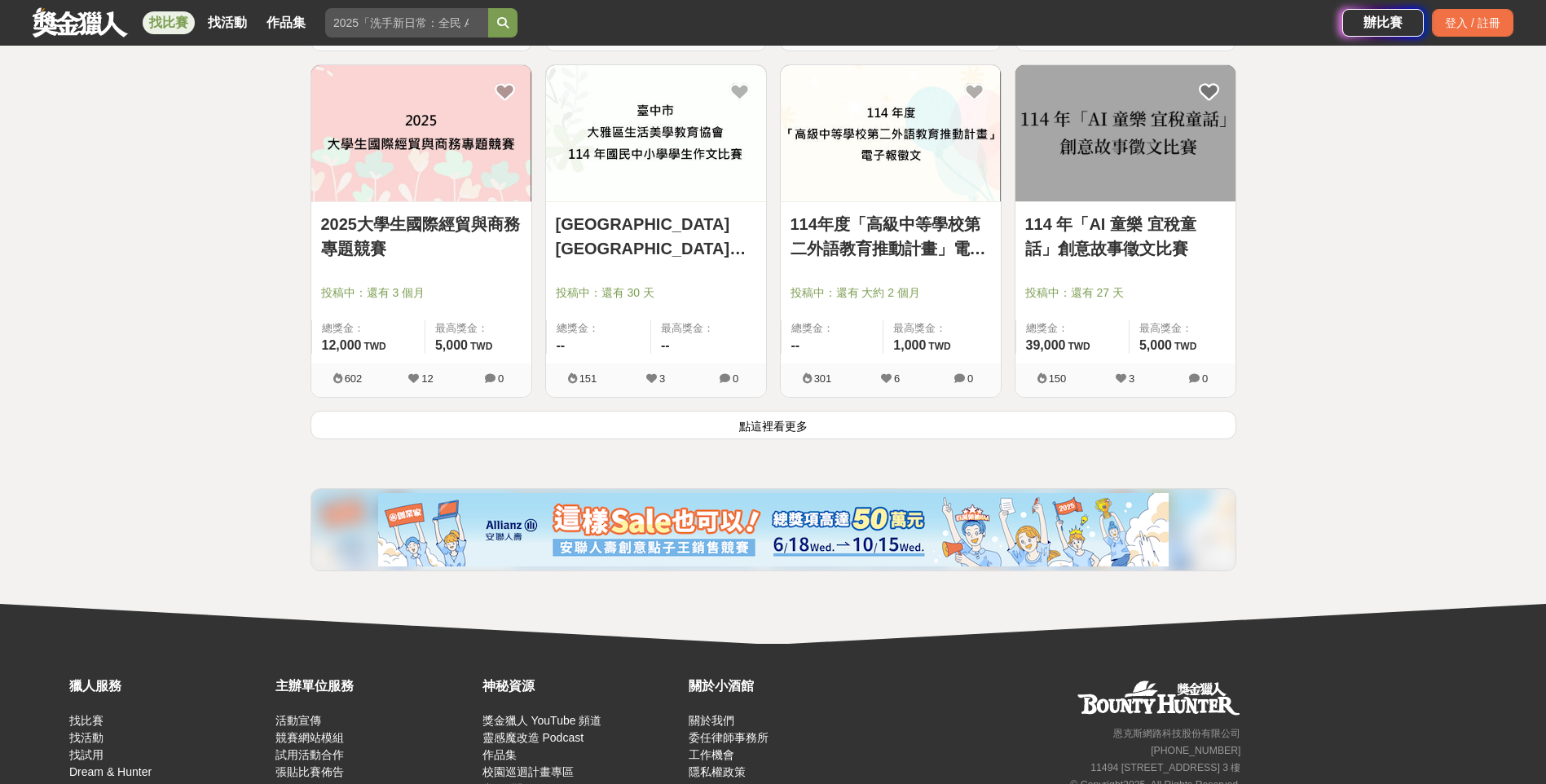
scroll to position [2036, 0]
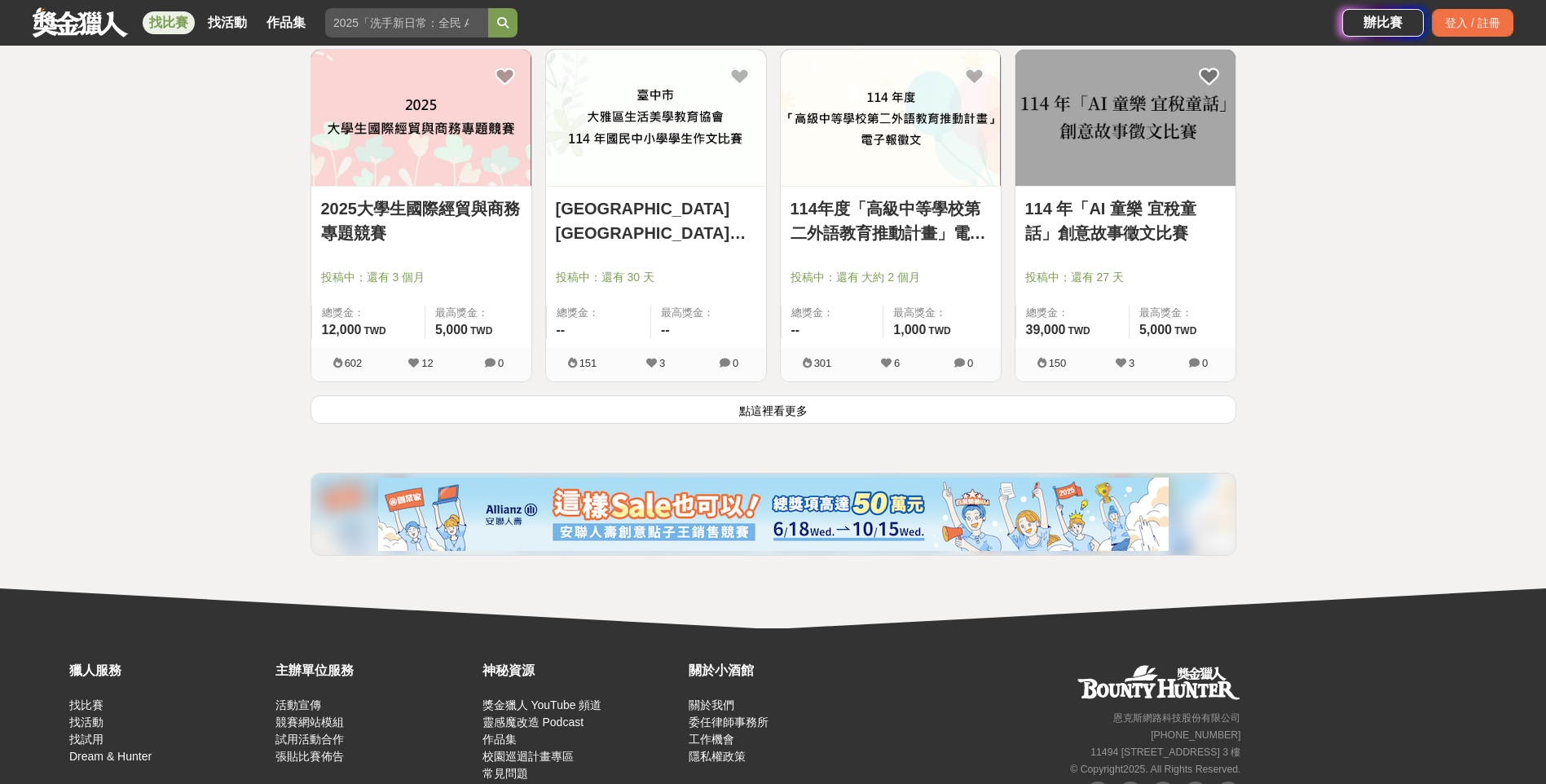
click at [742, 412] on button "點這裡看更多" at bounding box center [773, 409] width 926 height 28
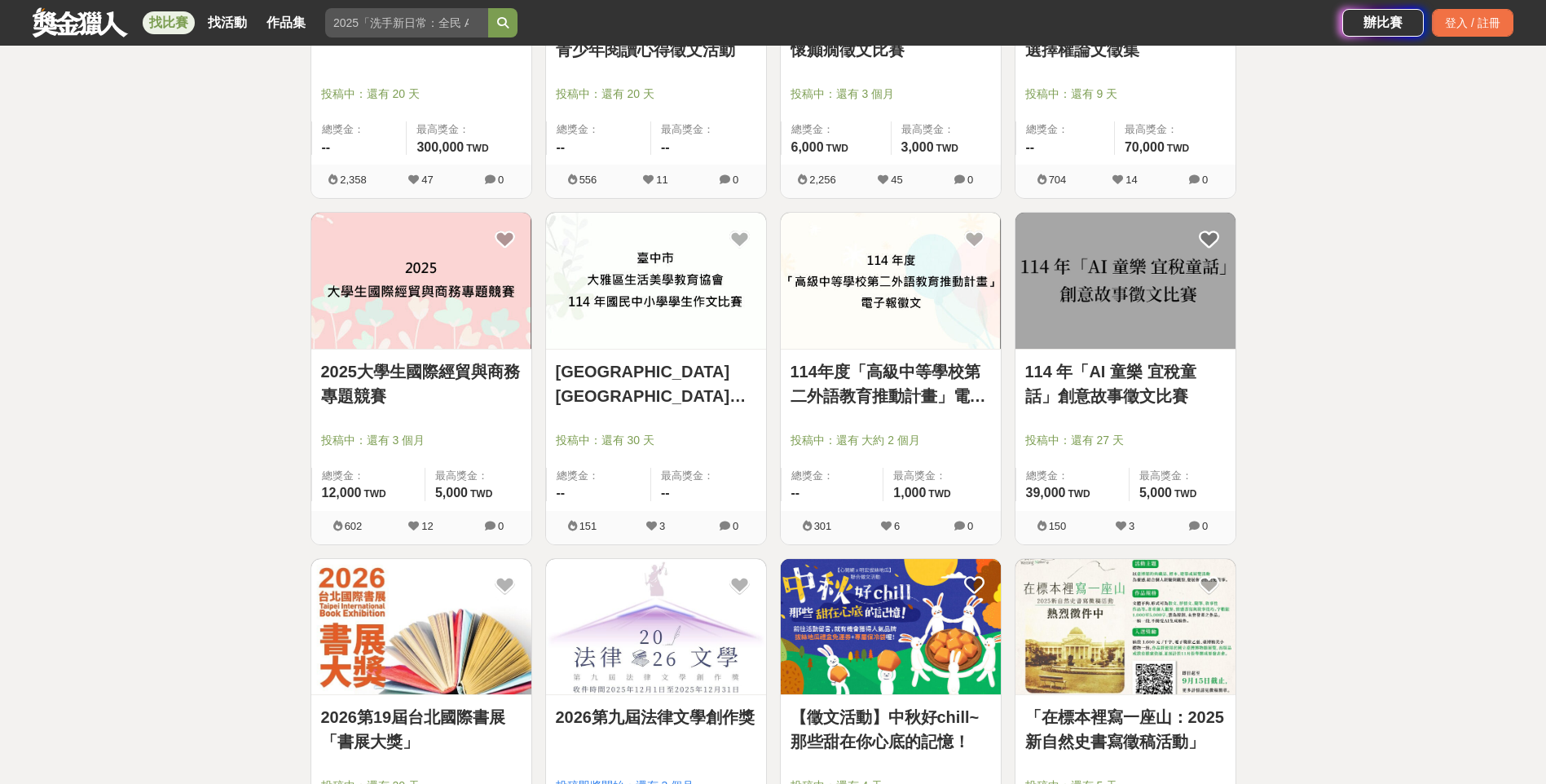
scroll to position [1792, 0]
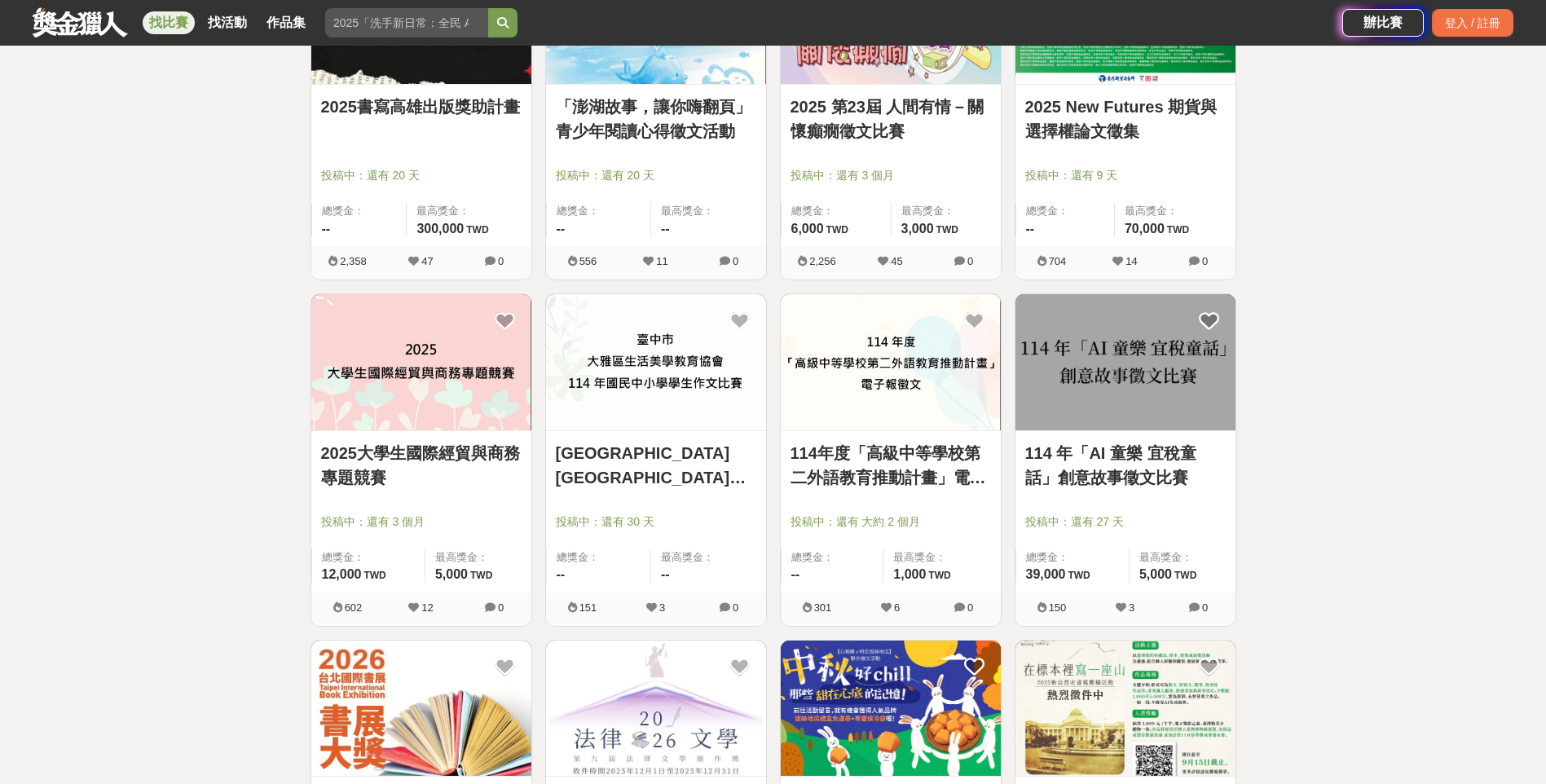
click at [466, 488] on link "2025大學生國際經貿與商務專題競賽" at bounding box center [420, 465] width 200 height 49
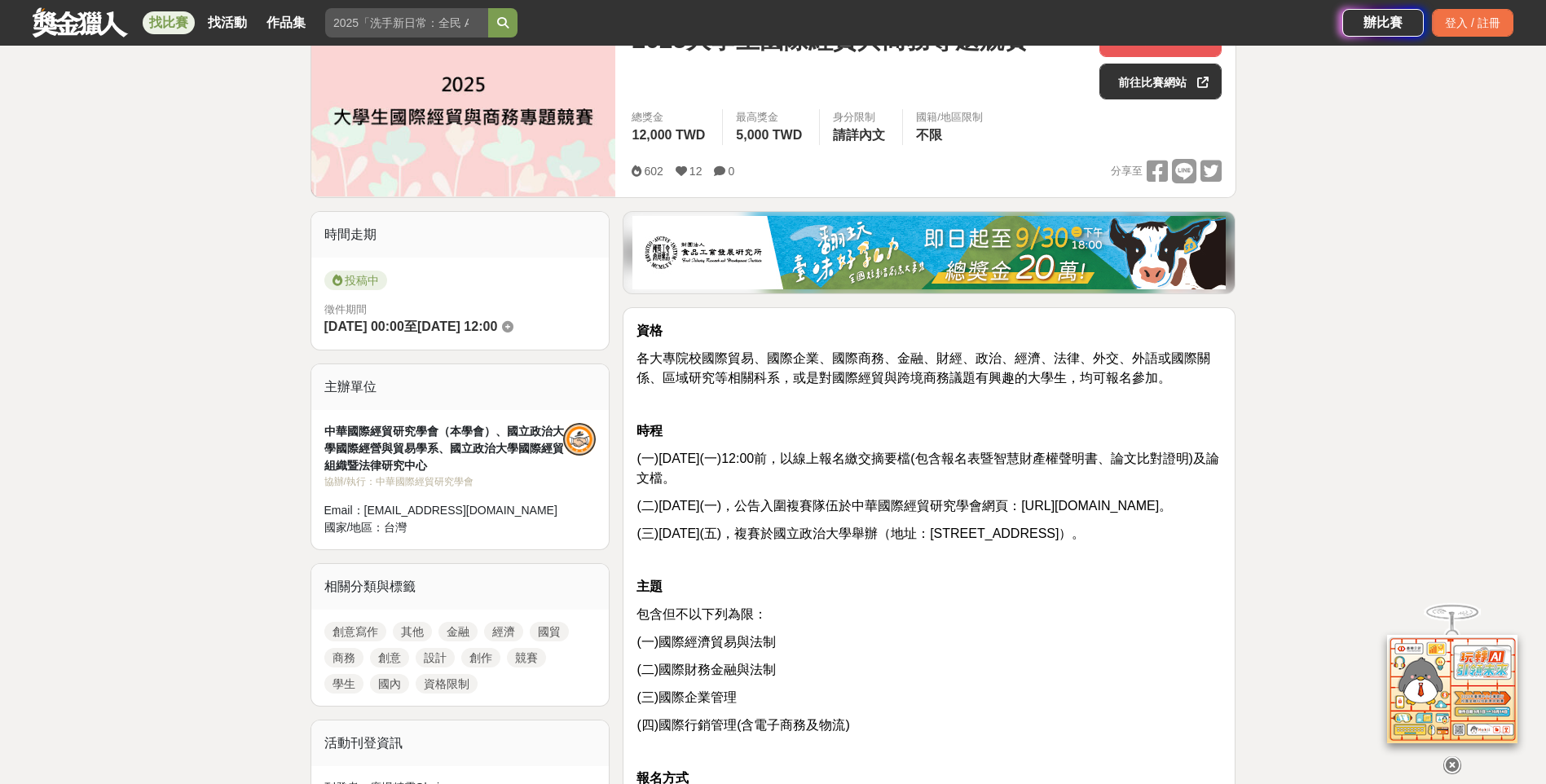
scroll to position [81, 0]
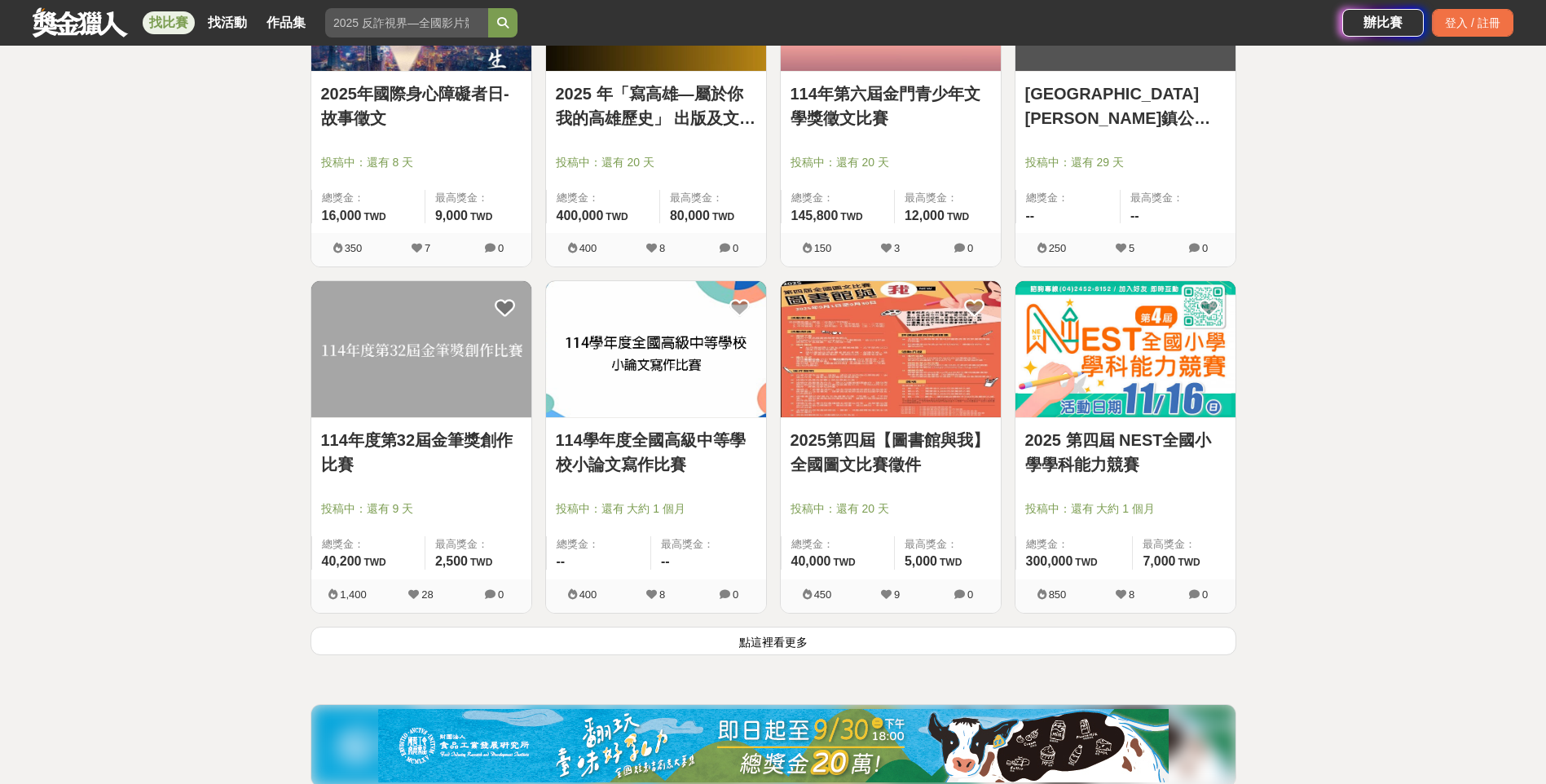
scroll to position [3910, 0]
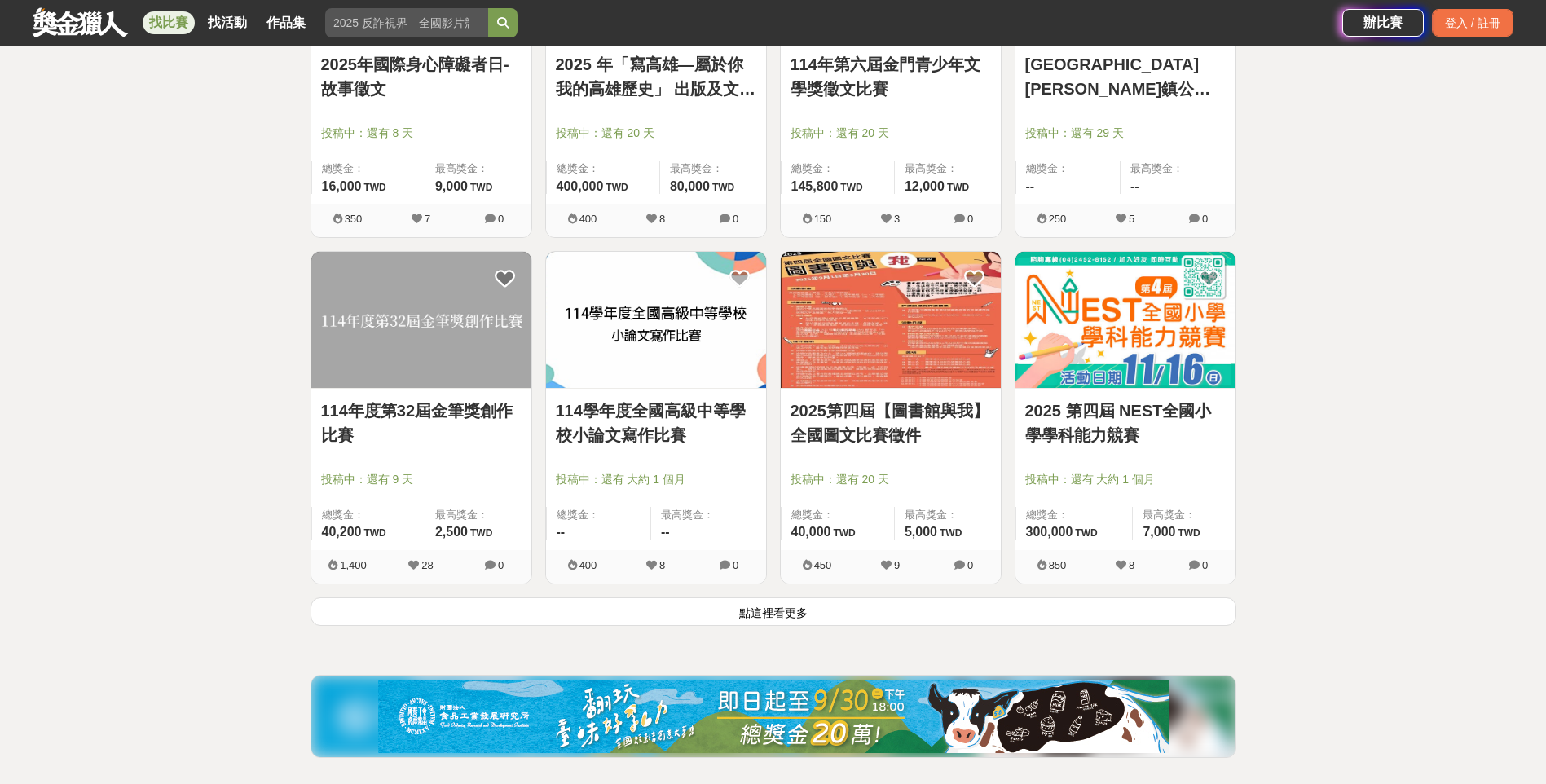
click at [869, 616] on button "點這裡看更多" at bounding box center [773, 611] width 926 height 28
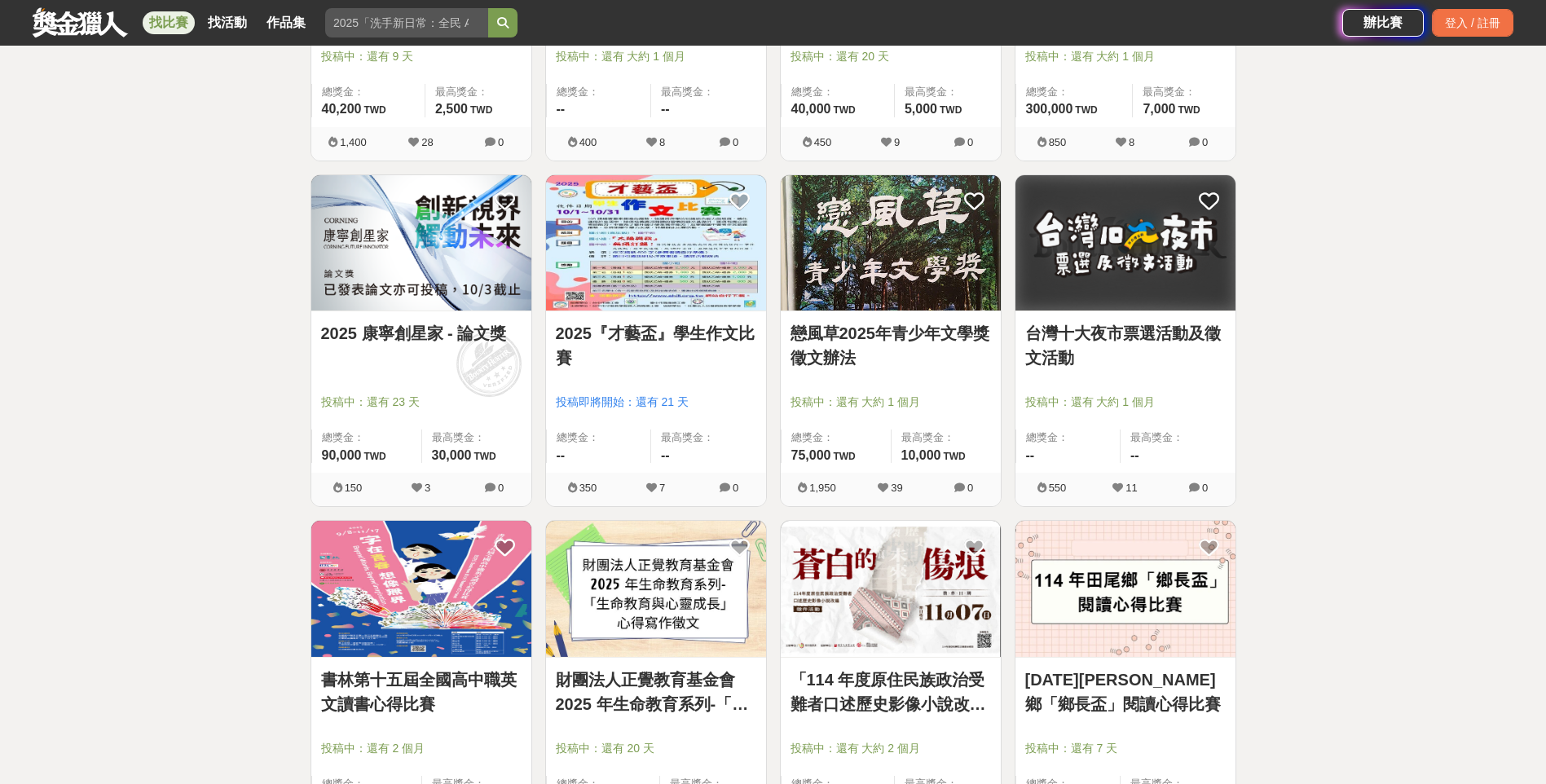
scroll to position [4318, 0]
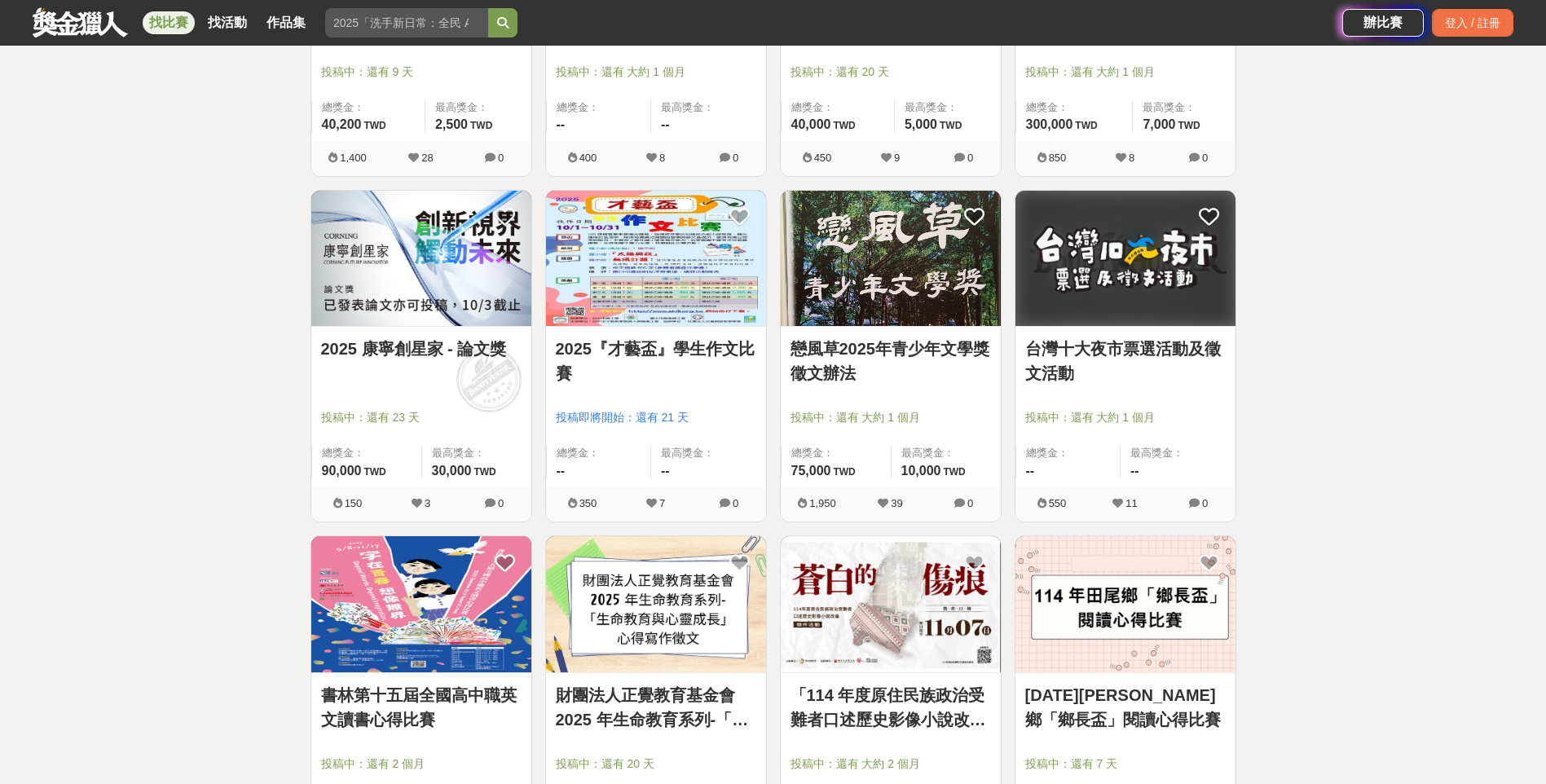
click at [415, 363] on div "2025 康寧創星家 - 論文獎" at bounding box center [420, 358] width 200 height 43
click at [444, 373] on div "2025 康寧創星家 - 論文獎" at bounding box center [420, 358] width 200 height 43
click at [418, 350] on link "2025 康寧創星家 - 論文獎" at bounding box center [420, 348] width 200 height 24
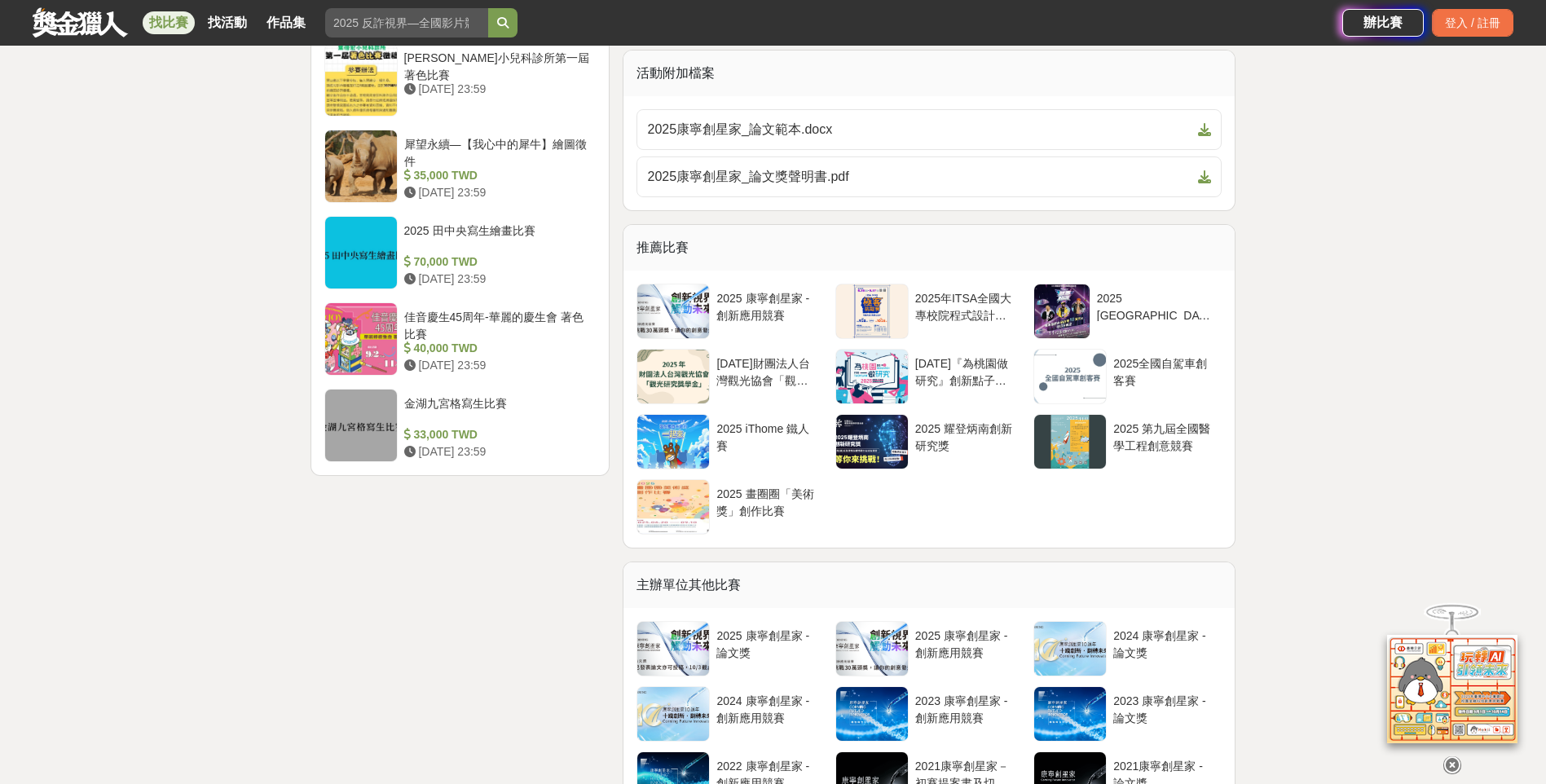
scroll to position [2036, 0]
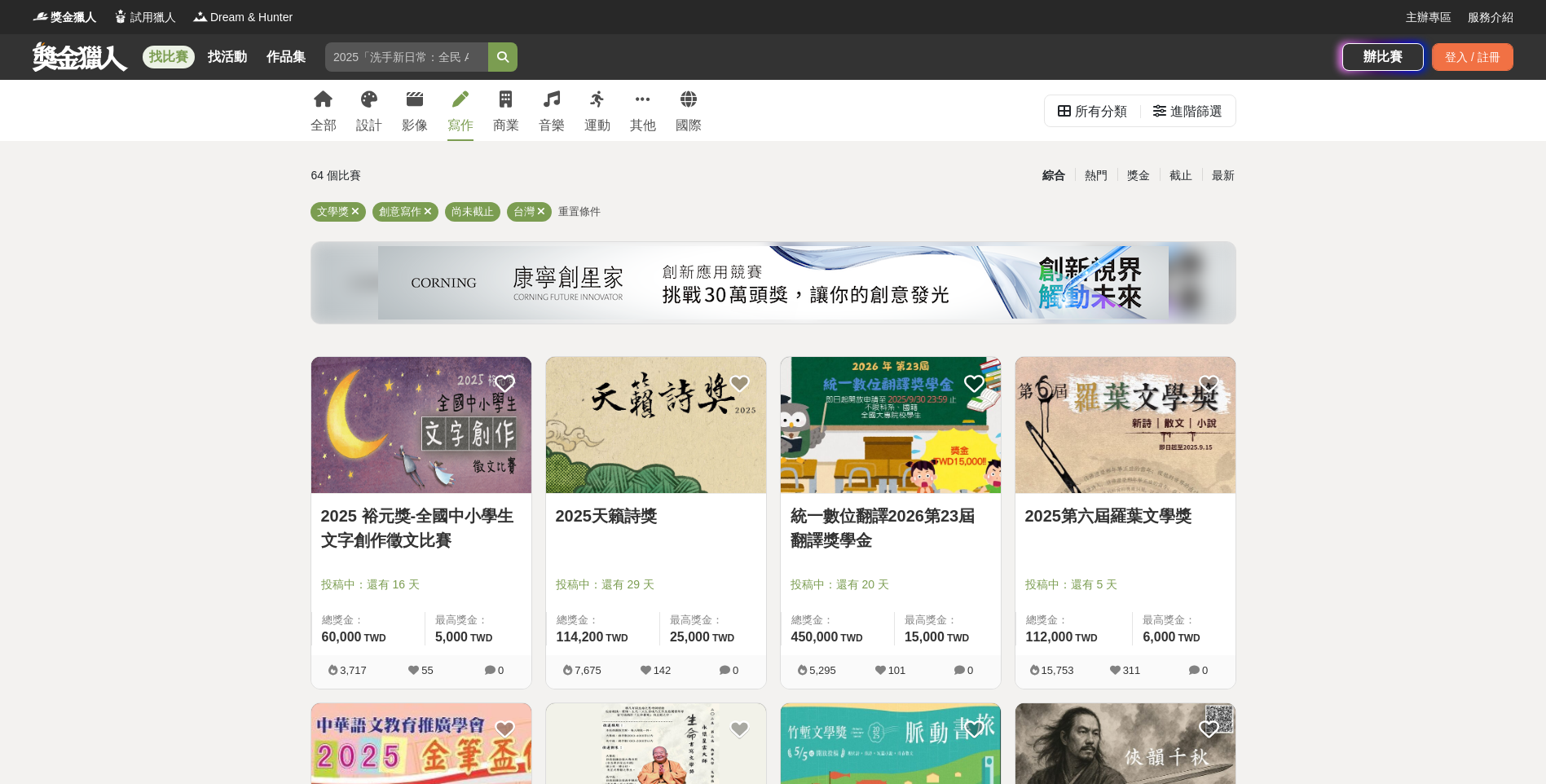
click at [712, 106] on div "全部 設計 影像 寫作 商業 音樂 運動 其他 國際 所有分類 進階篩選" at bounding box center [773, 110] width 951 height 61
click at [653, 113] on link "其他" at bounding box center [642, 110] width 26 height 61
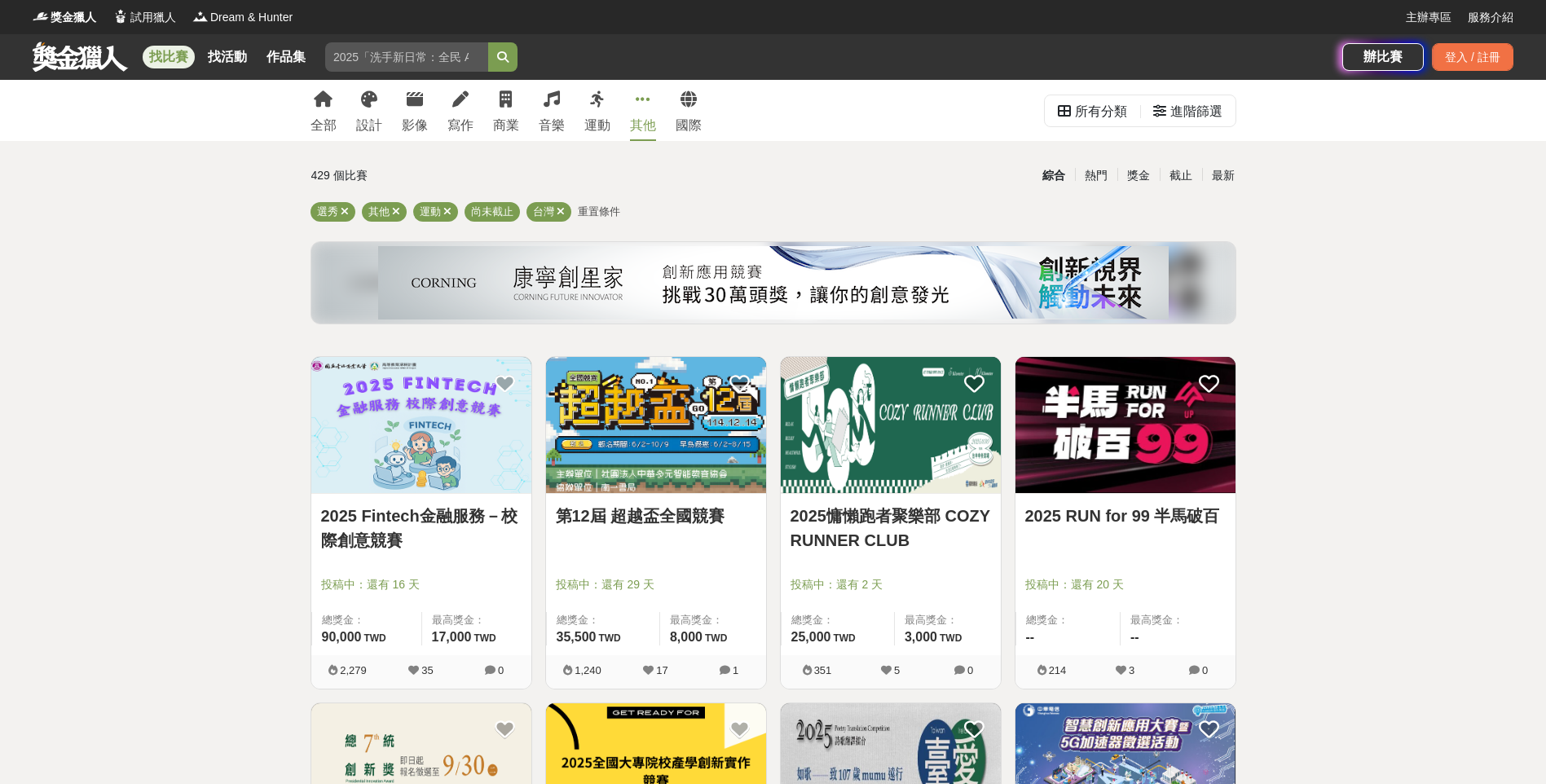
click at [924, 540] on link "2025慵懶跑者聚樂部 COZY RUNNER CLUB" at bounding box center [890, 528] width 200 height 49
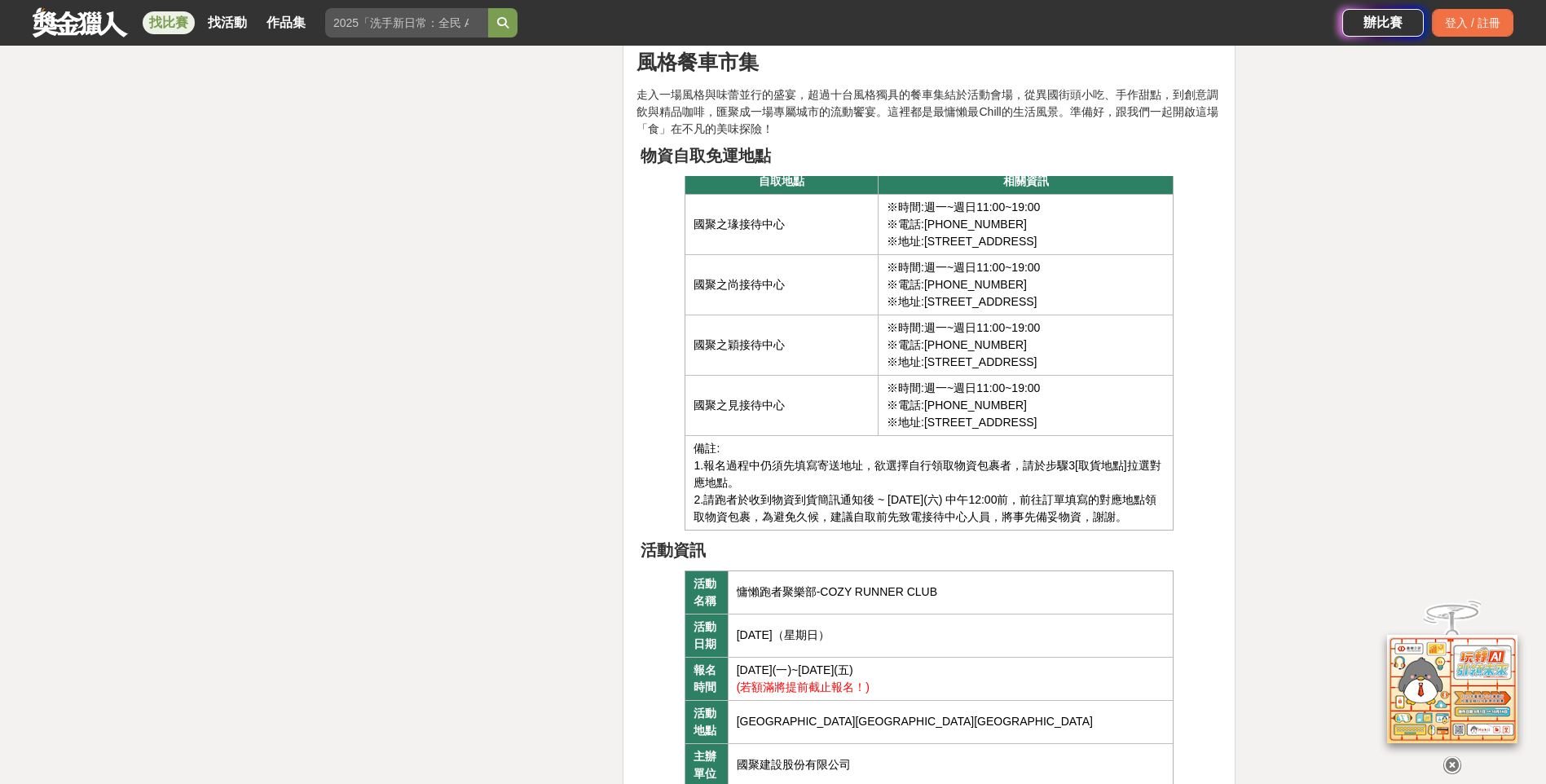
scroll to position [700, 0]
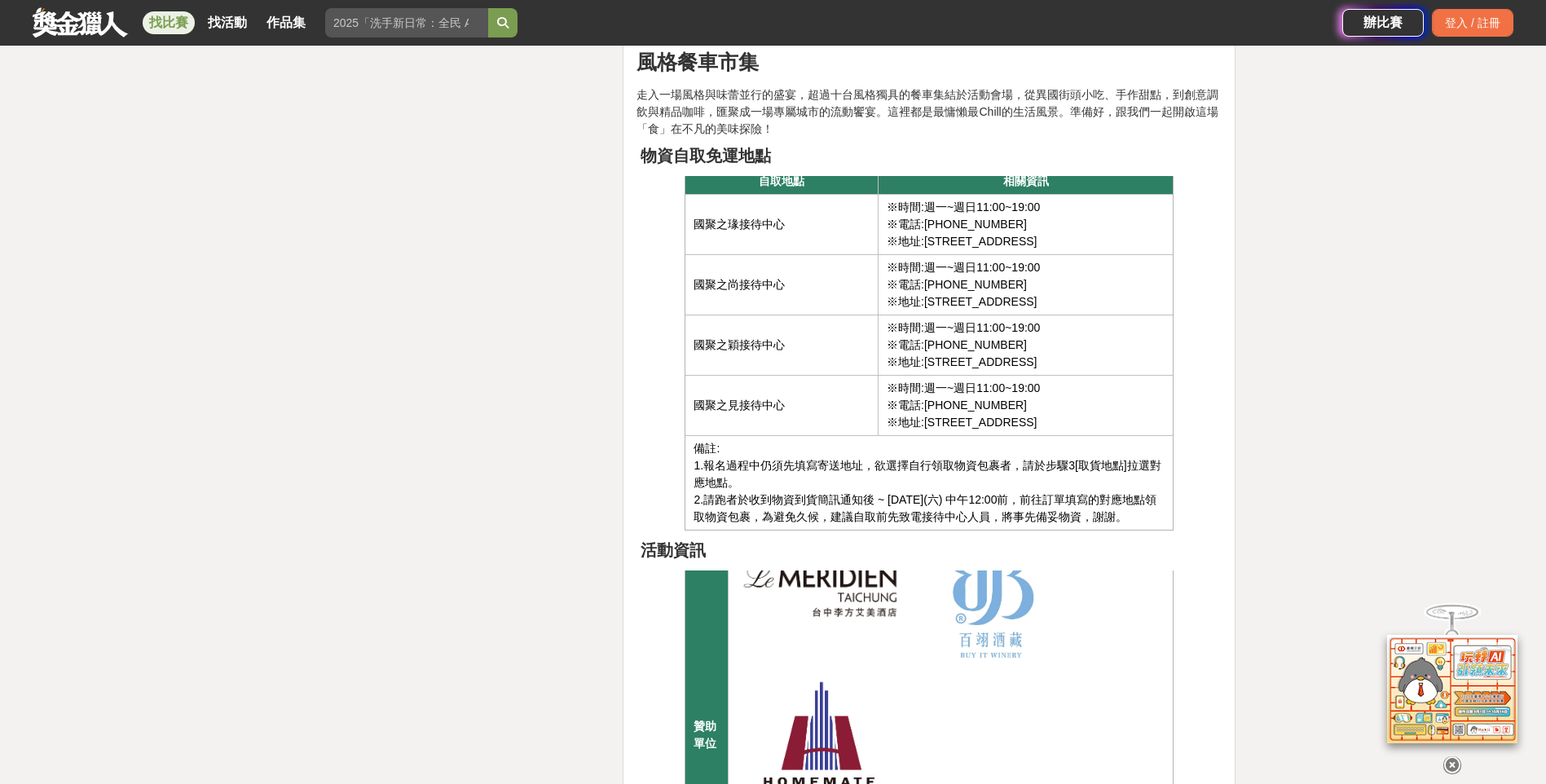
drag, startPoint x: 1127, startPoint y: 618, endPoint x: 279, endPoint y: 449, distance: 864.7
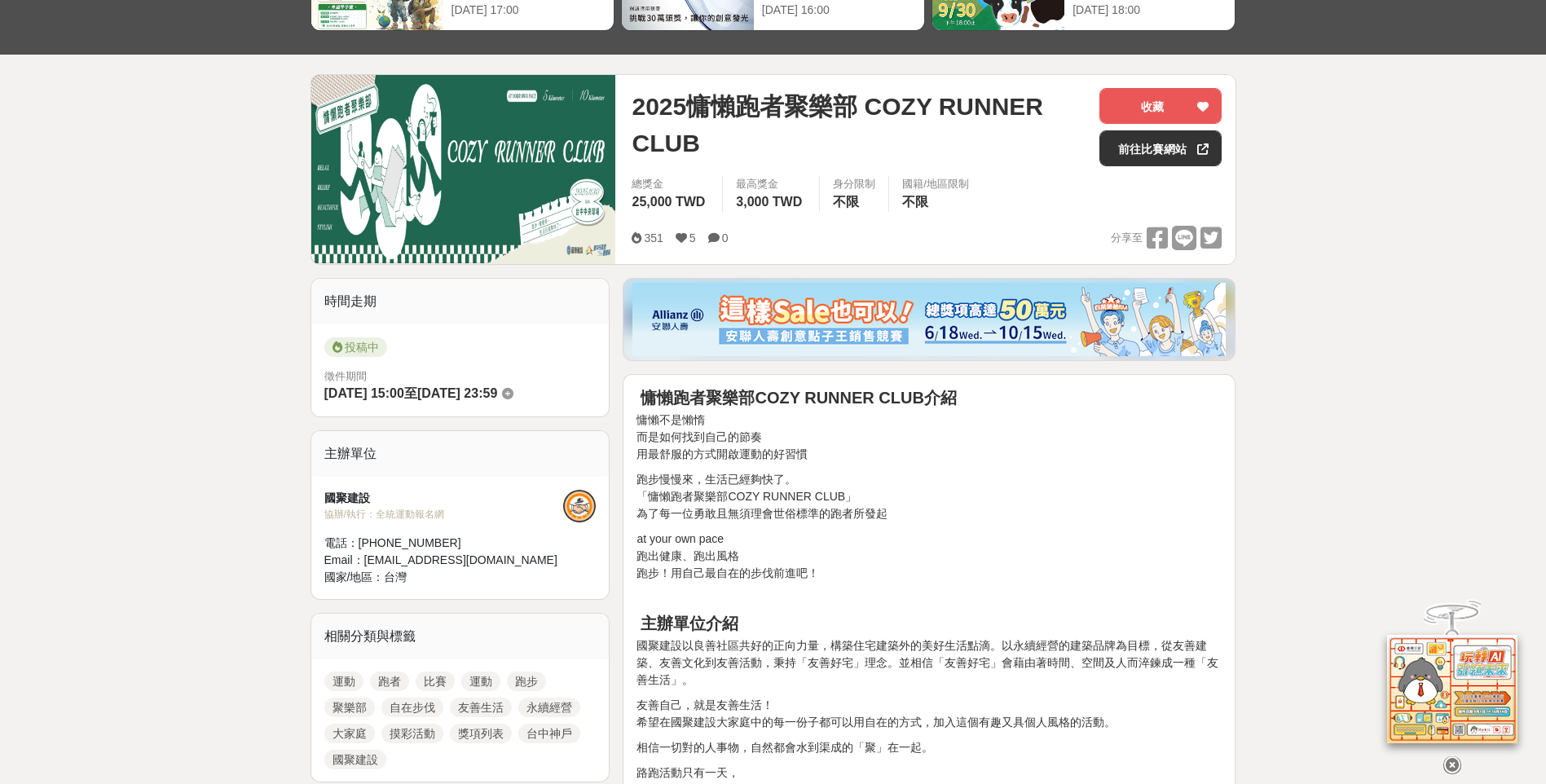
scroll to position [0, 0]
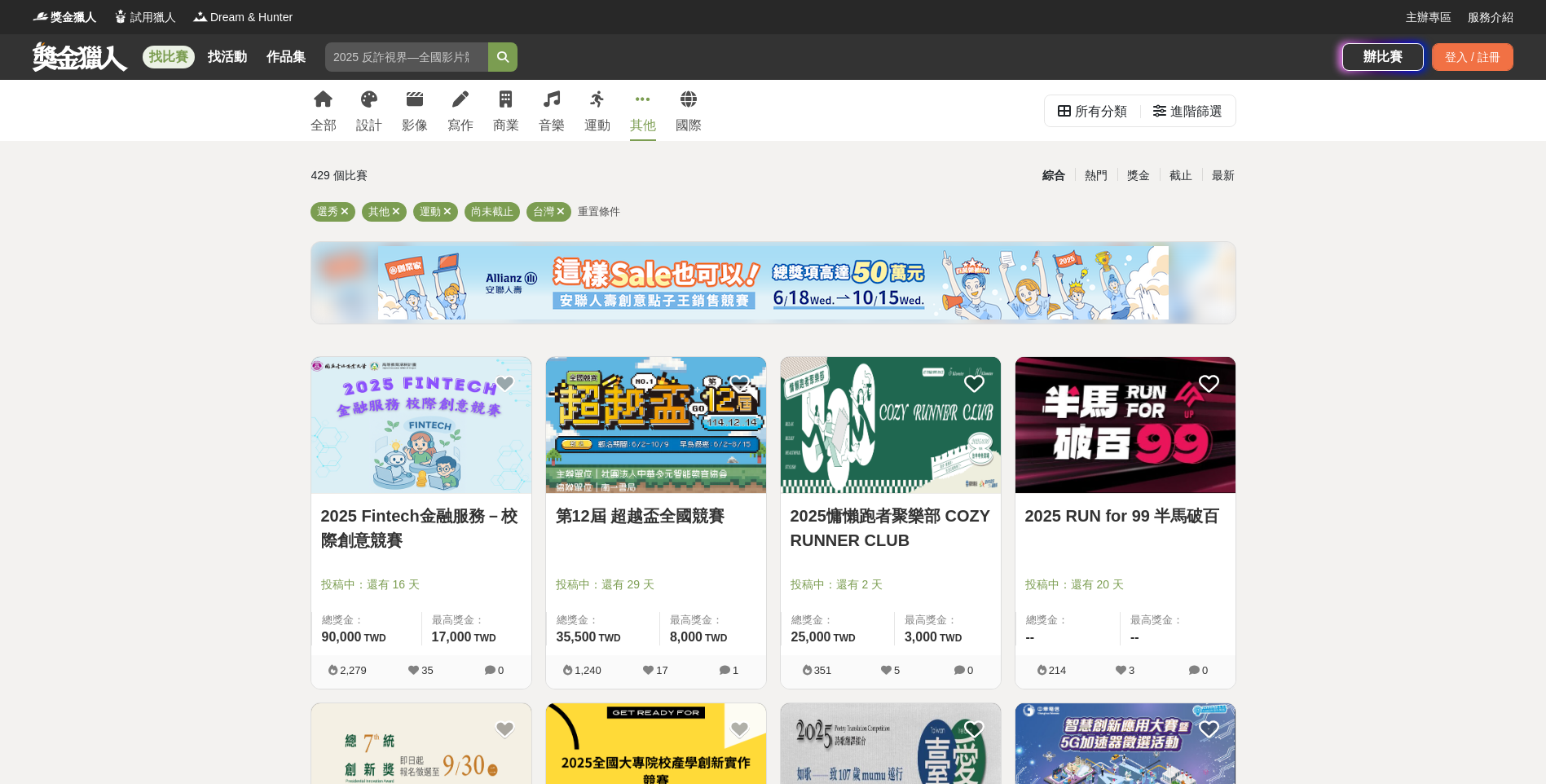
drag, startPoint x: 968, startPoint y: 564, endPoint x: 956, endPoint y: 570, distance: 13.4
click at [963, 565] on div at bounding box center [895, 561] width 210 height 20
click at [906, 557] on div at bounding box center [895, 561] width 210 height 20
click at [902, 534] on link "2025慵懶跑者聚樂部 COZY RUNNER CLUB" at bounding box center [890, 528] width 200 height 49
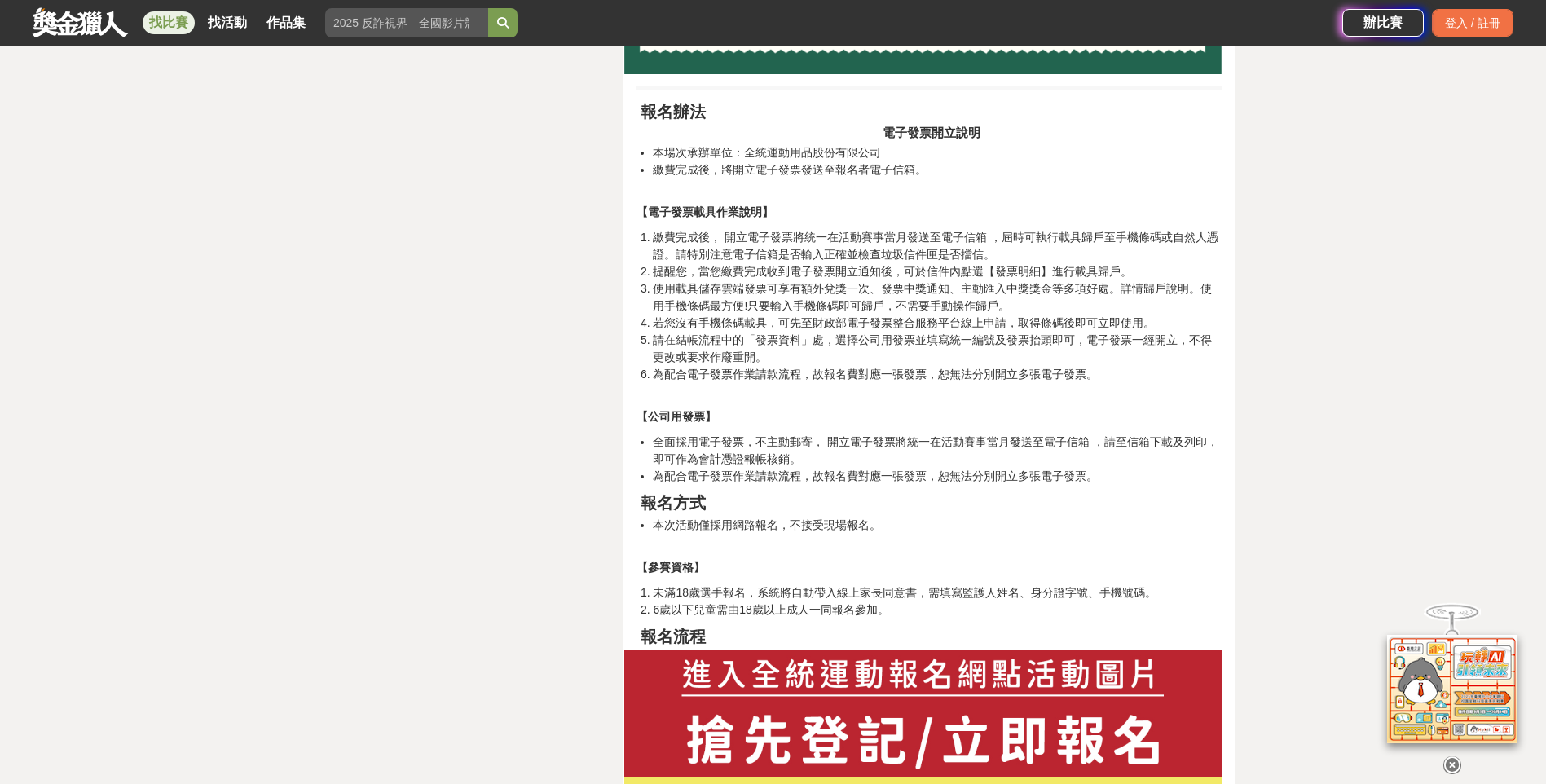
scroll to position [9612, 0]
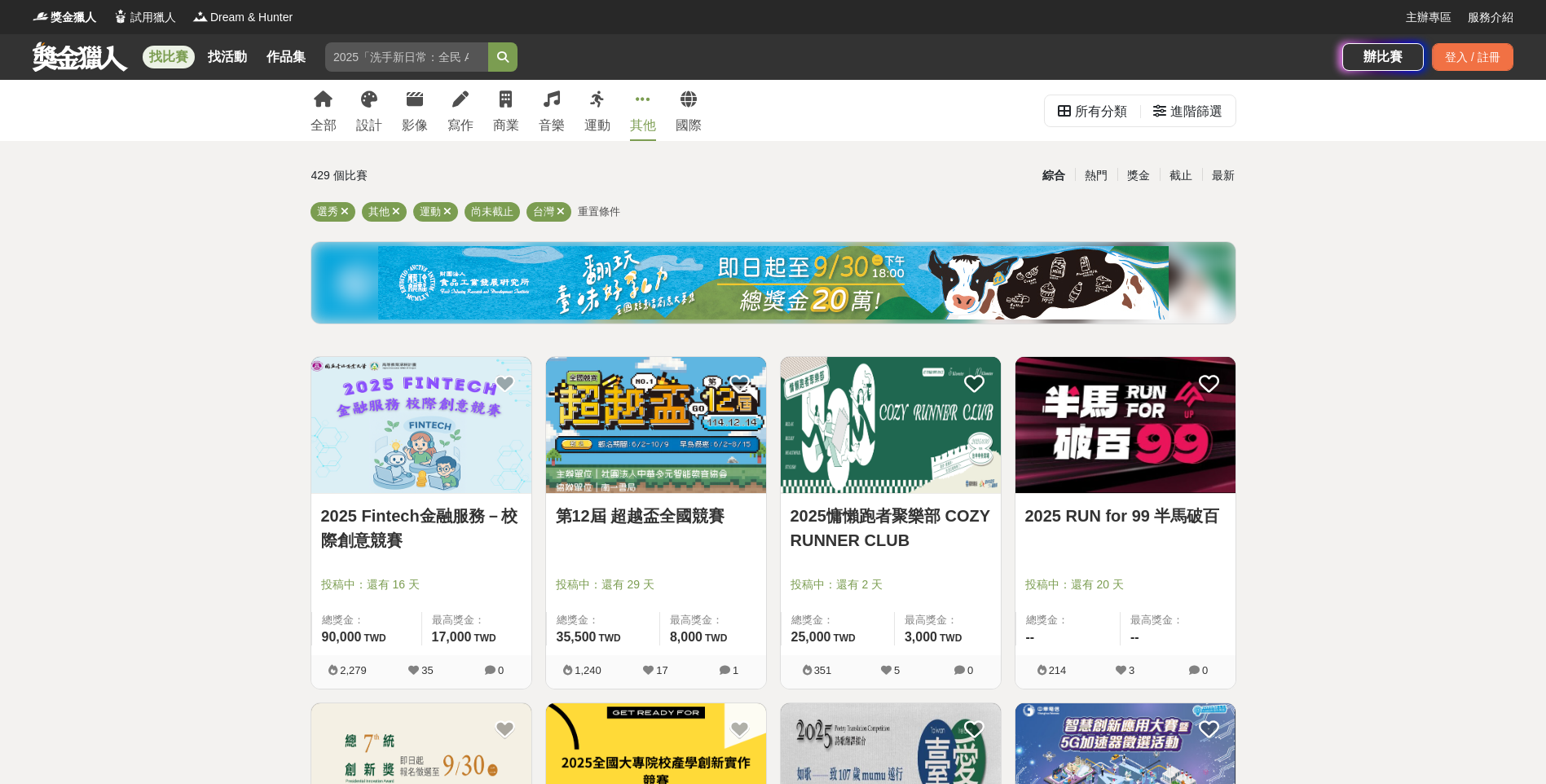
click at [449, 551] on link "2025 Fintech金融服務－校際創意競賽" at bounding box center [420, 528] width 200 height 49
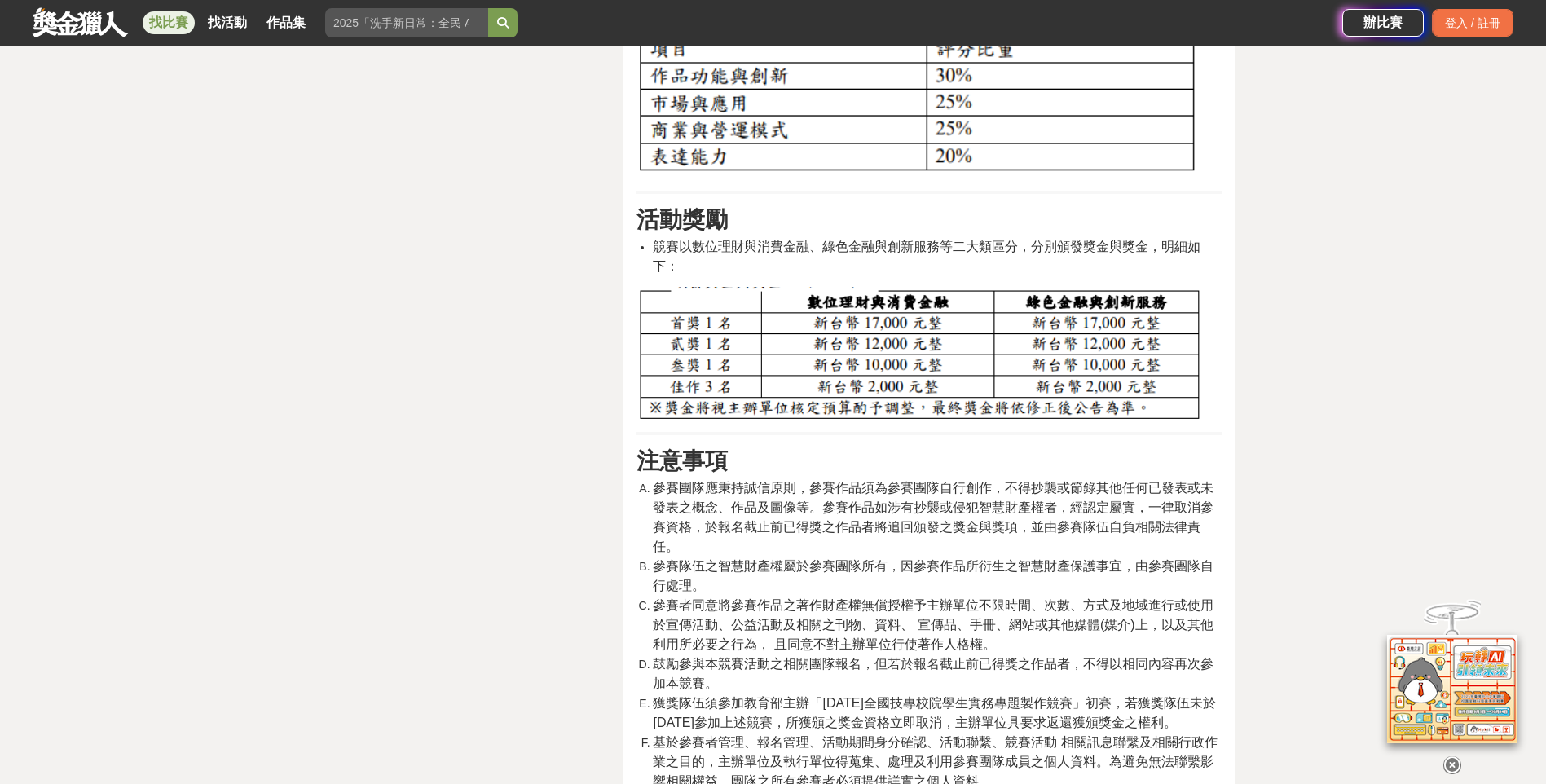
scroll to position [2933, 0]
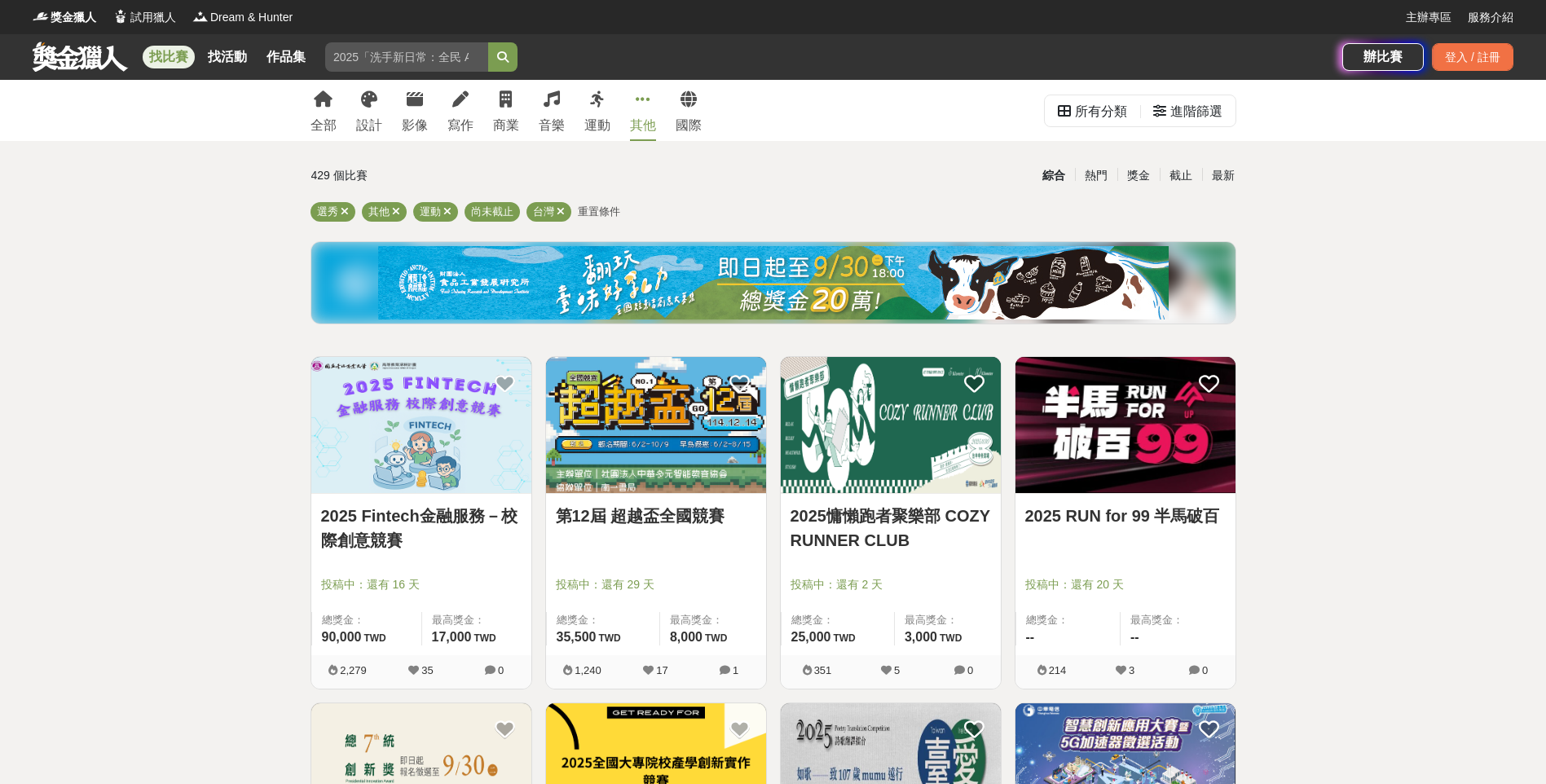
click at [713, 519] on link "第12屆 超越盃全國競賽" at bounding box center [655, 515] width 200 height 24
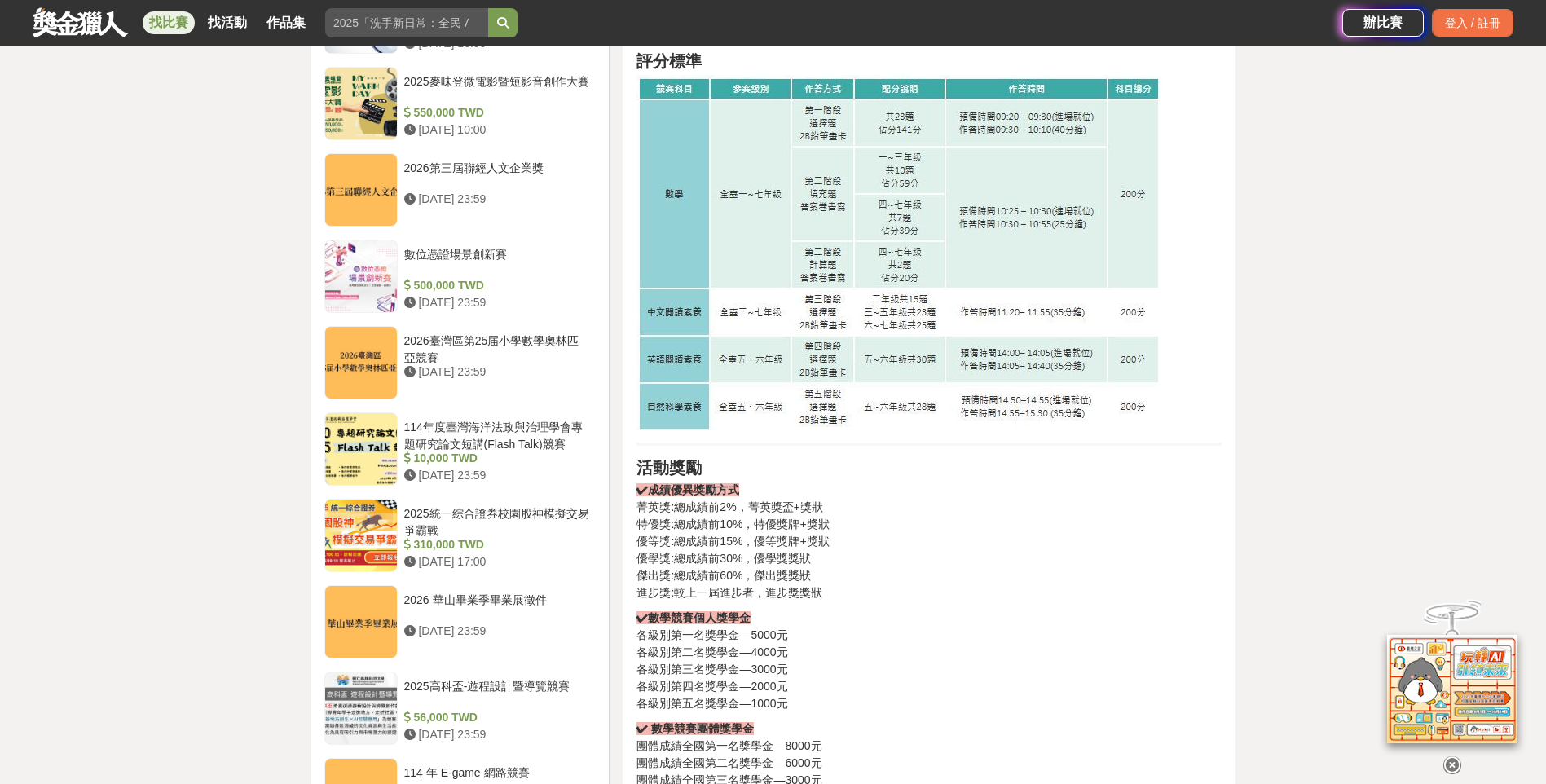
scroll to position [1630, 0]
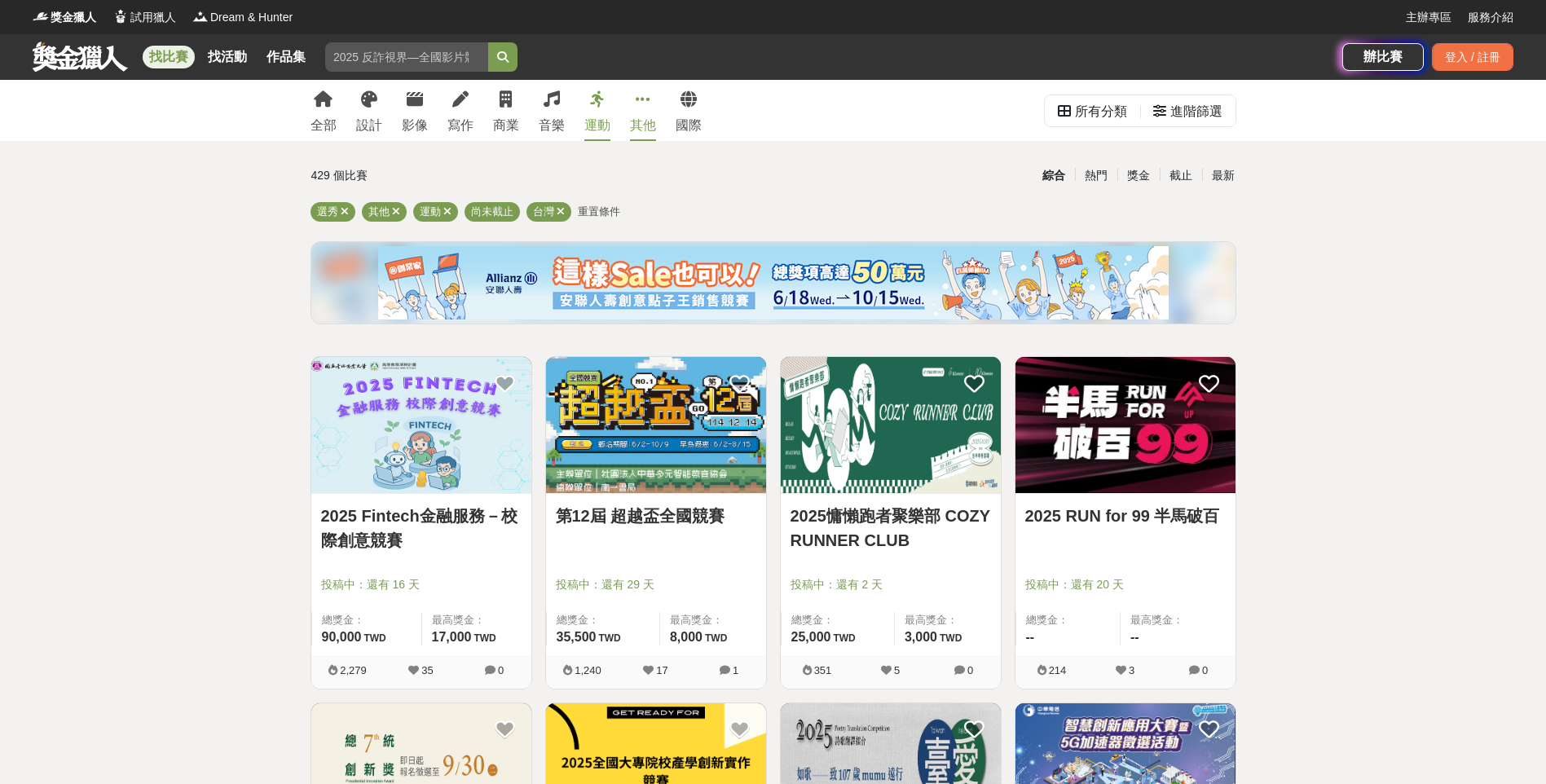
click at [599, 114] on link "運動" at bounding box center [596, 110] width 26 height 61
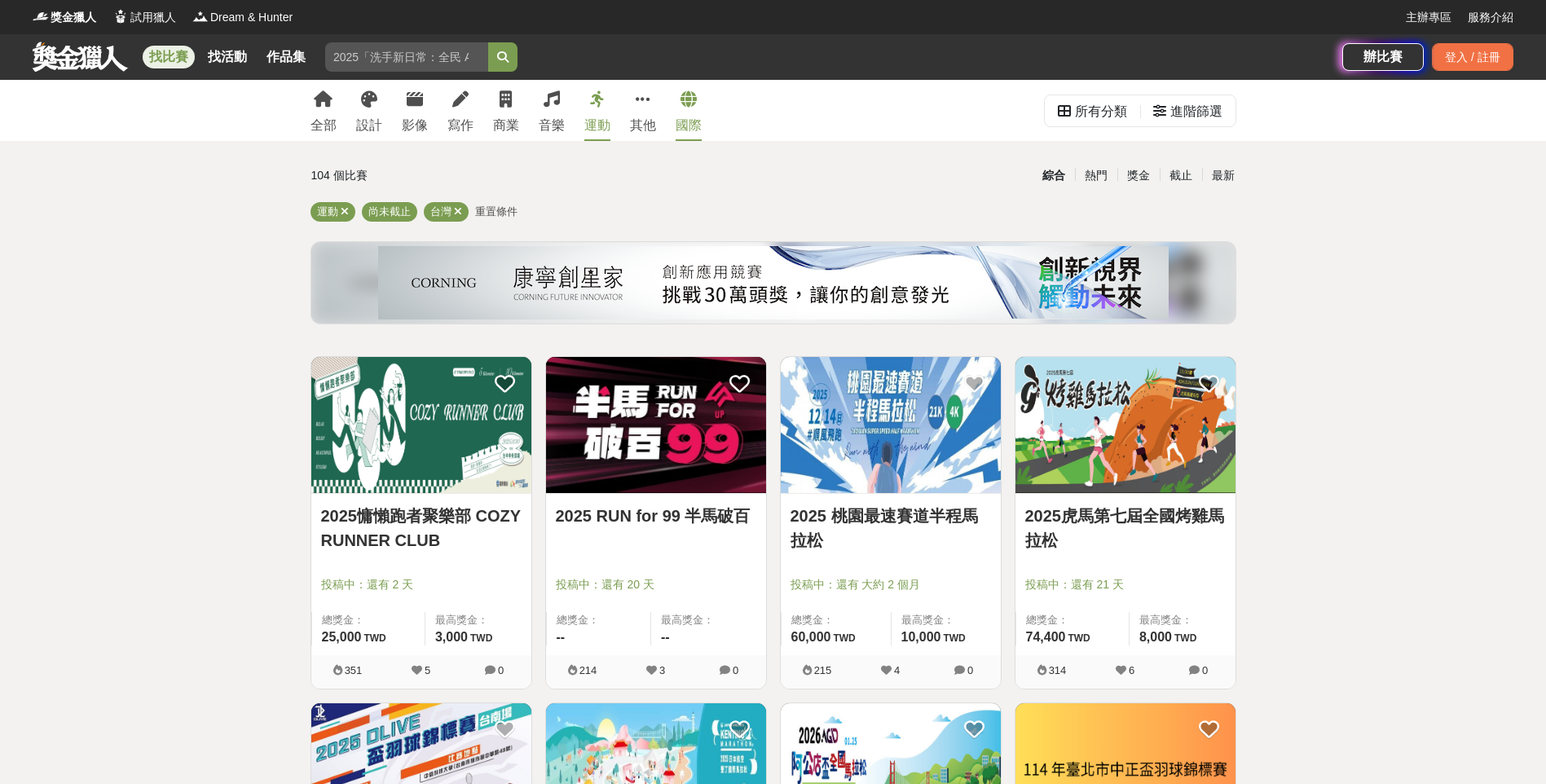
click at [682, 97] on icon at bounding box center [688, 99] width 17 height 17
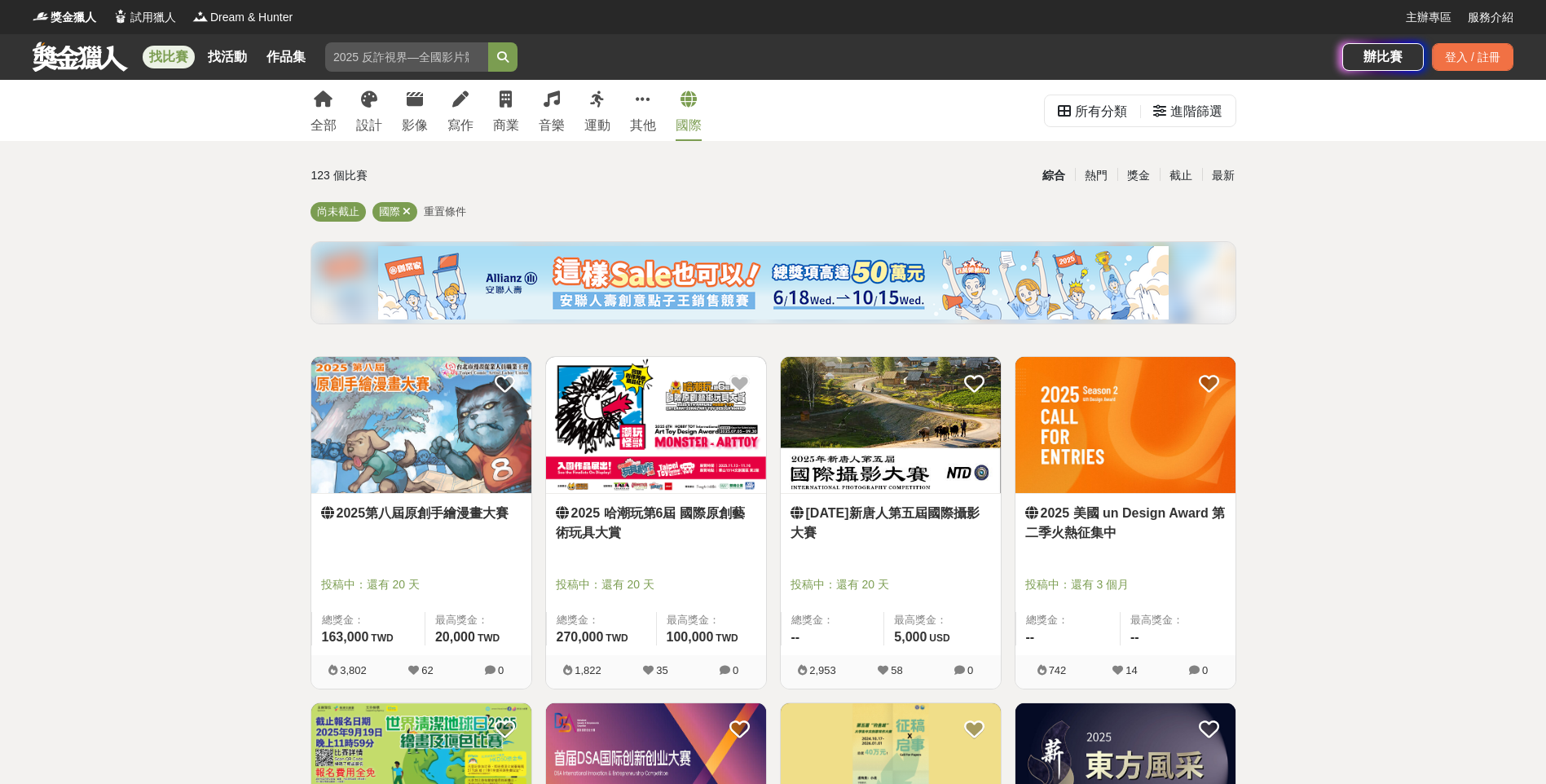
click at [447, 538] on div "2025第八屆原創手繪漫畫大賽" at bounding box center [420, 525] width 200 height 43
click at [454, 517] on link "2025第八屆原創手繪漫畫大賽" at bounding box center [420, 513] width 200 height 20
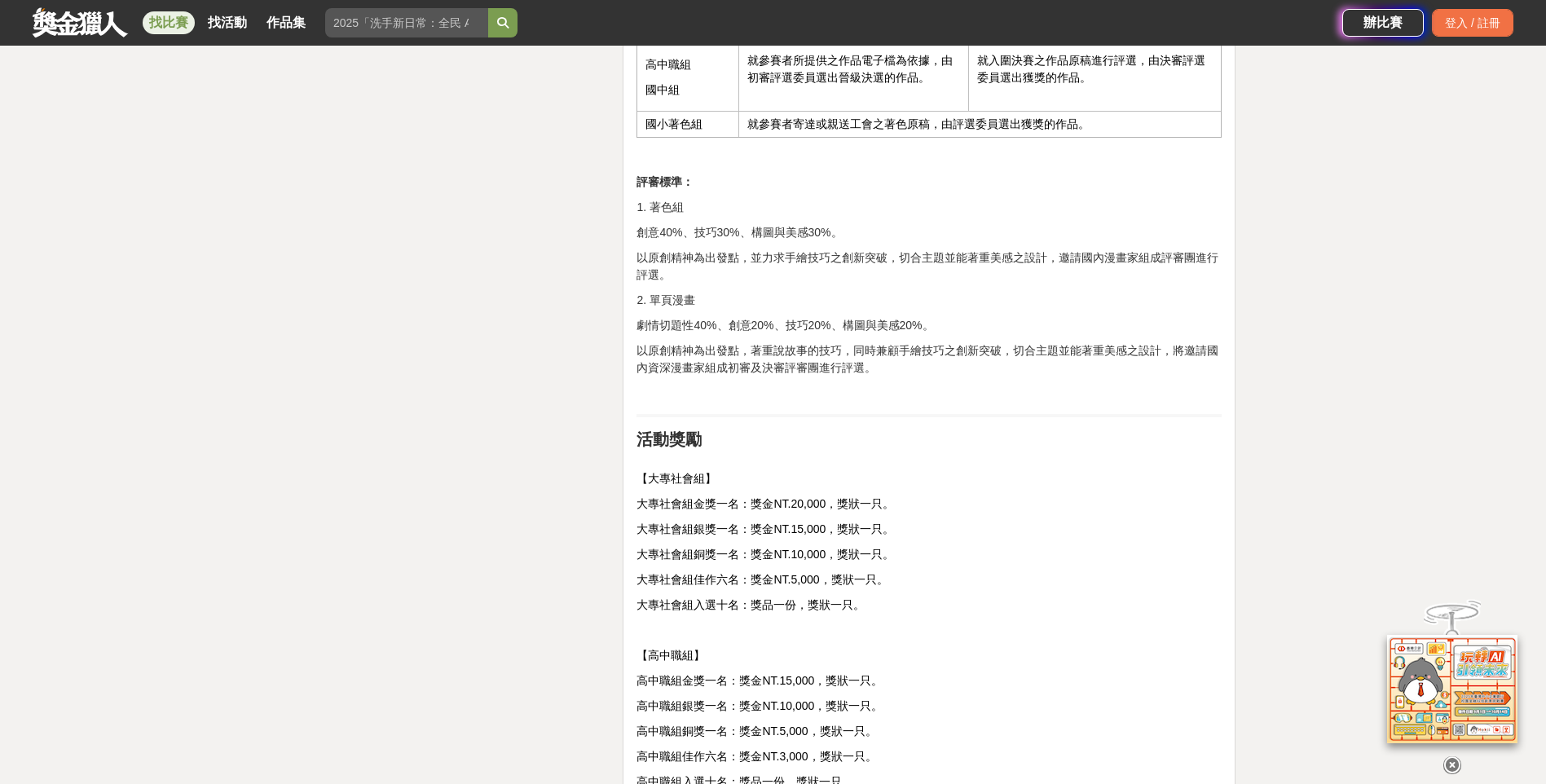
scroll to position [2933, 0]
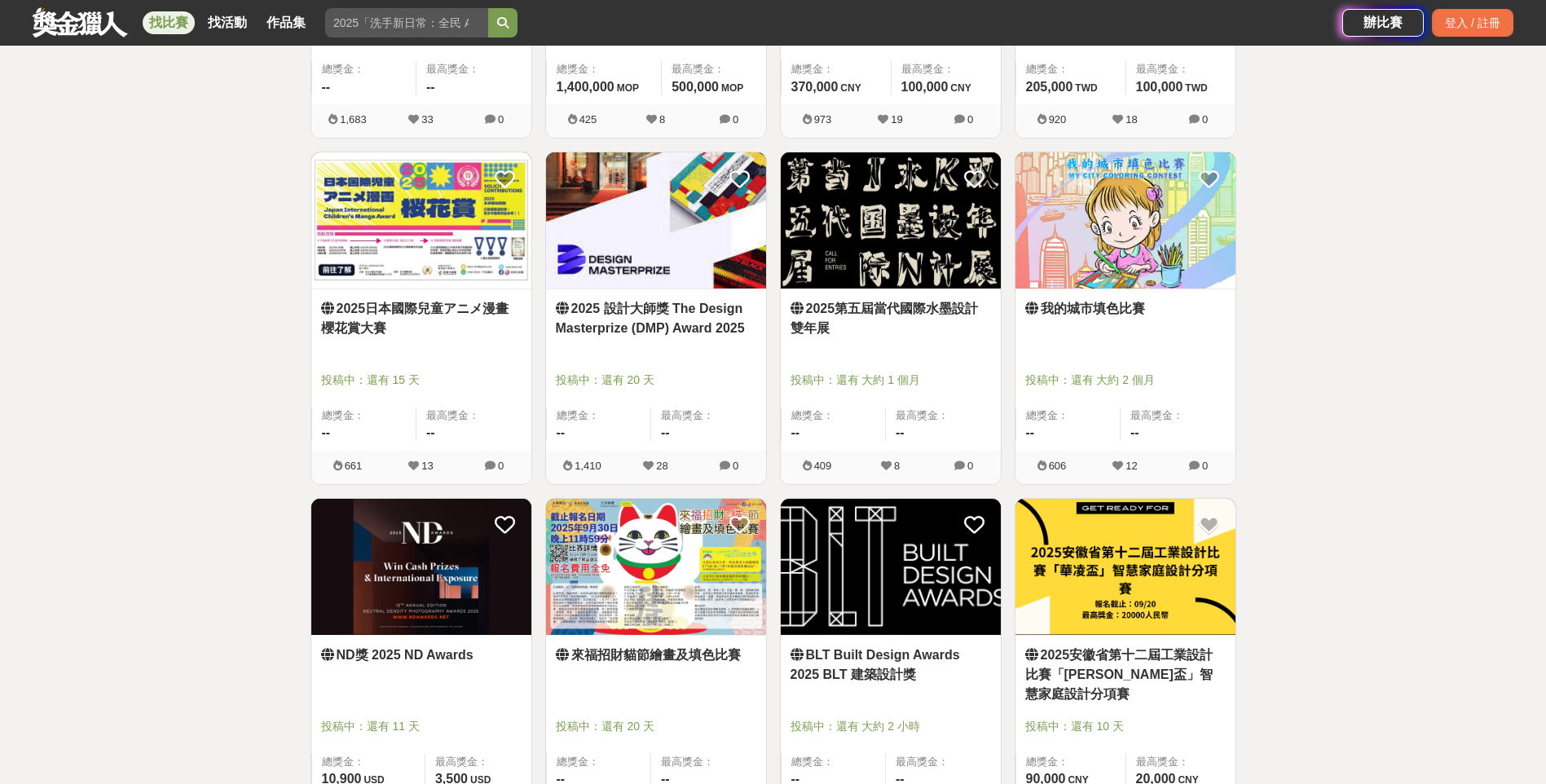
scroll to position [1222, 0]
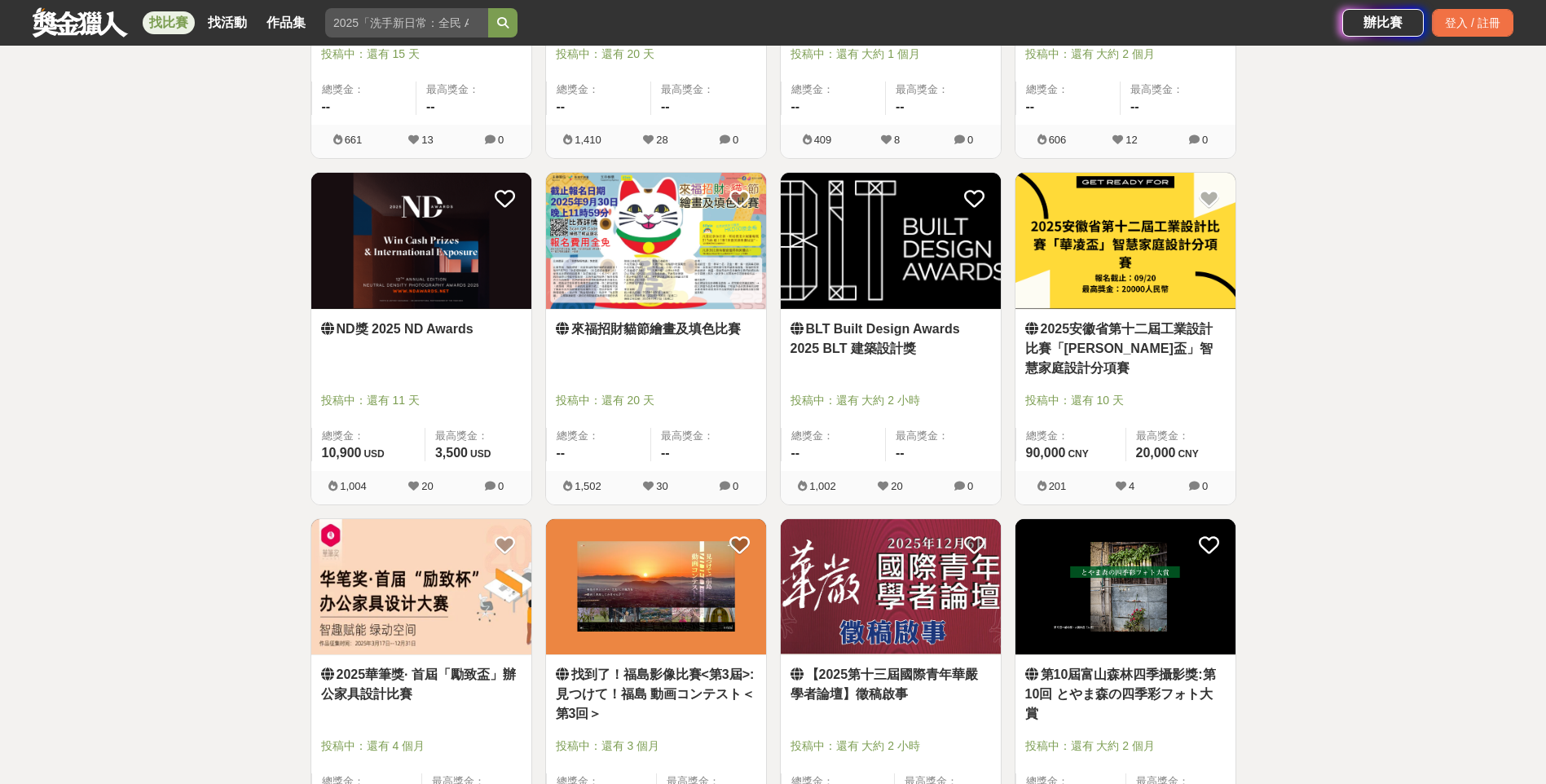
click at [661, 377] on div at bounding box center [660, 377] width 210 height 20
click at [654, 331] on link "來福招財貓節繪畫及填色比賽" at bounding box center [655, 329] width 200 height 20
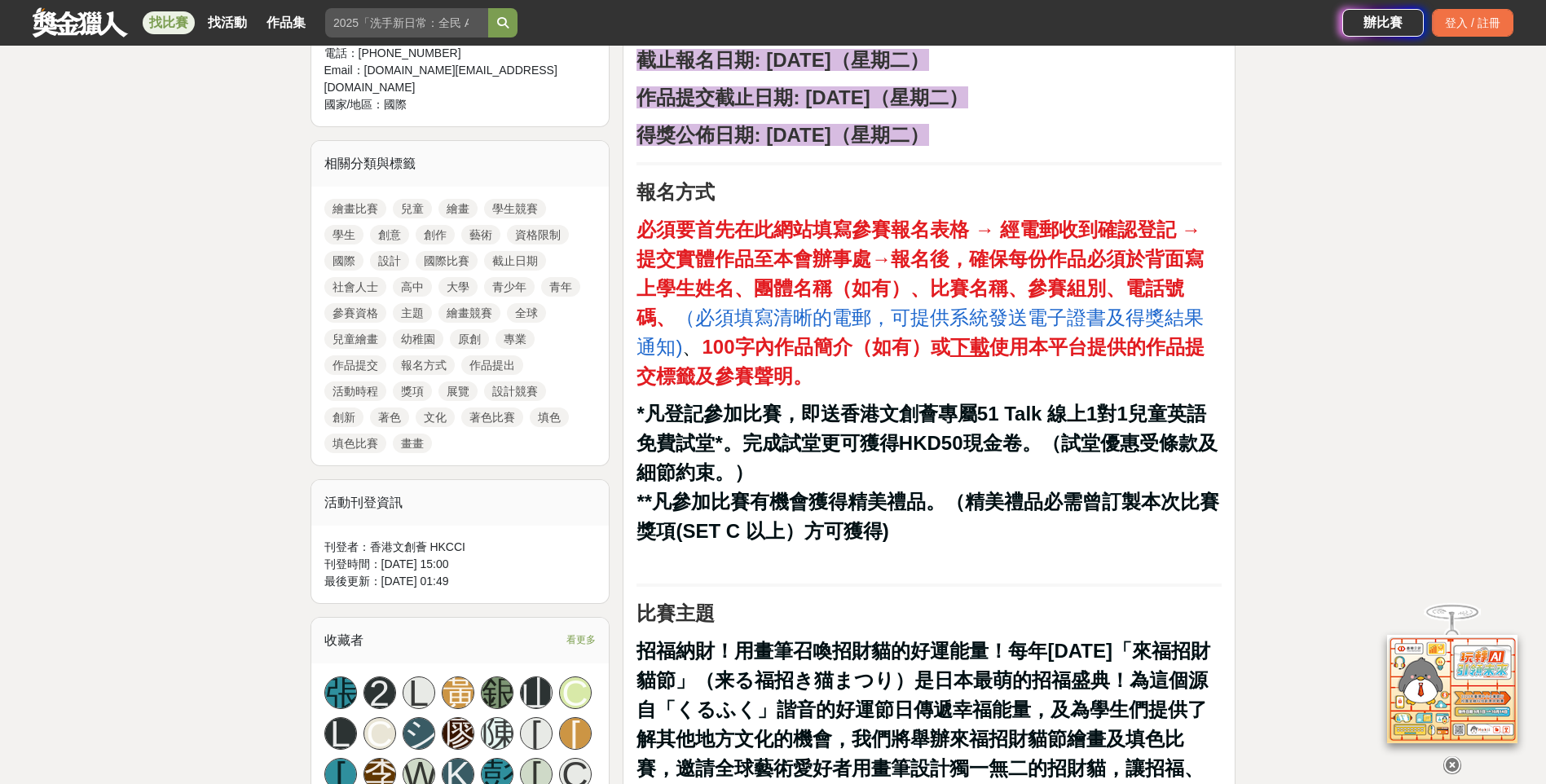
scroll to position [652, 0]
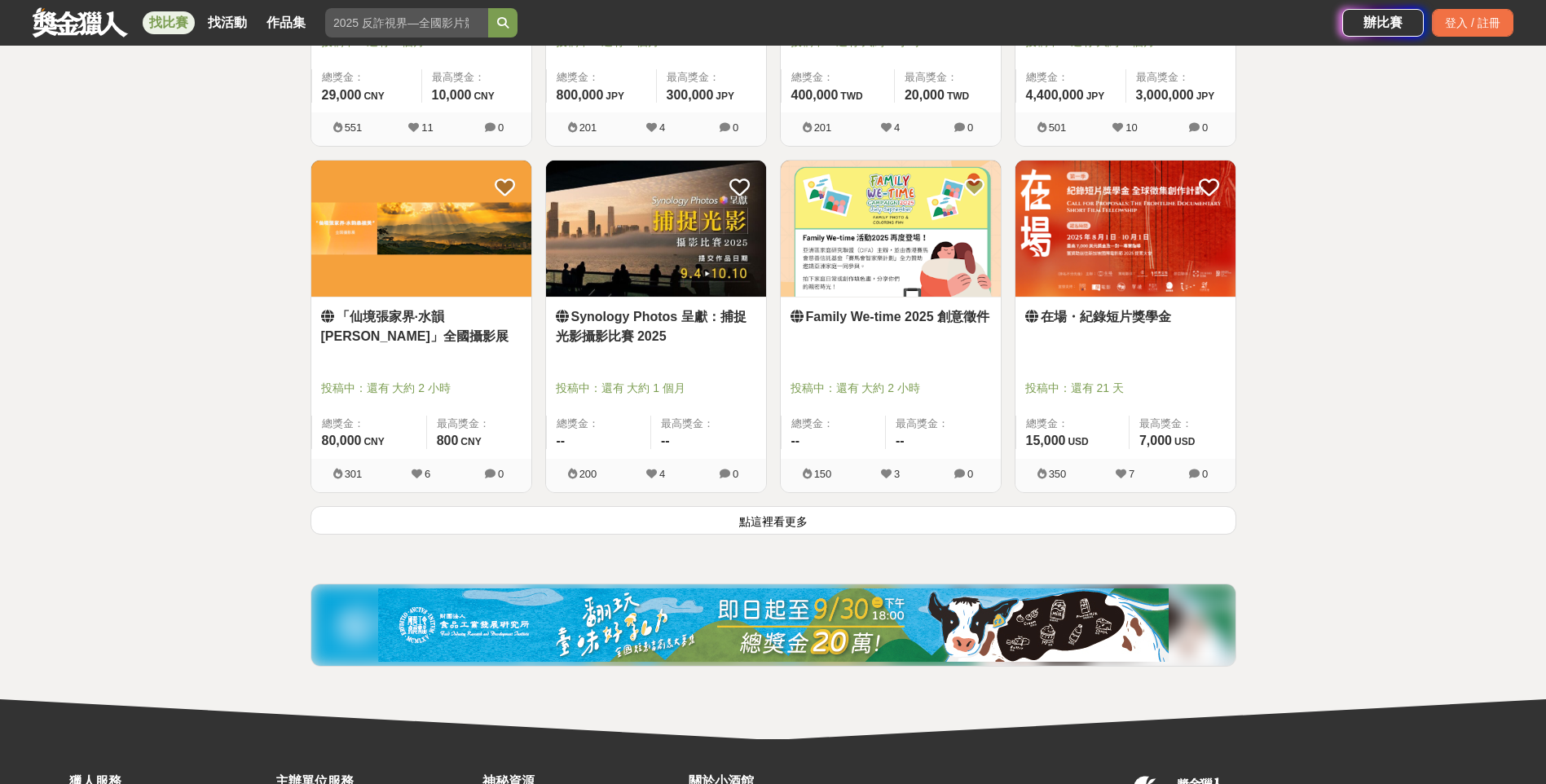
scroll to position [1955, 0]
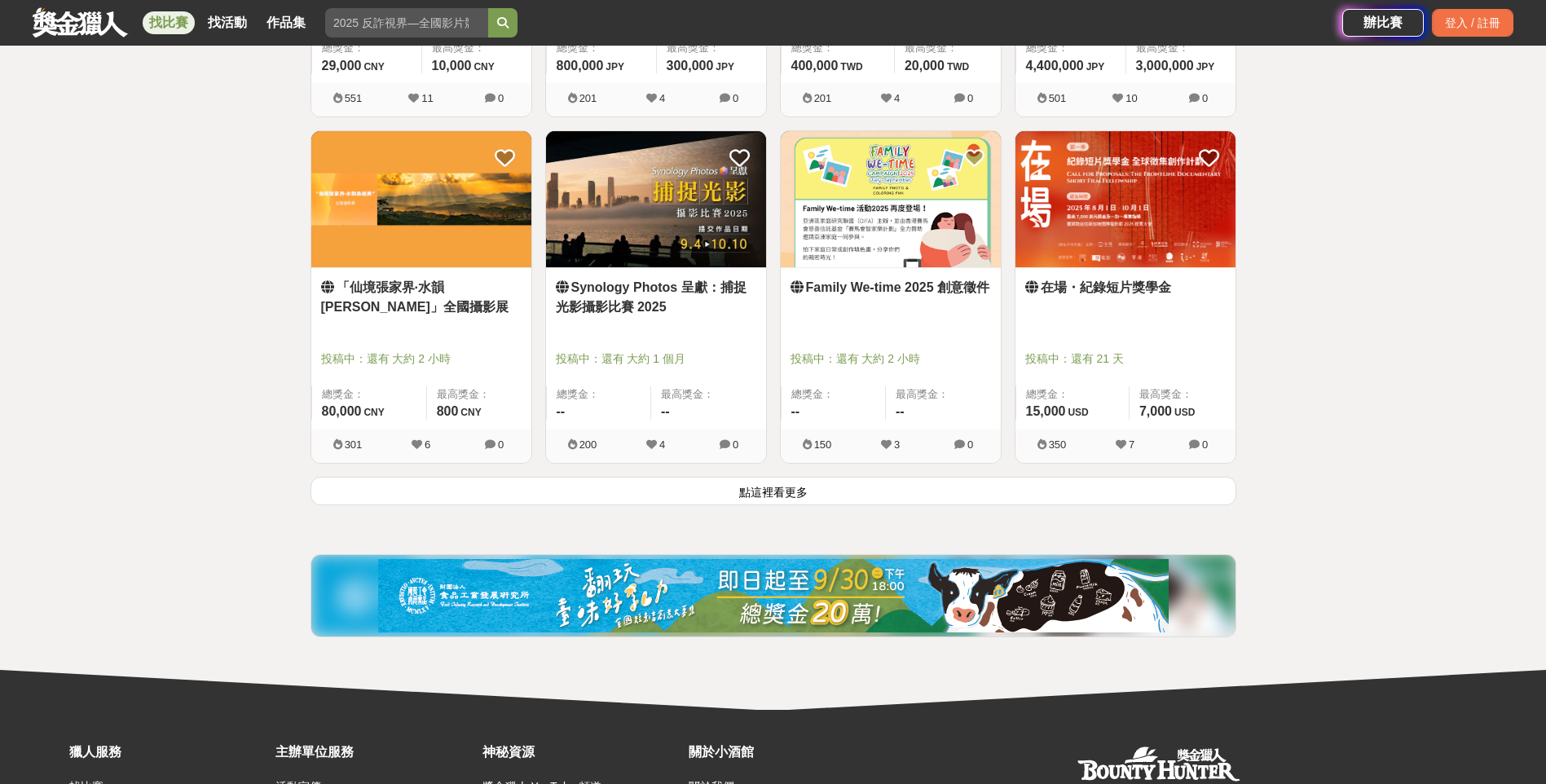
click at [875, 489] on button "點這裡看更多" at bounding box center [773, 490] width 926 height 28
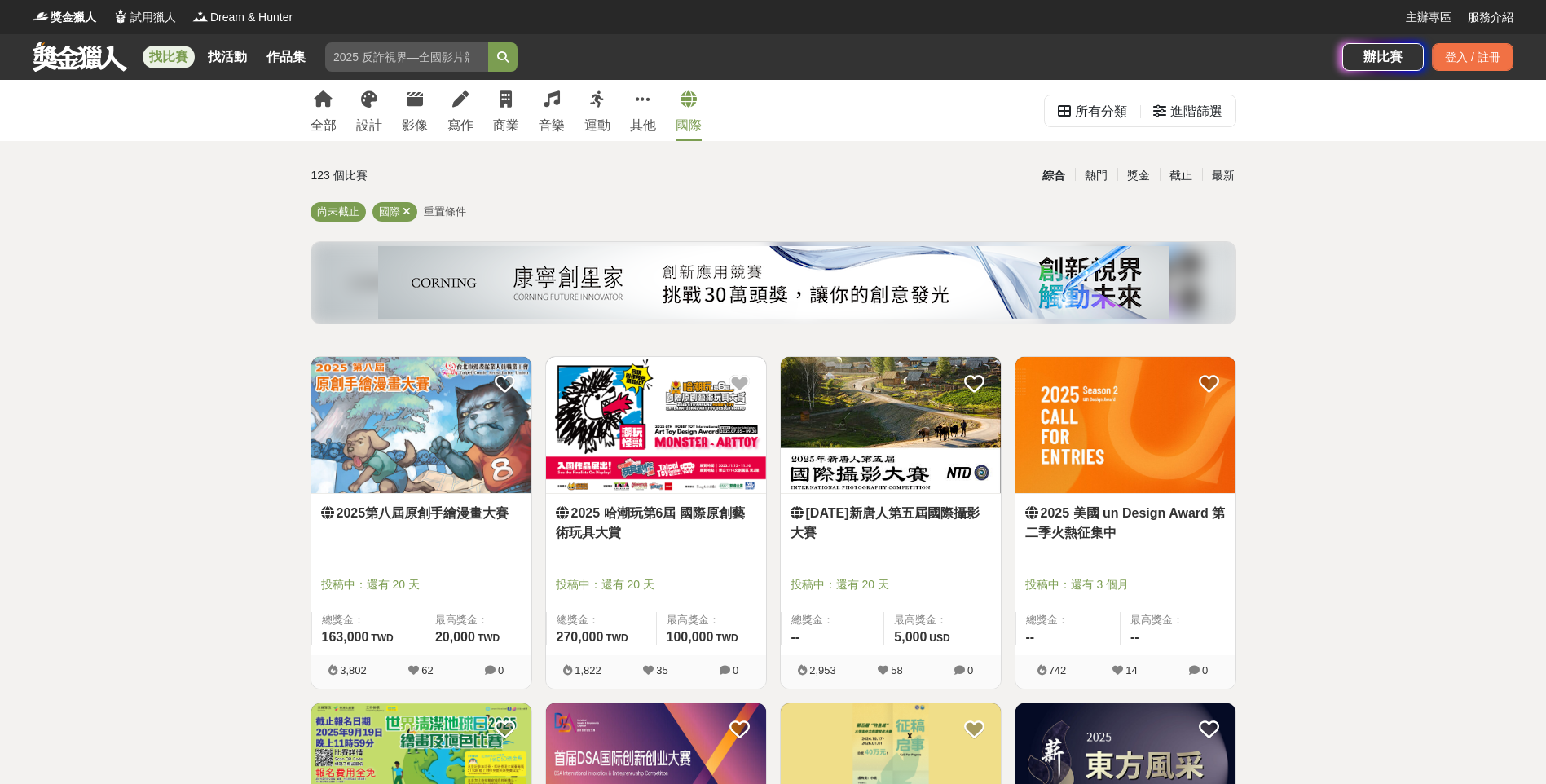
click at [386, 101] on div "全部 設計 影像 寫作 商業 音樂 運動 其他 國際" at bounding box center [506, 110] width 411 height 61
click at [374, 105] on icon at bounding box center [369, 99] width 17 height 17
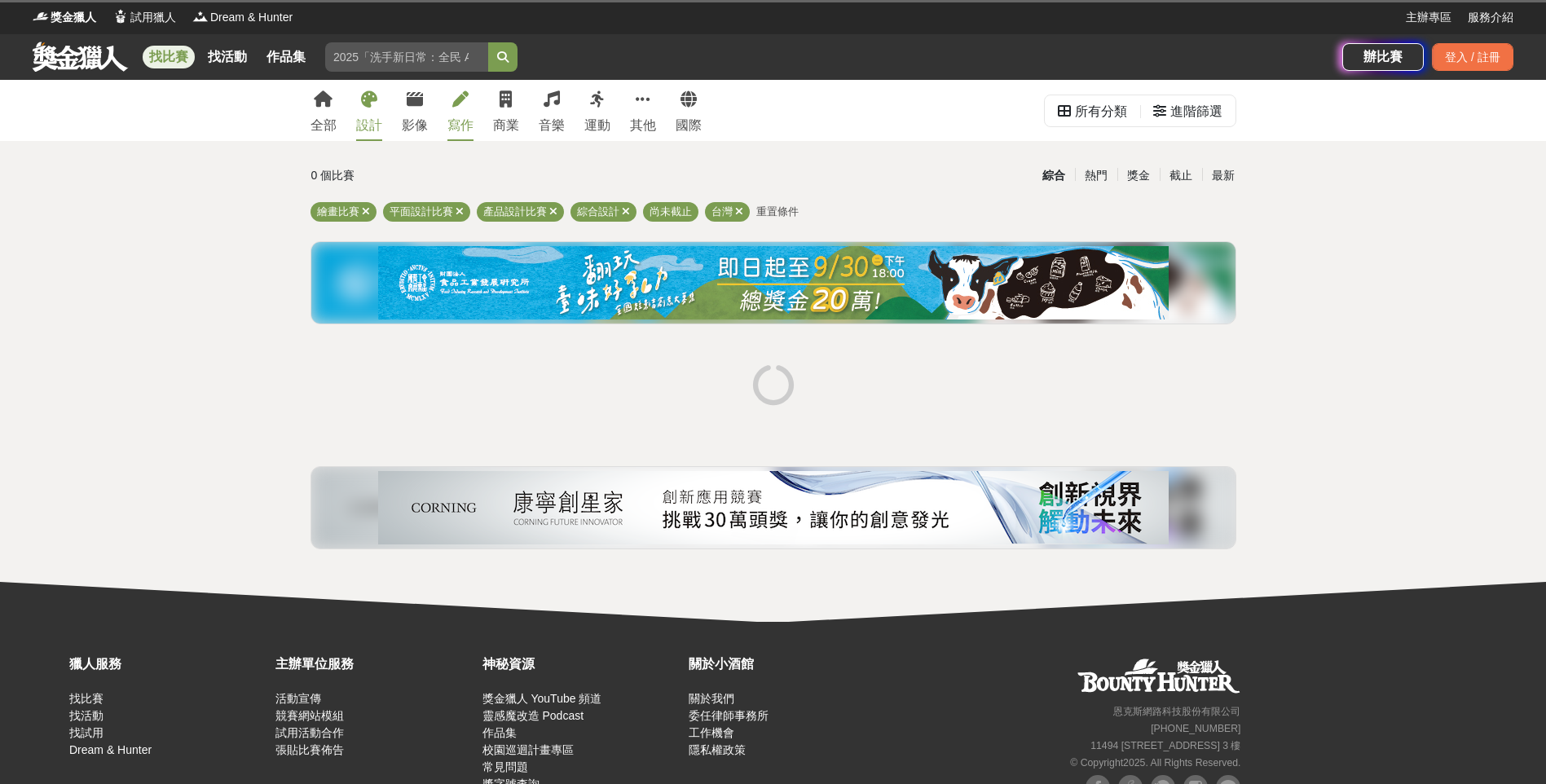
click at [471, 95] on link "寫作" at bounding box center [460, 110] width 26 height 61
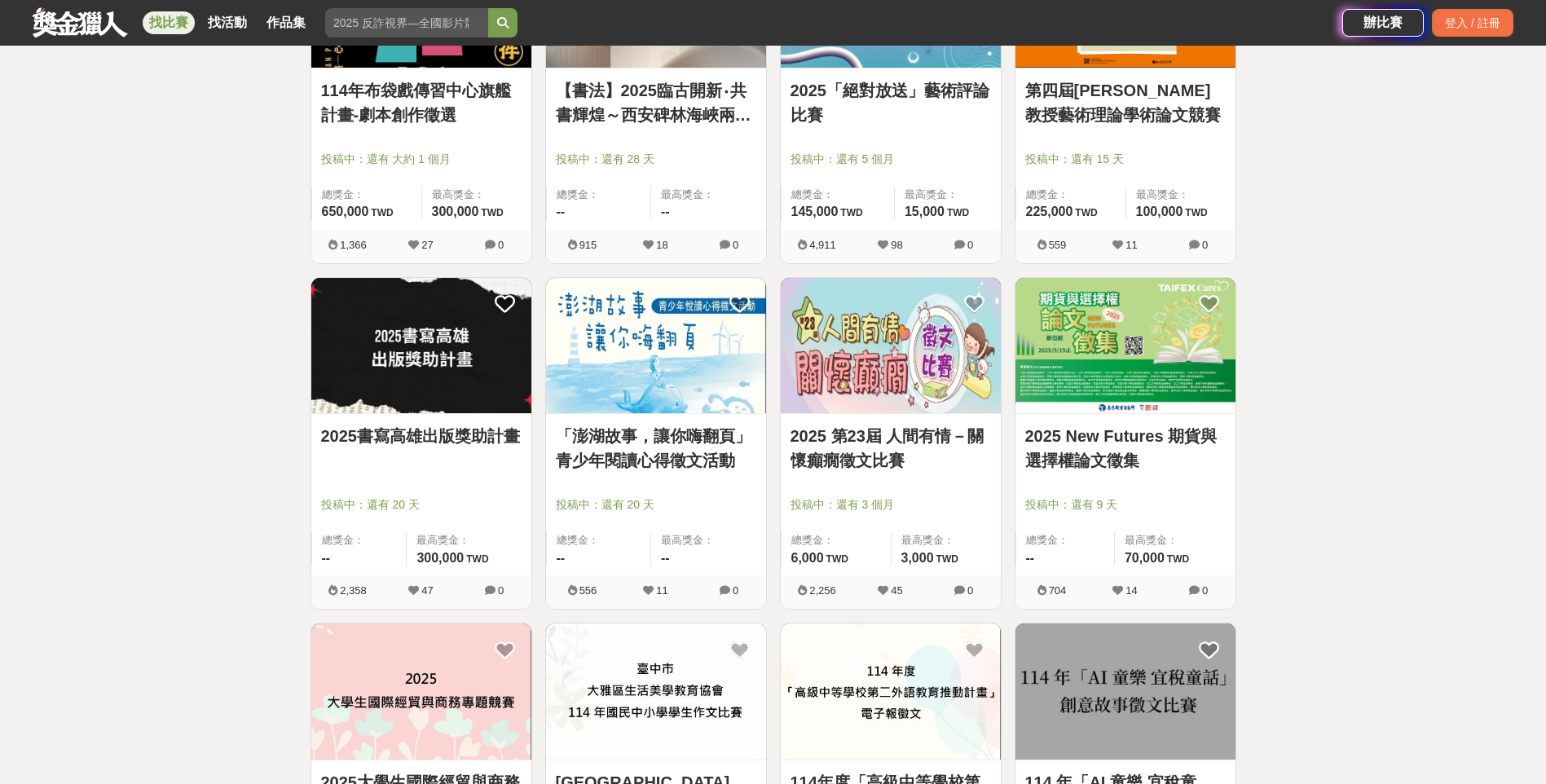
scroll to position [1792, 0]
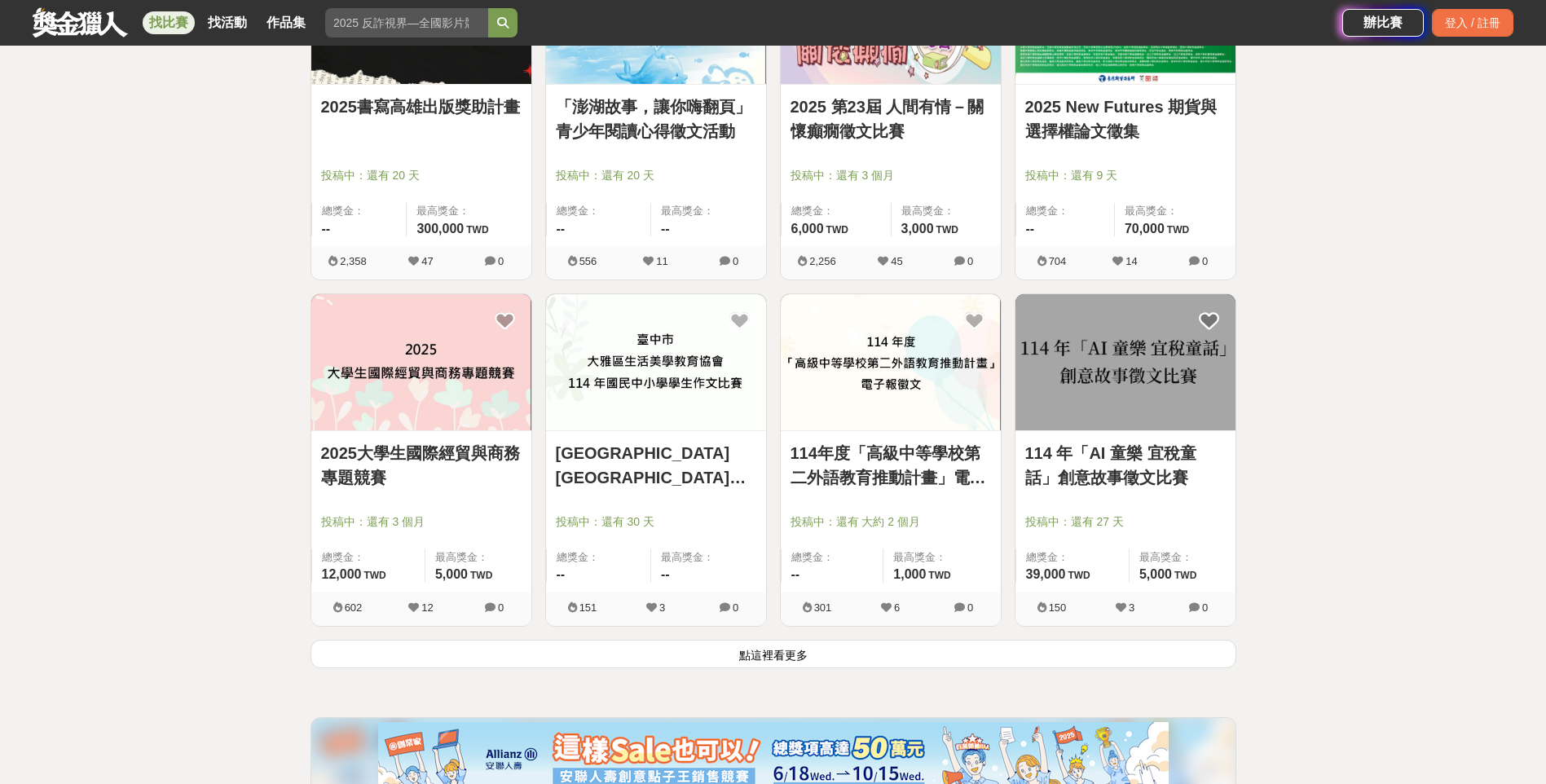
click at [794, 656] on button "點這裡看更多" at bounding box center [773, 653] width 926 height 28
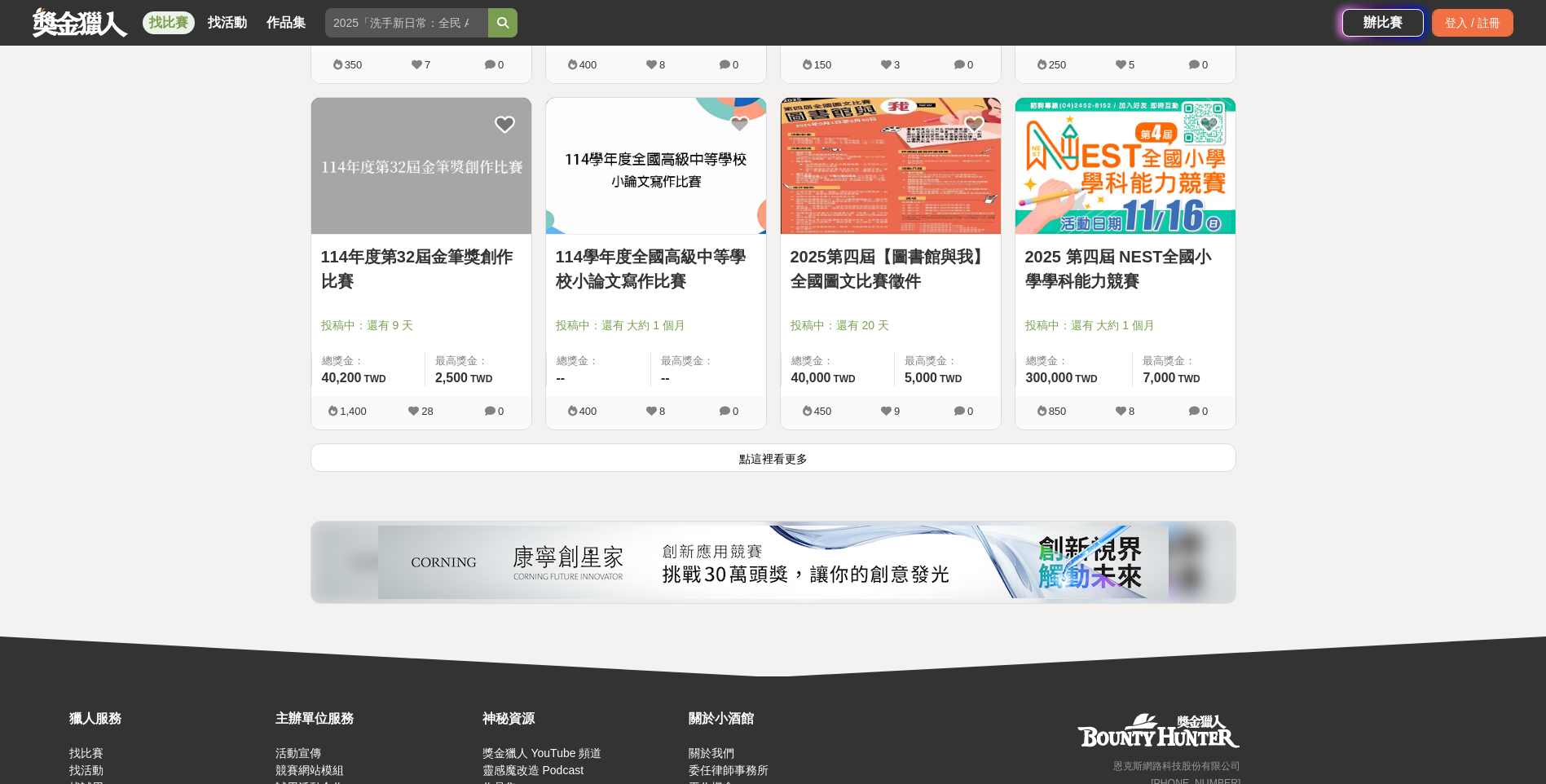
scroll to position [4073, 0]
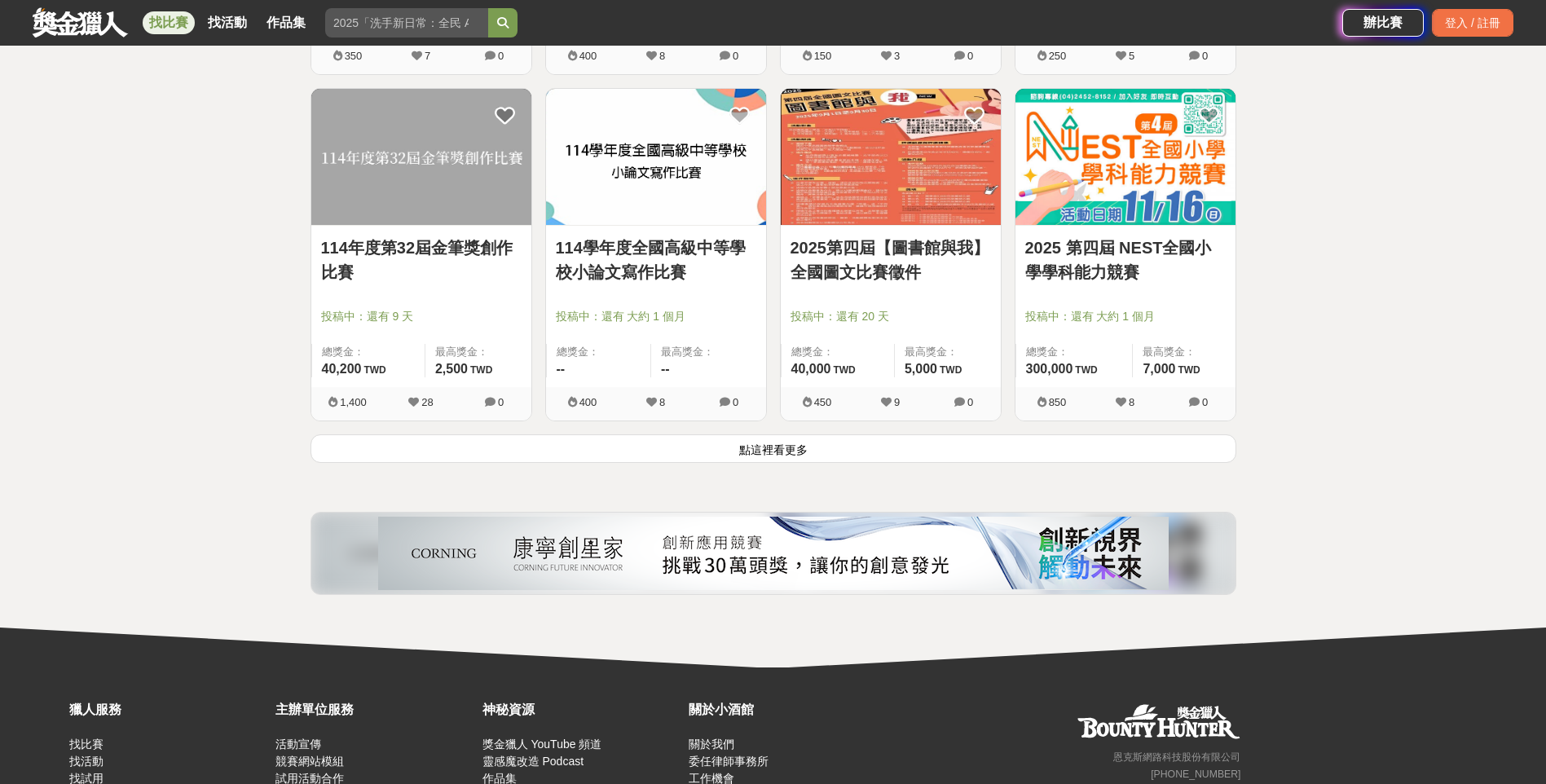
click at [756, 452] on button "點這裡看更多" at bounding box center [773, 448] width 926 height 28
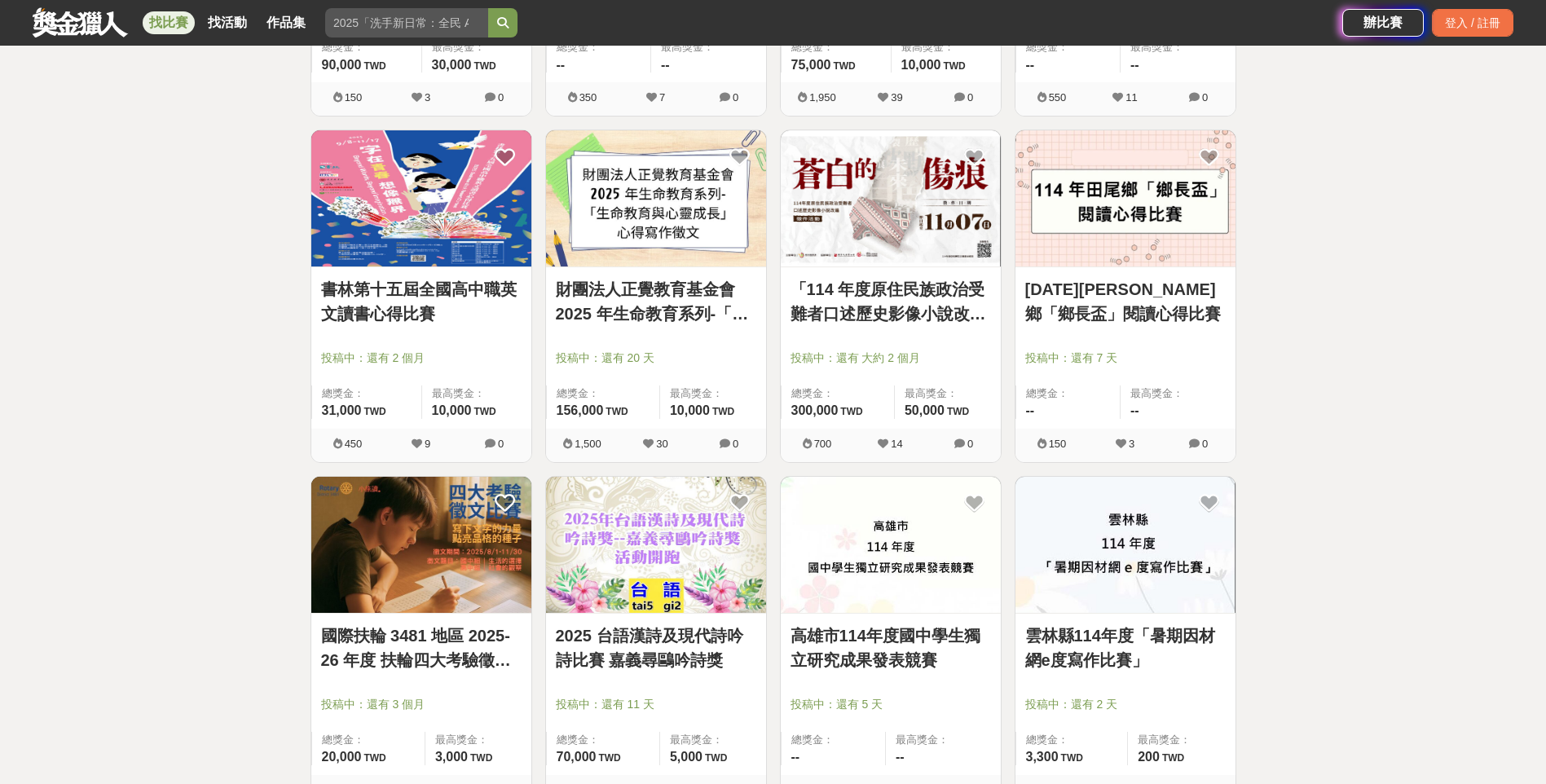
scroll to position [4725, 0]
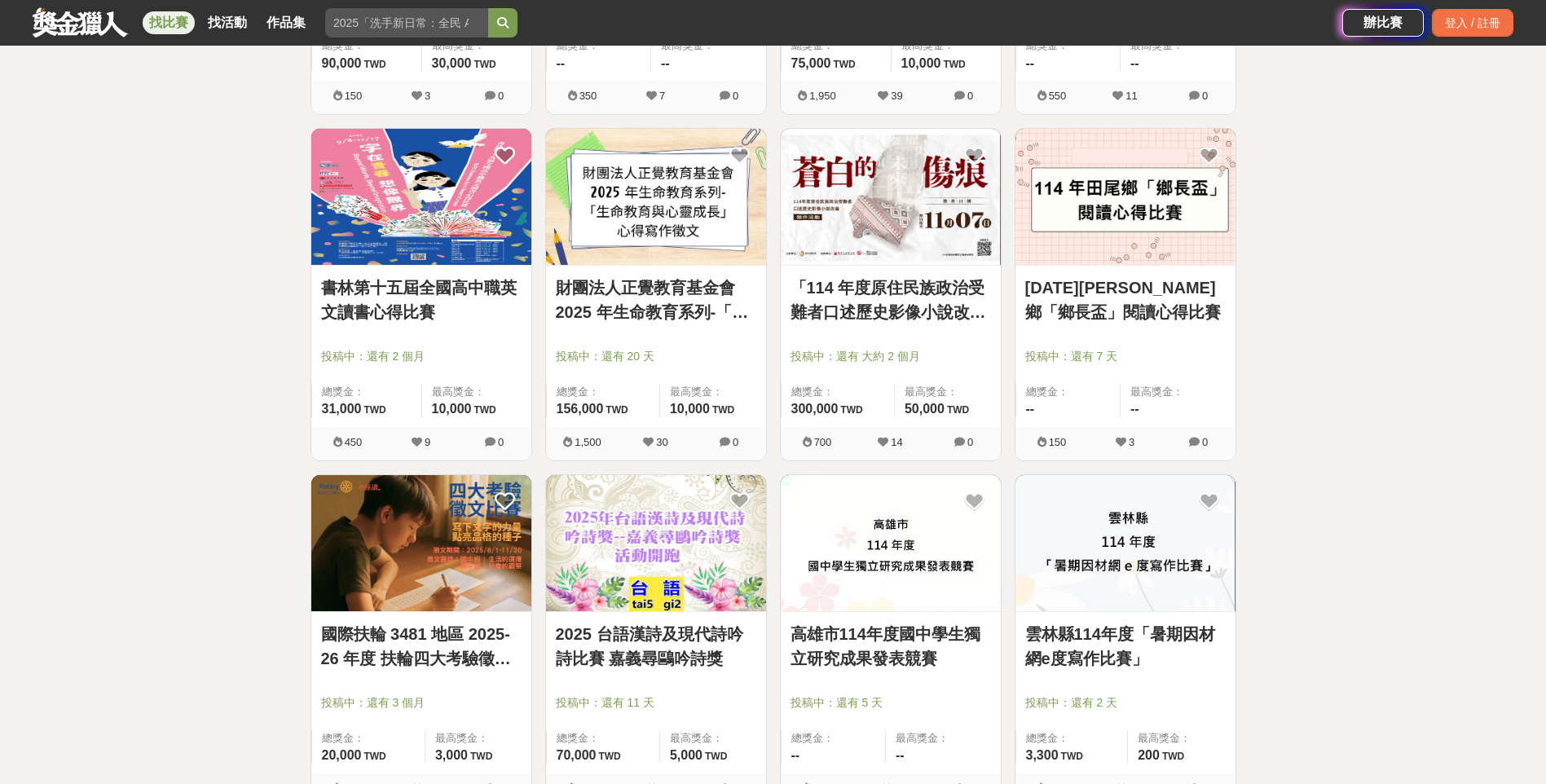
click at [916, 305] on link "「114 年度原住民族政治受難者口述歷史影像小說改編」徵件活動" at bounding box center [890, 300] width 200 height 49
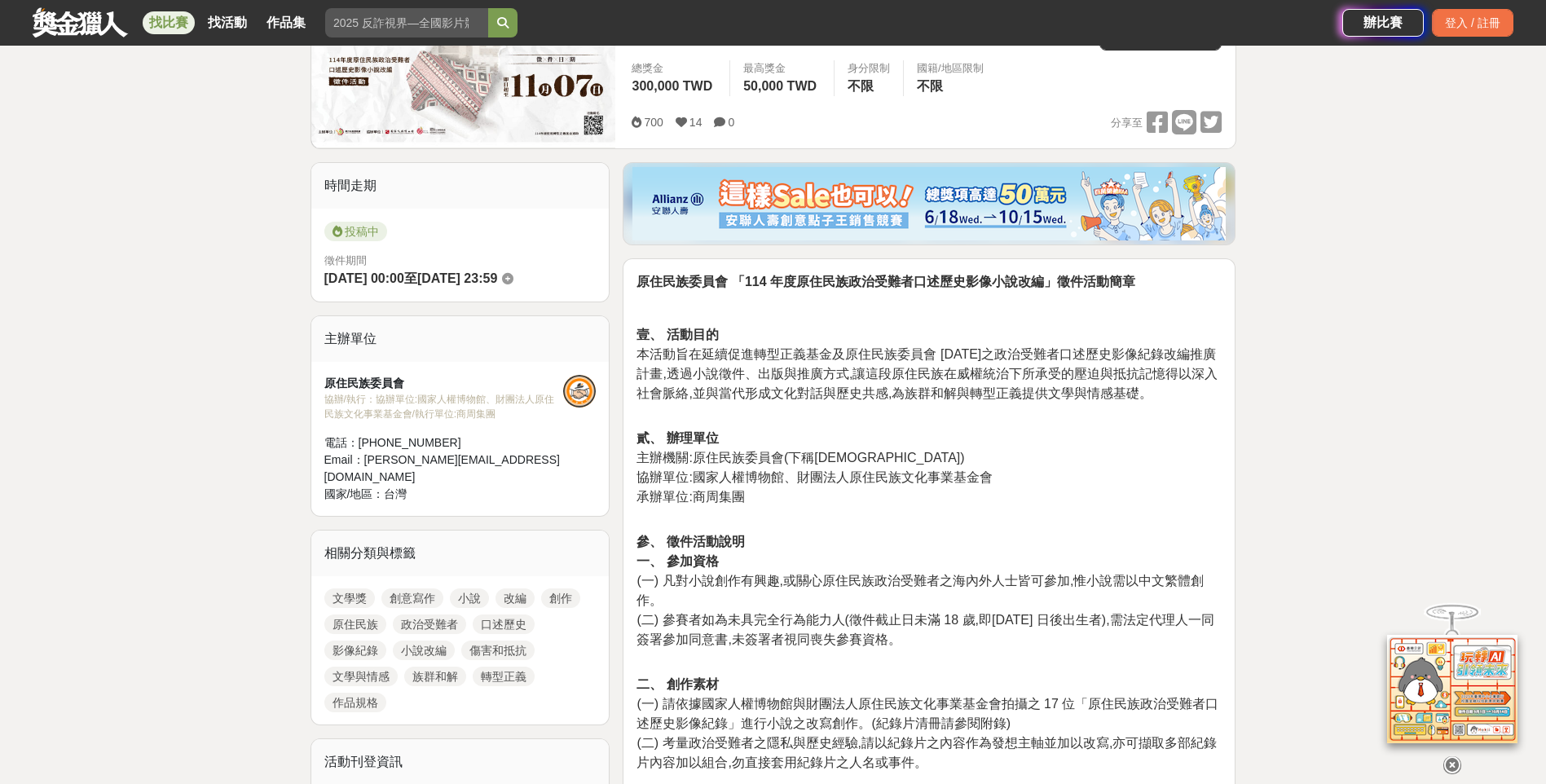
scroll to position [326, 0]
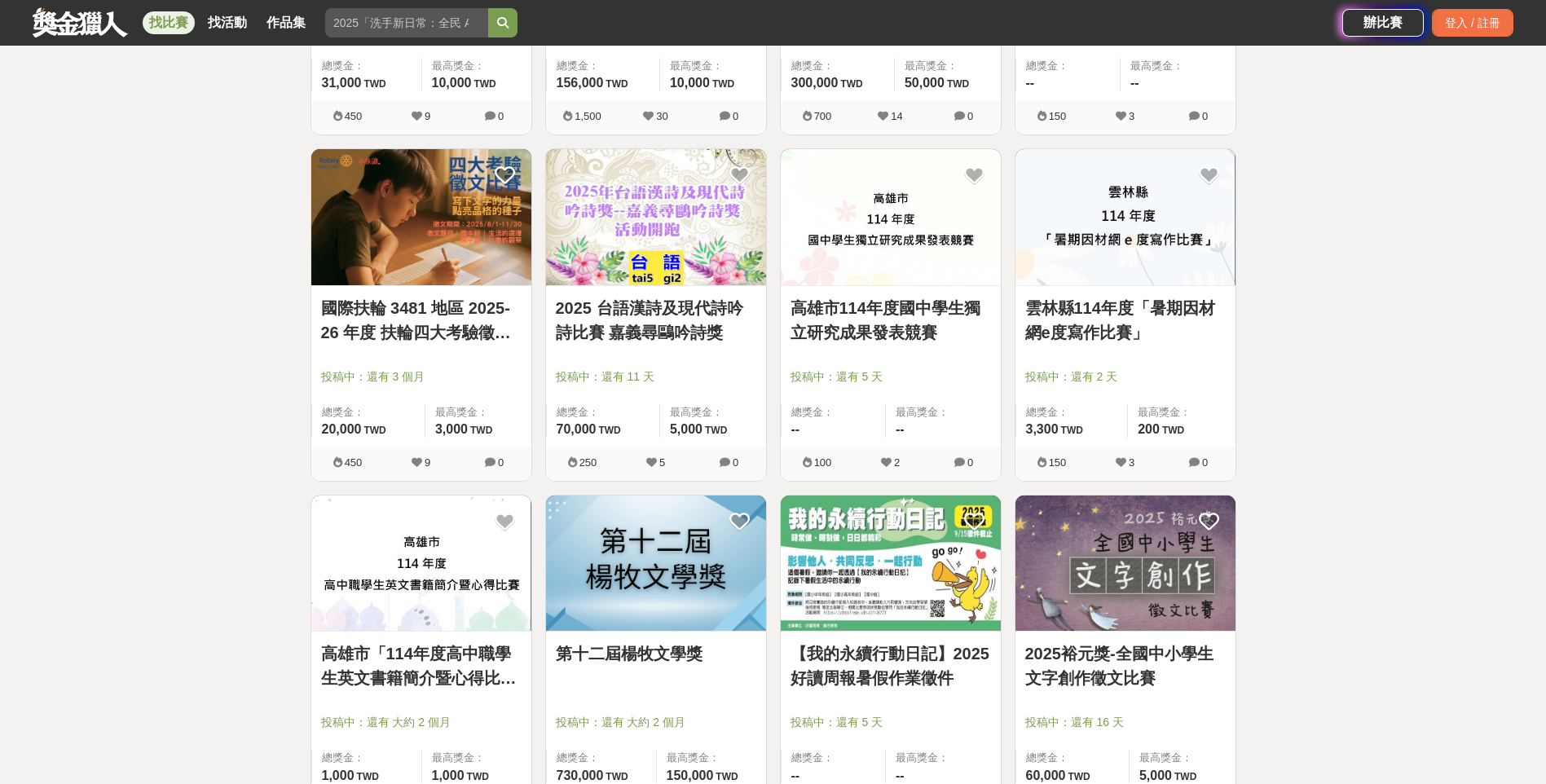
scroll to position [5540, 0]
